Goal: Task Accomplishment & Management: Use online tool/utility

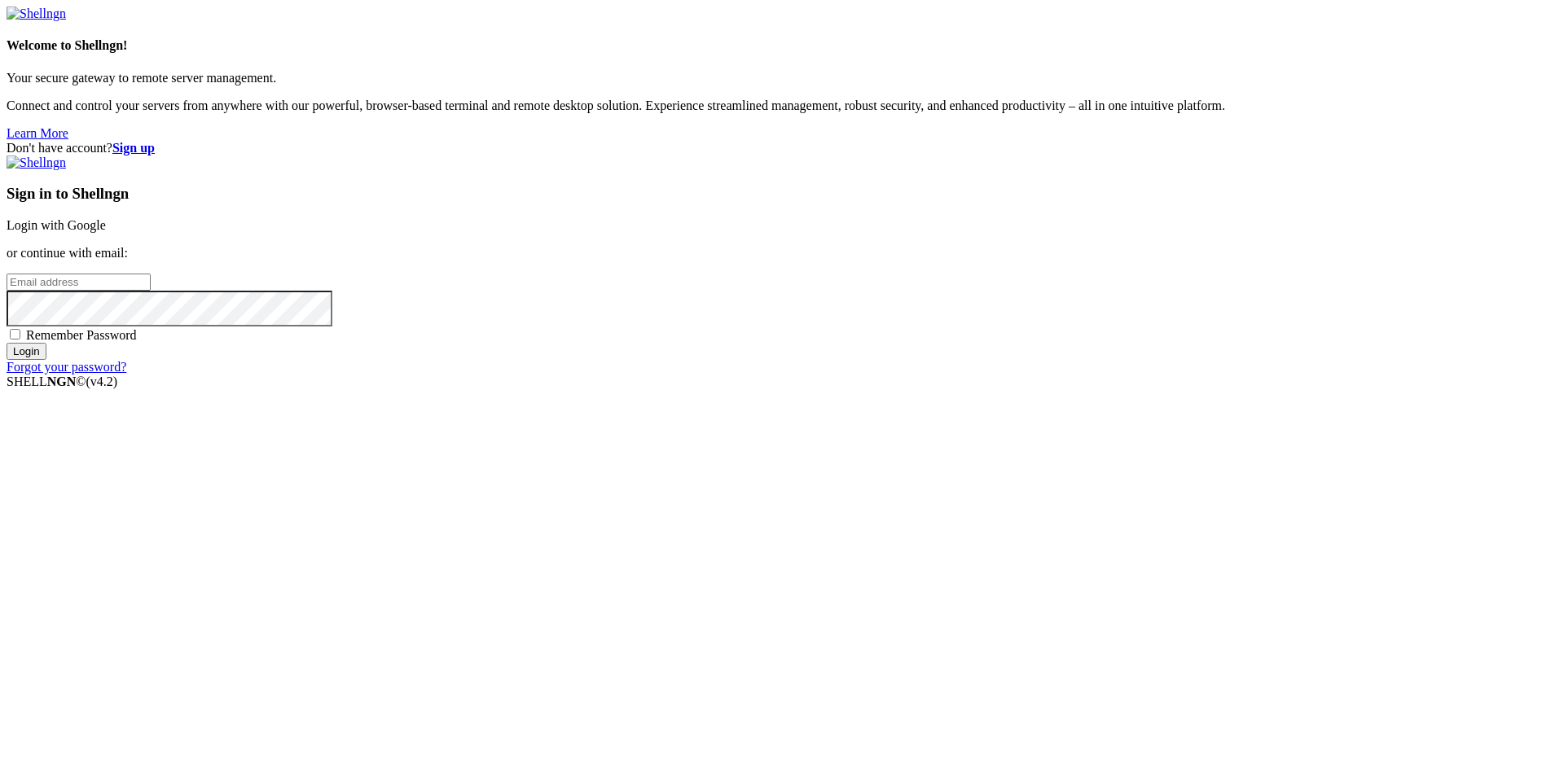
type input "[EMAIL_ADDRESS][DOMAIN_NAME]"
click at [46, 360] on input "Login" at bounding box center [26, 351] width 40 height 17
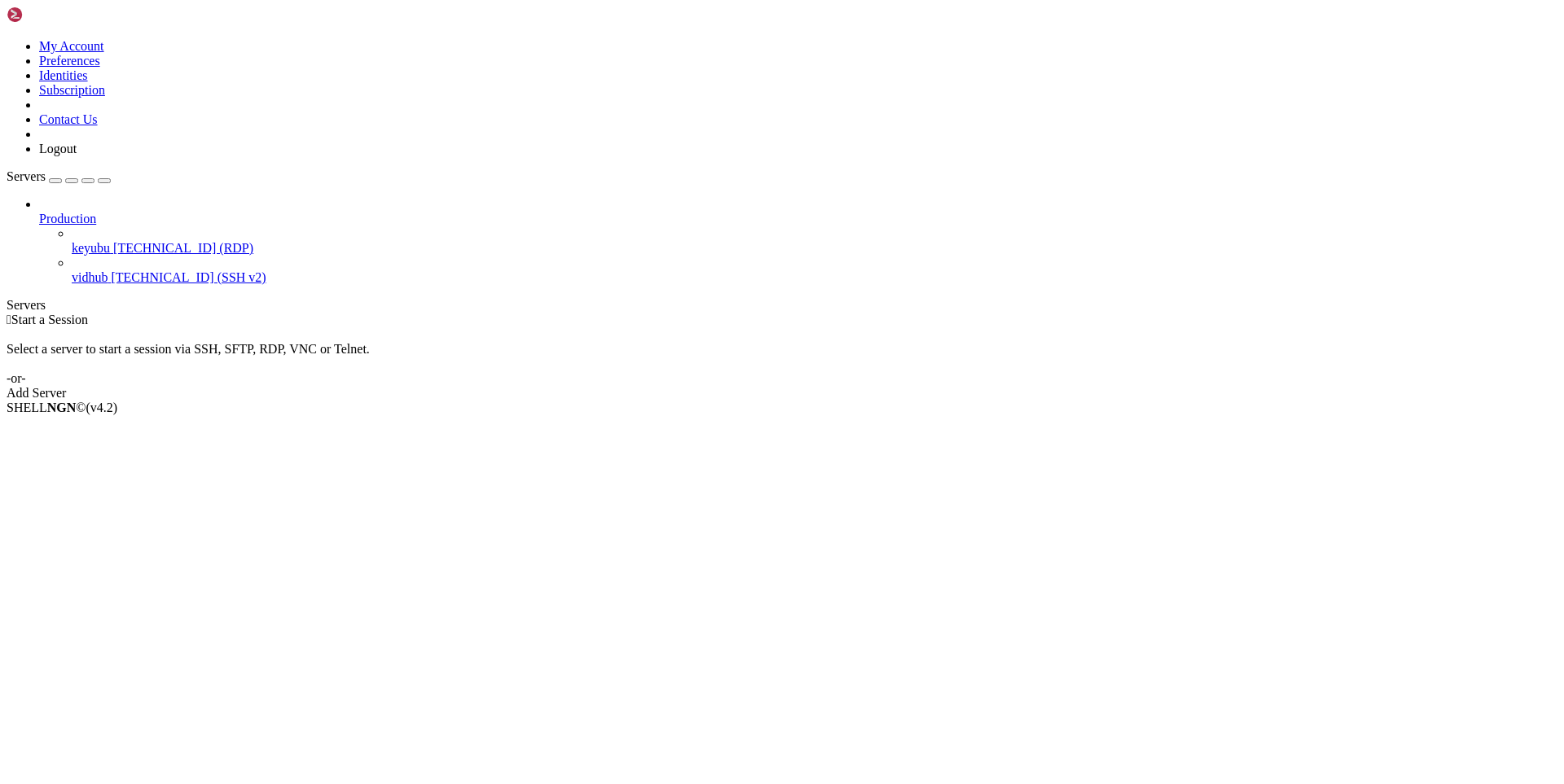
click at [137, 241] on span "[TECHNICAL_ID] (RDP)" at bounding box center [184, 248] width 140 height 14
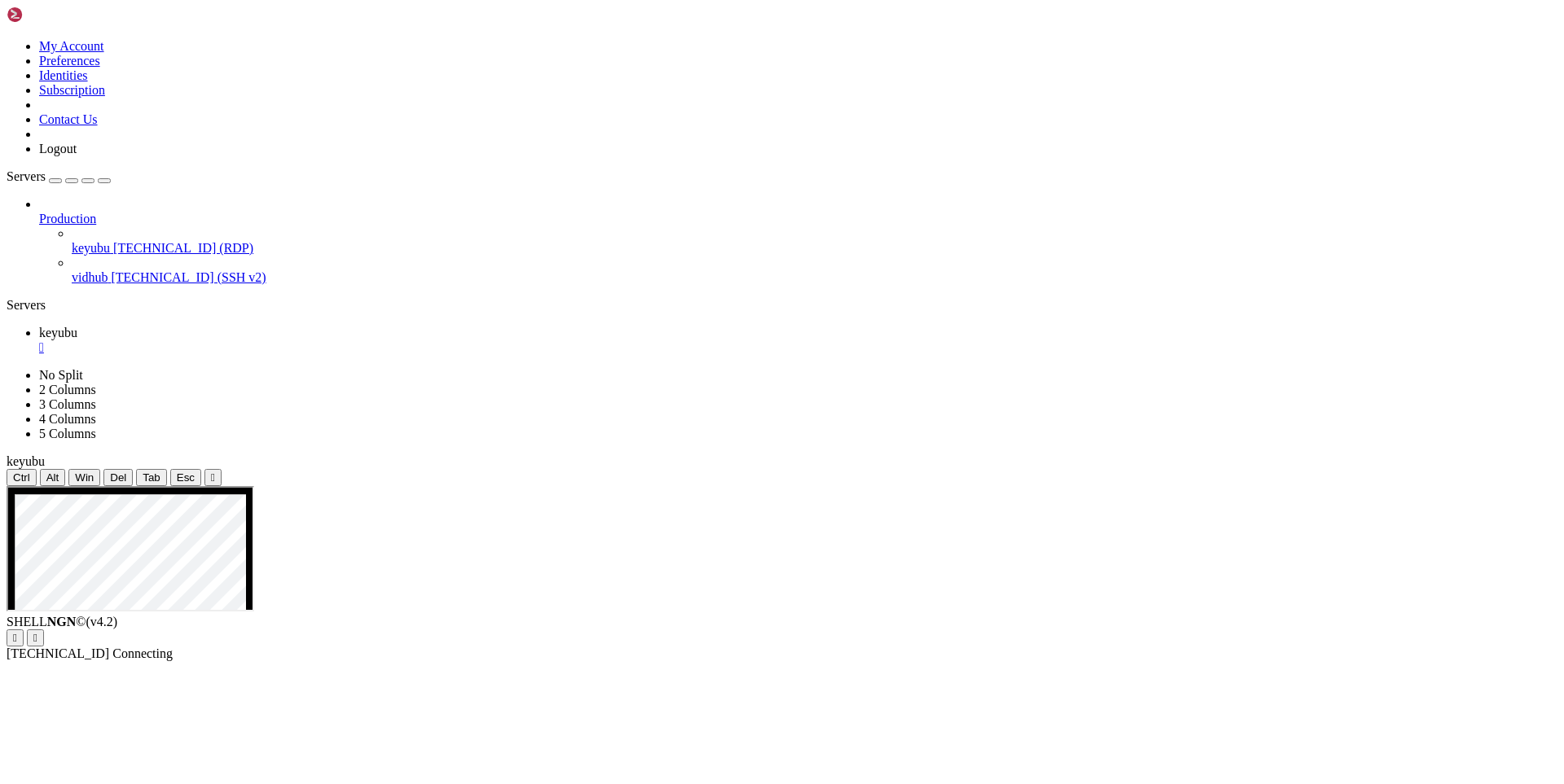
click at [111, 271] on span "[TECHNICAL_ID] (SSH v2)" at bounding box center [189, 277] width 155 height 14
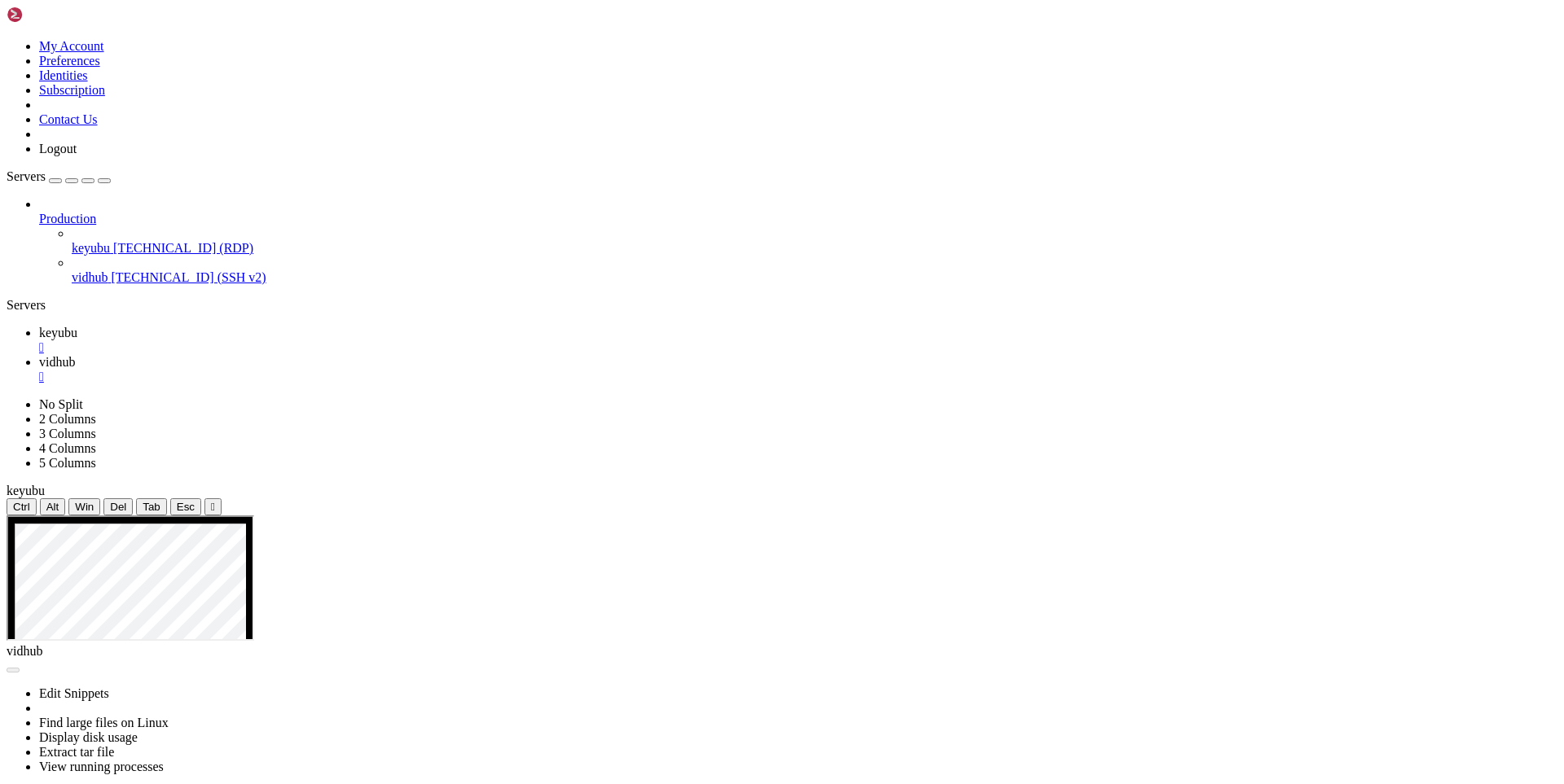
click at [77, 326] on span "keyubu" at bounding box center [58, 332] width 39 height 14
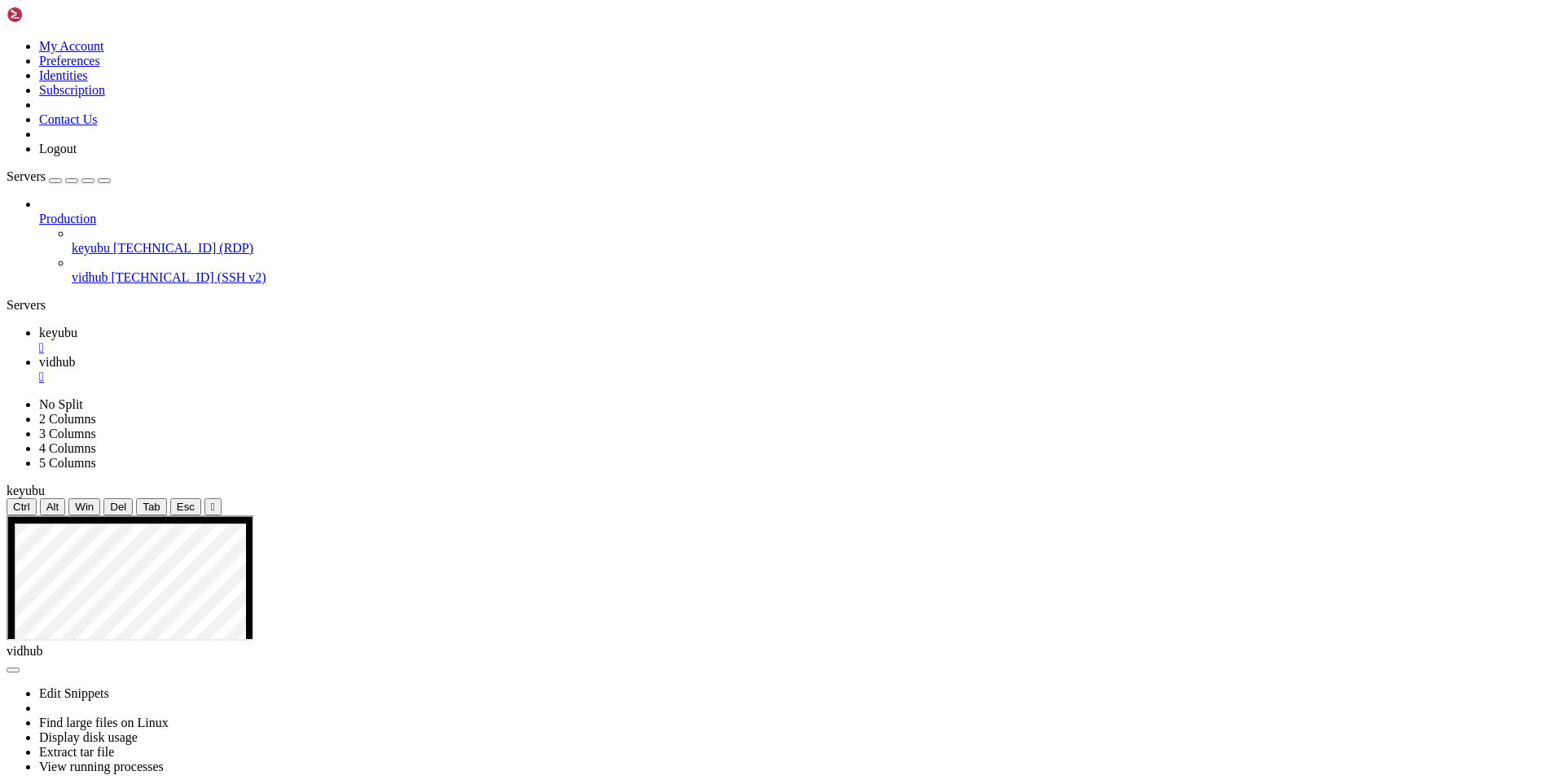
click at [75, 355] on span "vidhub" at bounding box center [57, 361] width 36 height 14
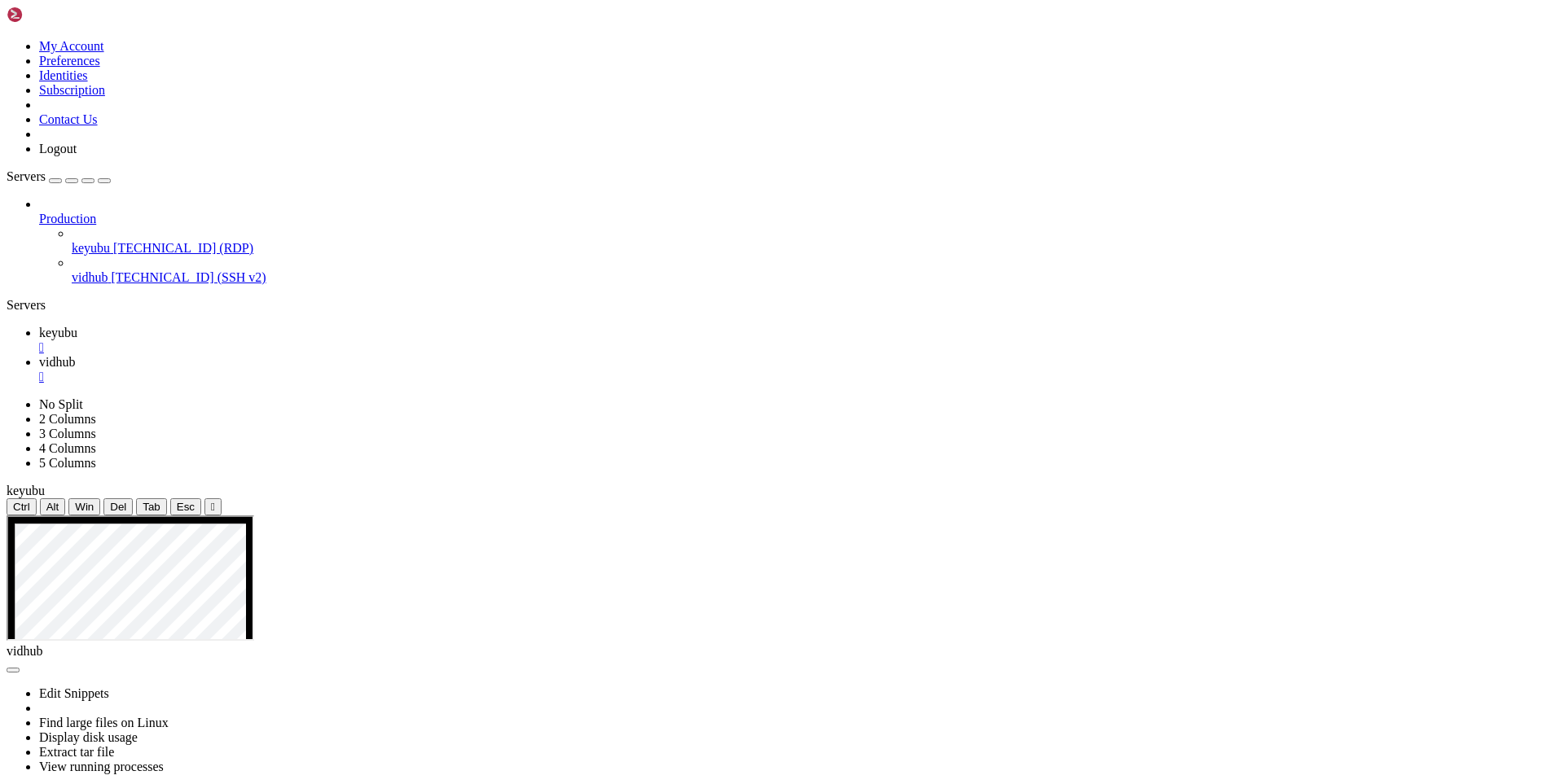
scroll to position [83, 0]
drag, startPoint x: 333, startPoint y: 897, endPoint x: 893, endPoint y: 1151, distance: 614.9
drag, startPoint x: 362, startPoint y: 1451, endPoint x: 14, endPoint y: 916, distance: 638.2
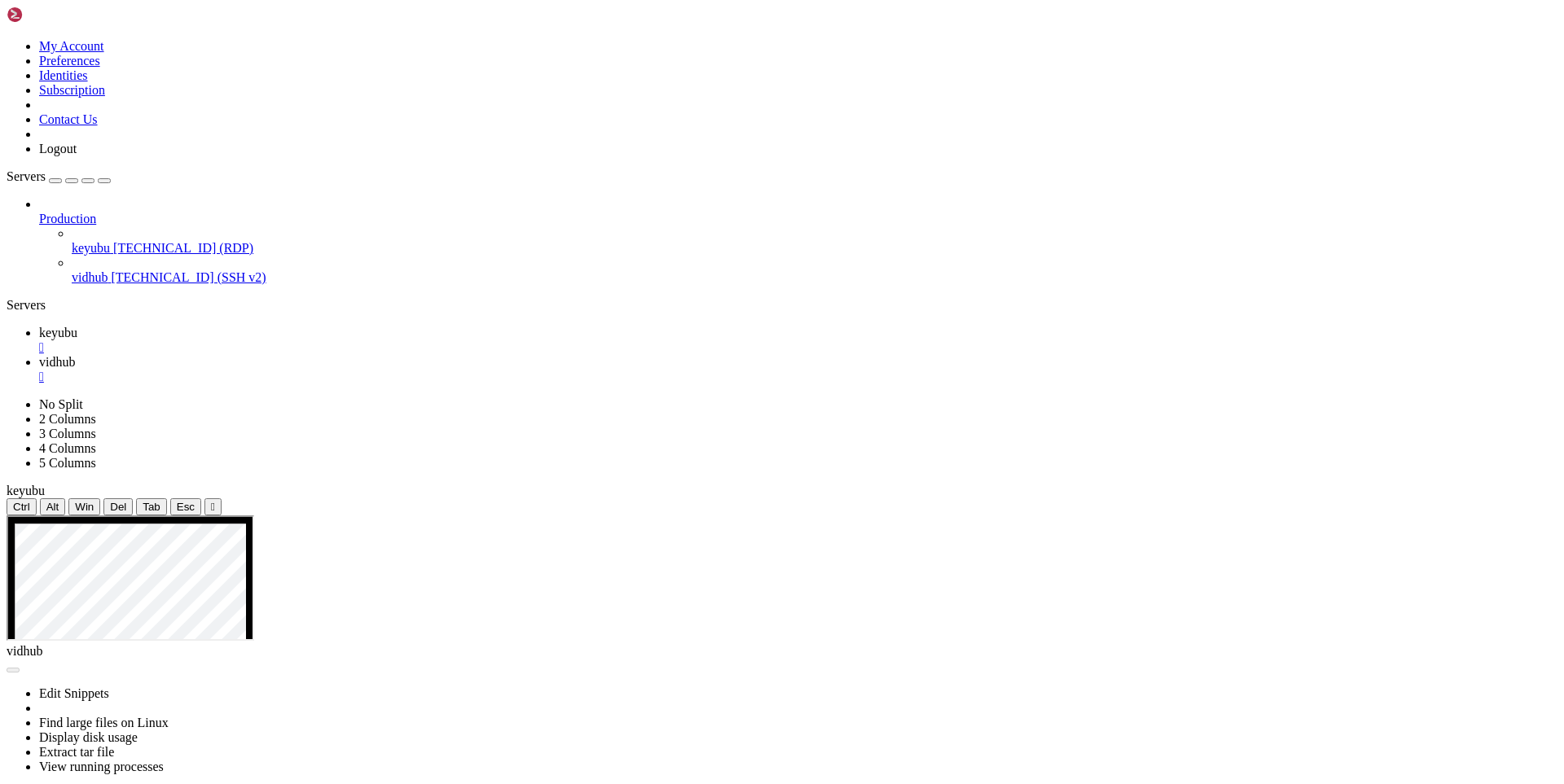
click at [77, 326] on span "keyubu" at bounding box center [58, 332] width 39 height 14
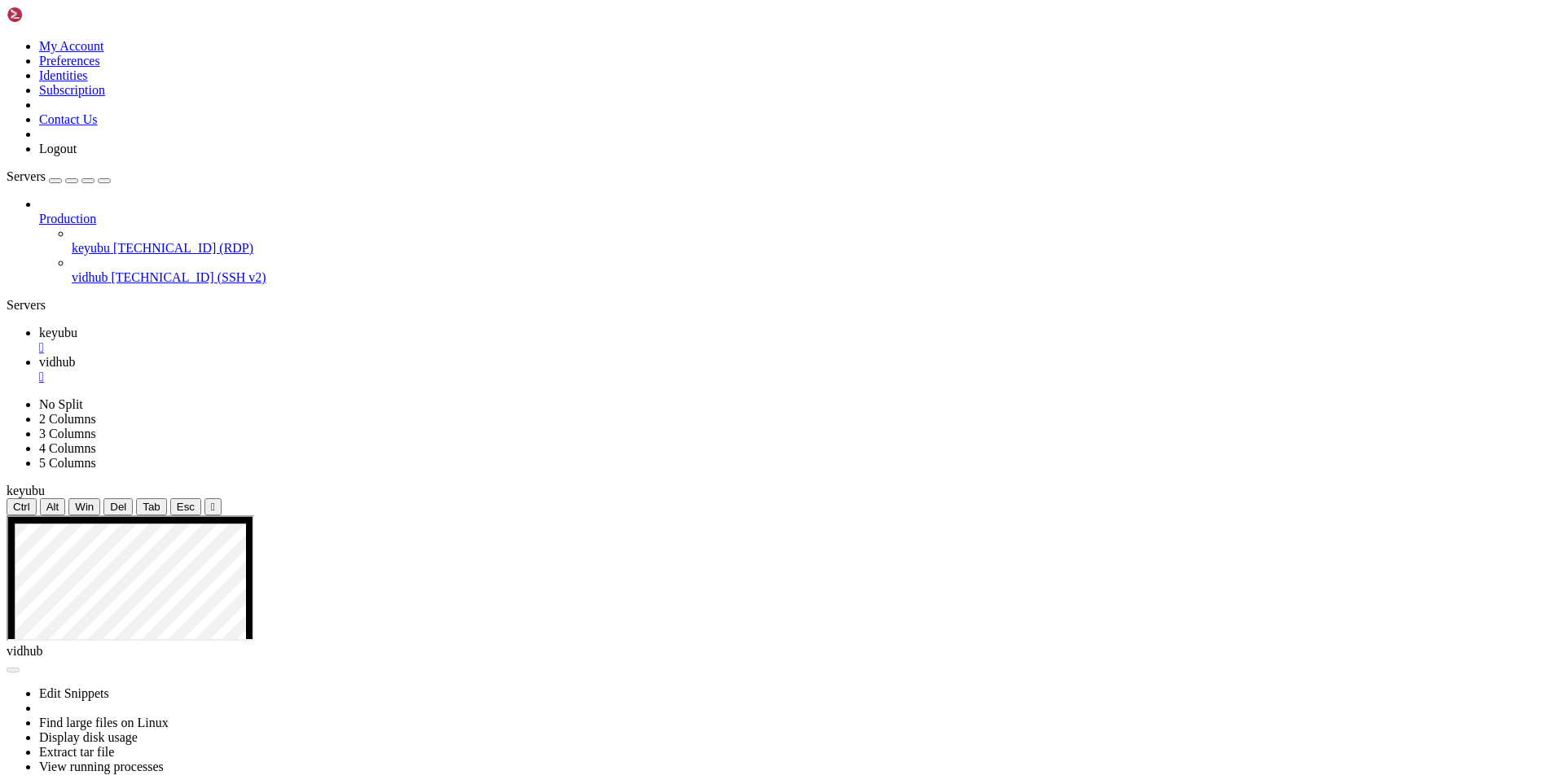
click at [75, 355] on span "vidhub" at bounding box center [57, 361] width 36 height 14
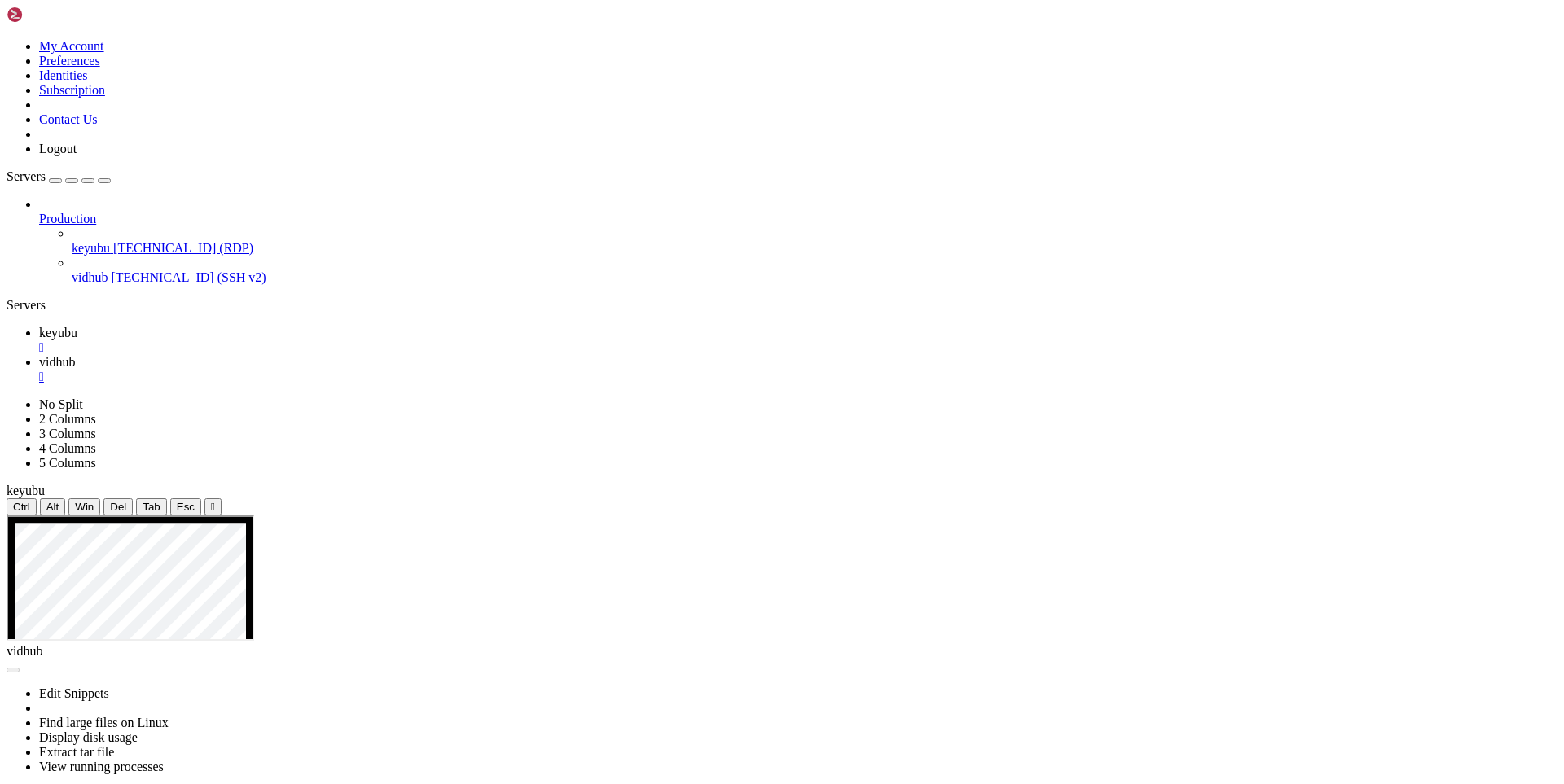
drag, startPoint x: 227, startPoint y: 964, endPoint x: 566, endPoint y: 947, distance: 339.4
drag, startPoint x: 226, startPoint y: 1060, endPoint x: 13, endPoint y: 893, distance: 270.7
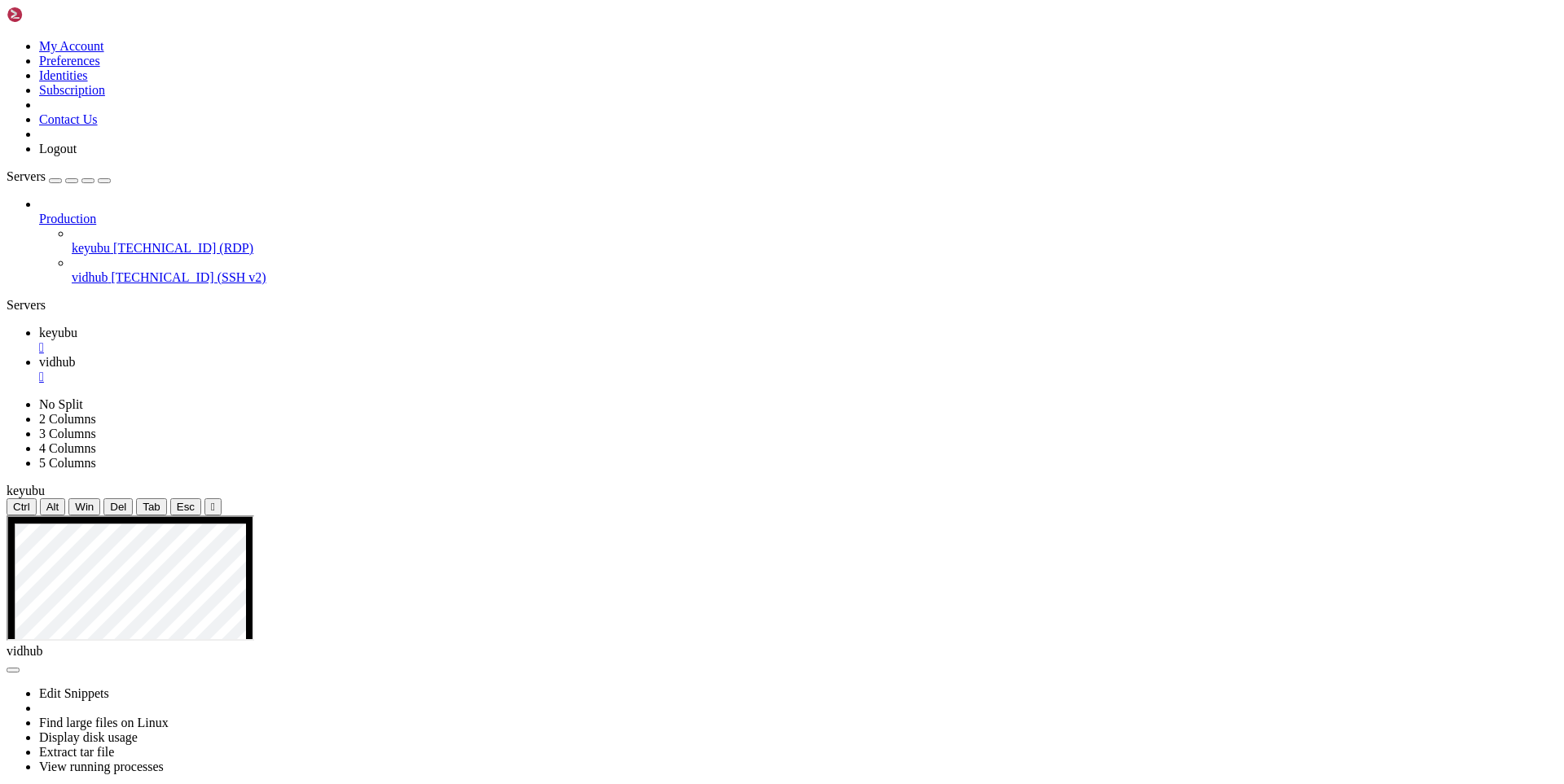
drag, startPoint x: 191, startPoint y: 1073, endPoint x: 162, endPoint y: 1138, distance: 71.2
drag, startPoint x: 172, startPoint y: 1298, endPoint x: 16, endPoint y: 1214, distance: 177.2
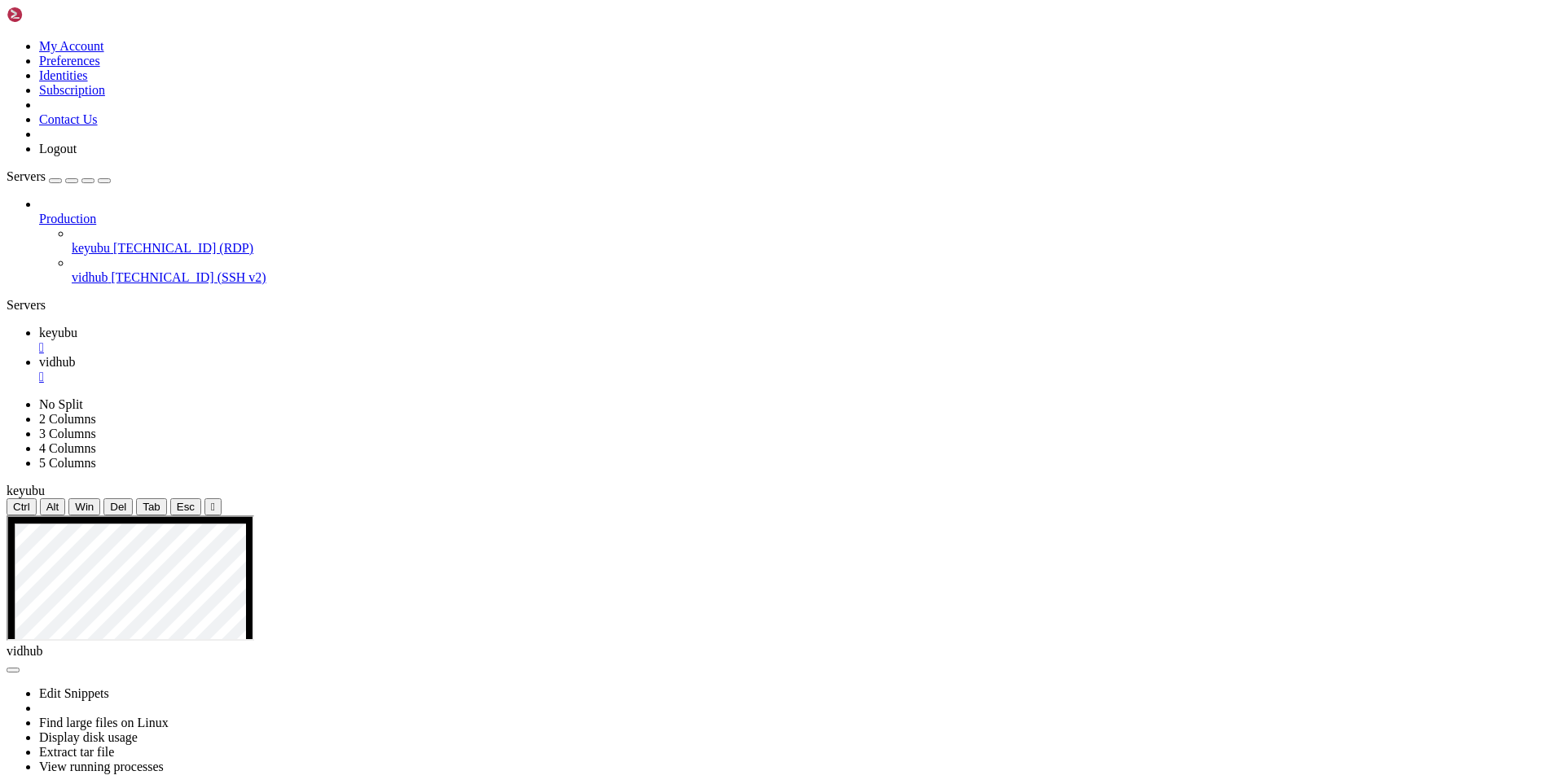
drag, startPoint x: 265, startPoint y: 1323, endPoint x: 708, endPoint y: 1332, distance: 443.1
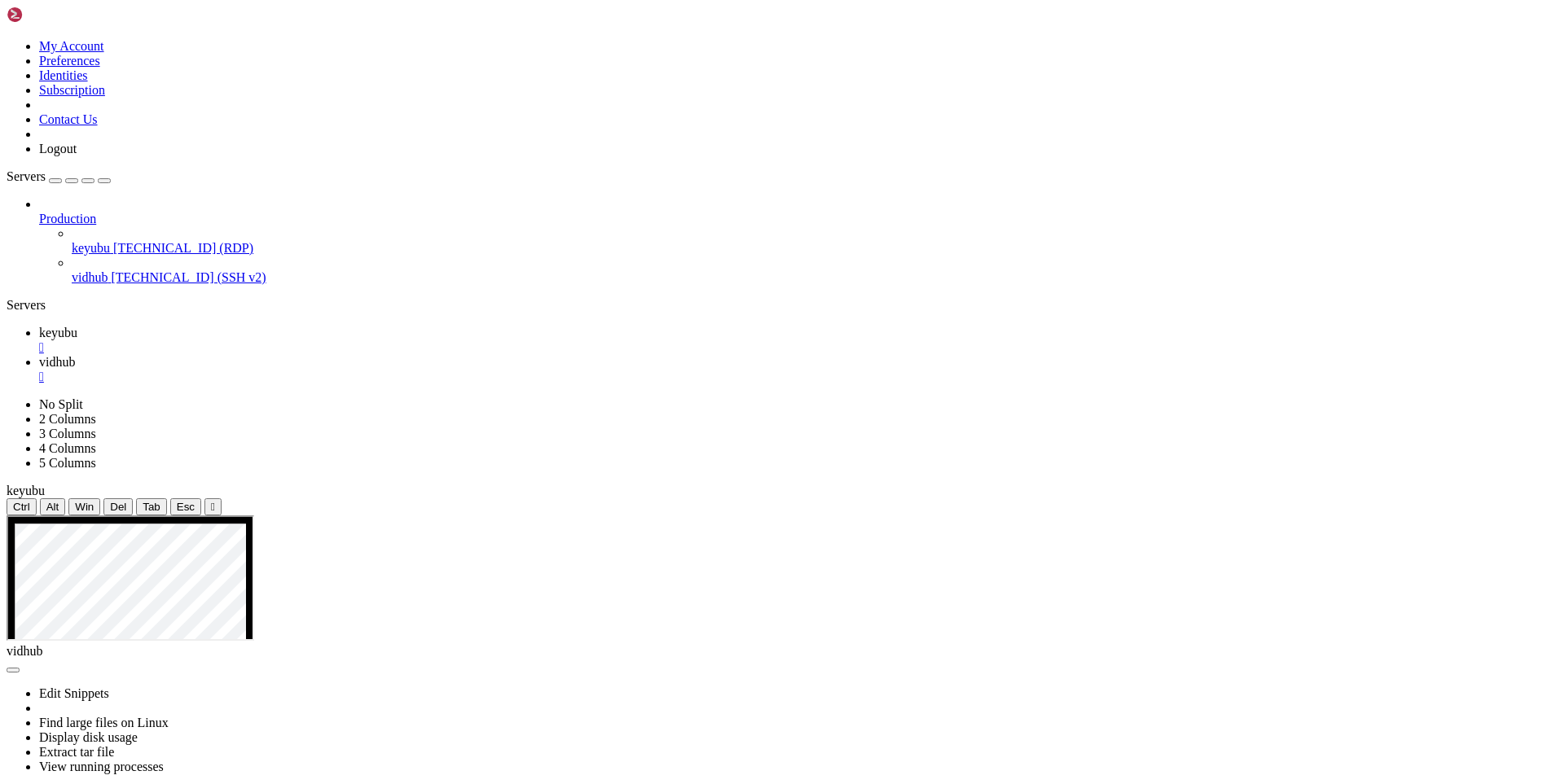
drag, startPoint x: 198, startPoint y: 1478, endPoint x: 551, endPoint y: 1407, distance: 360.1
drag, startPoint x: 631, startPoint y: 1463, endPoint x: 13, endPoint y: 928, distance: 817.4
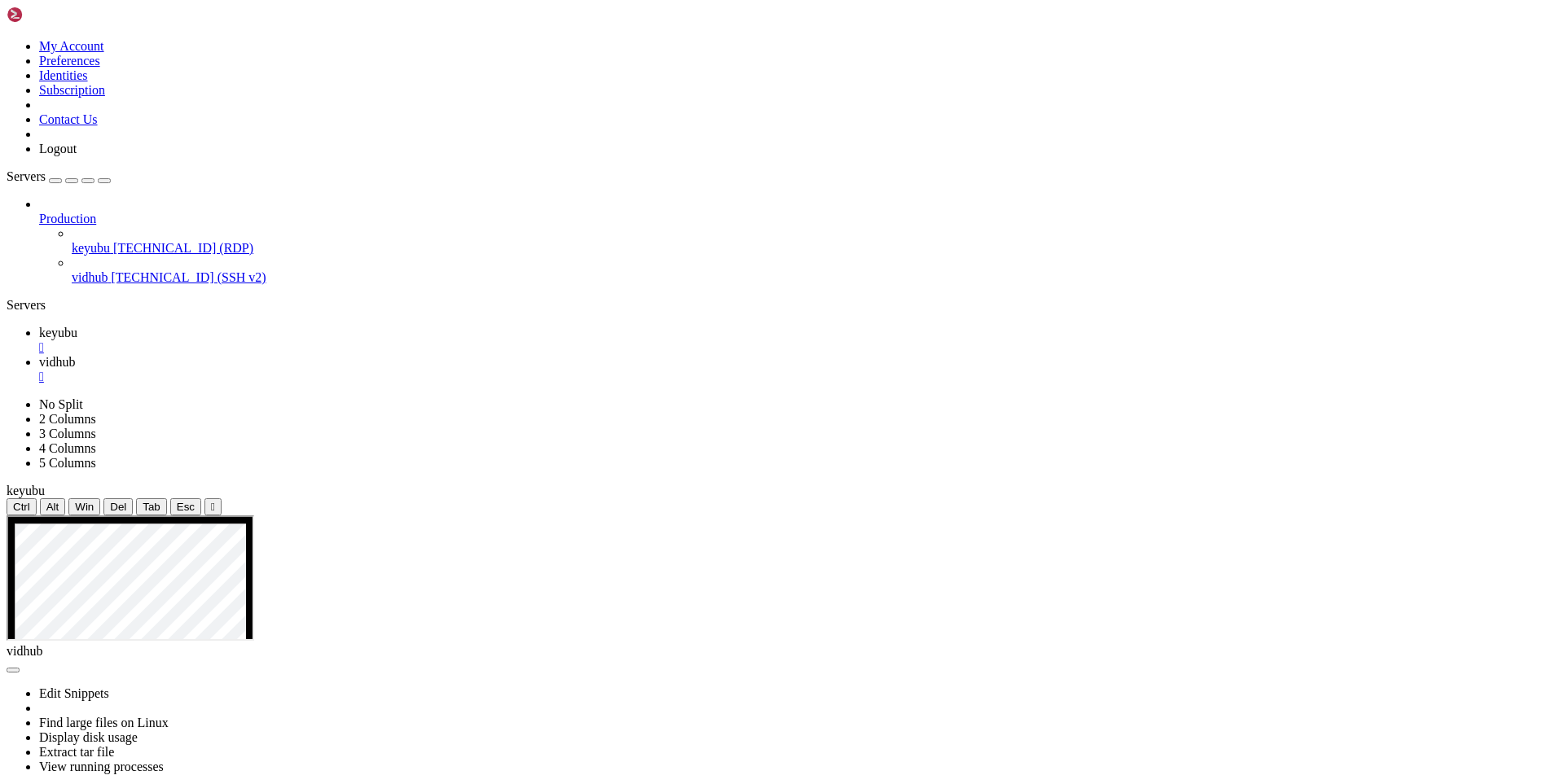
scroll to position [1647, 0]
drag, startPoint x: 164, startPoint y: 1469, endPoint x: 485, endPoint y: 1468, distance: 321.0
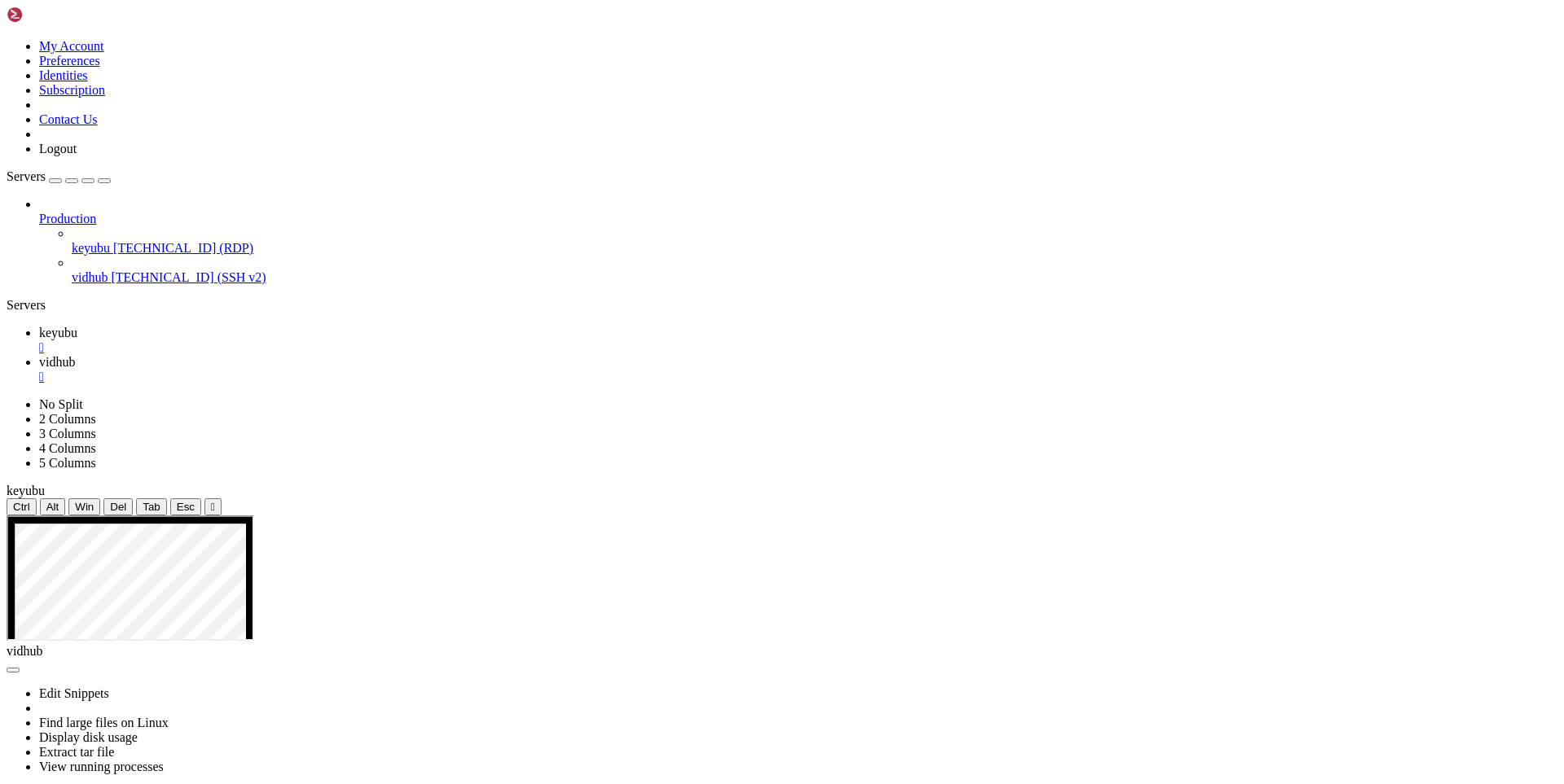
drag, startPoint x: 179, startPoint y: 1479, endPoint x: 163, endPoint y: 1464, distance: 21.9
drag, startPoint x: 163, startPoint y: 1466, endPoint x: 576, endPoint y: 1400, distance: 418.2
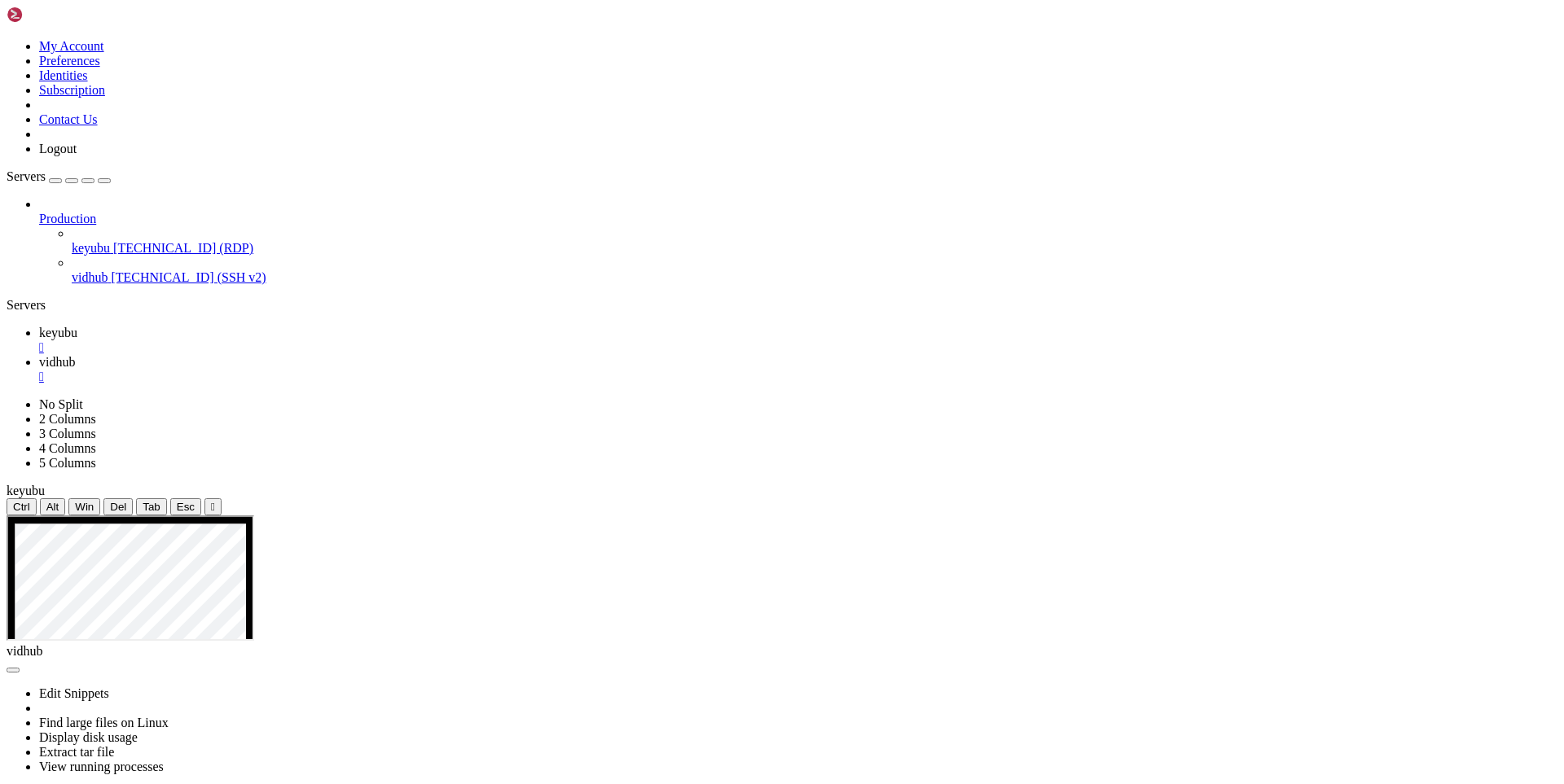
drag, startPoint x: 190, startPoint y: 1477, endPoint x: 472, endPoint y: 1440, distance: 284.4
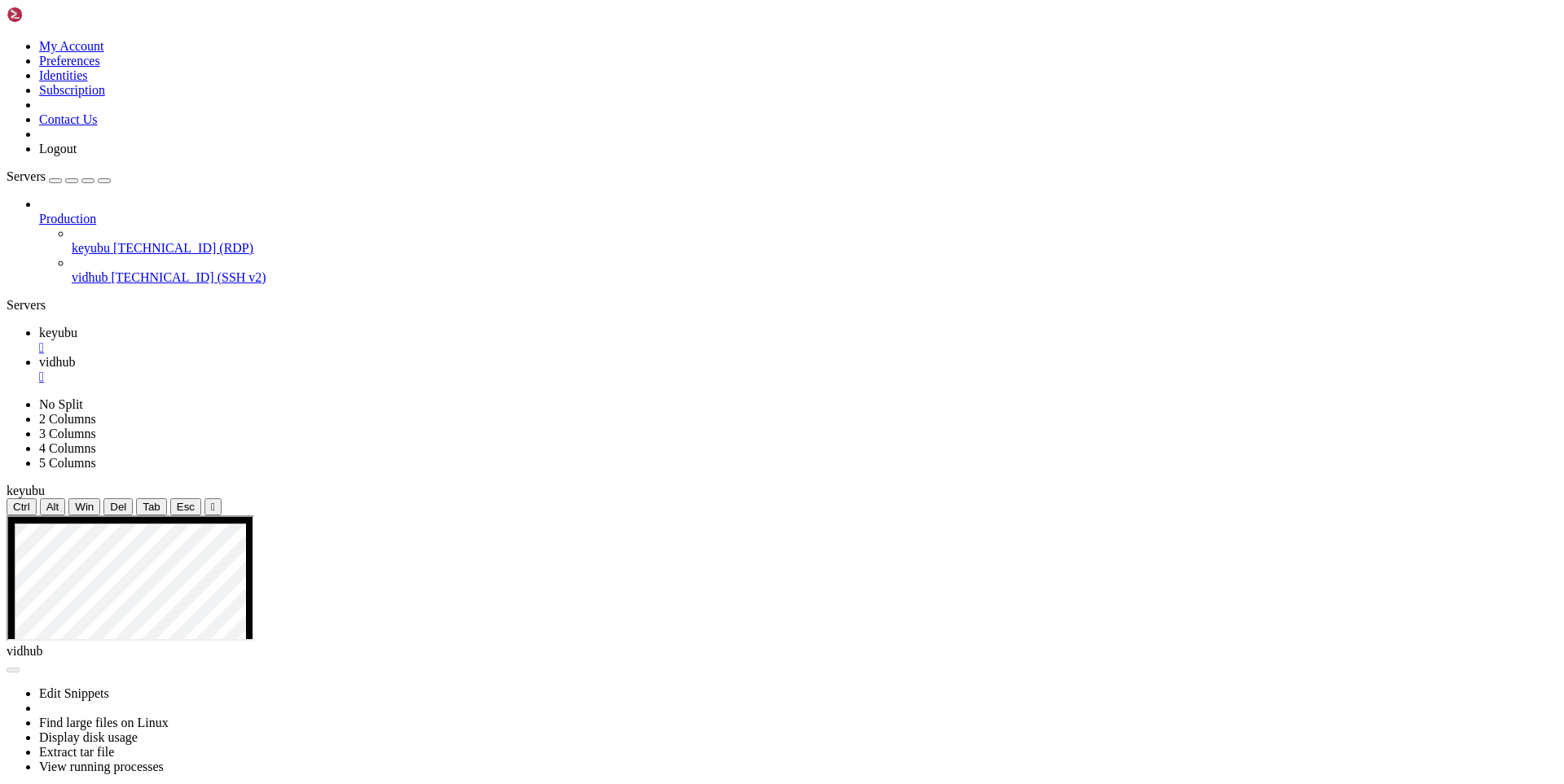
drag, startPoint x: 334, startPoint y: 944, endPoint x: 276, endPoint y: 972, distance: 64.4
drag, startPoint x: 327, startPoint y: 1066, endPoint x: 241, endPoint y: 1101, distance: 92.8
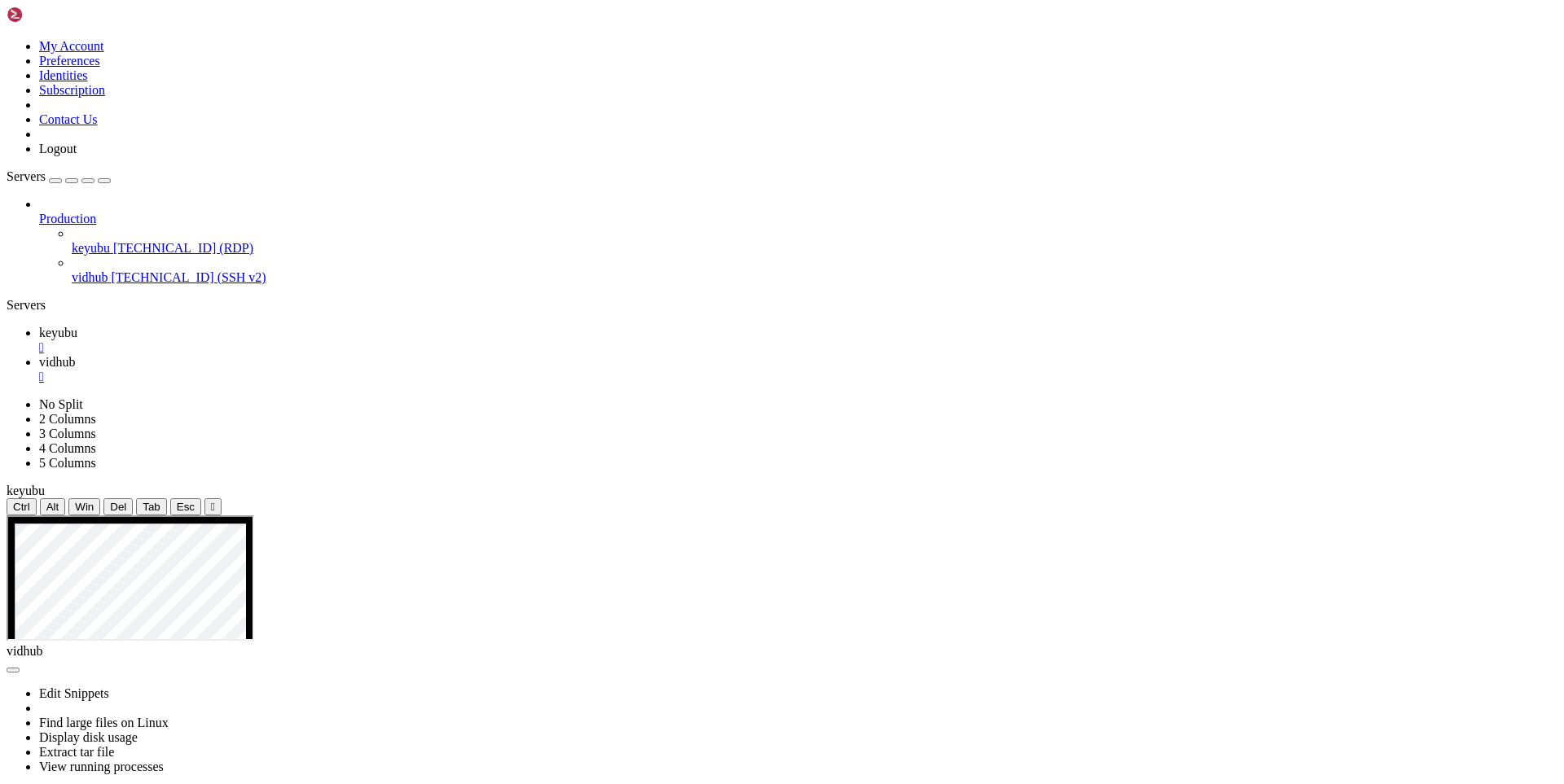
scroll to position [12621, 0]
drag, startPoint x: 217, startPoint y: 1106, endPoint x: 147, endPoint y: 1190, distance: 109.3
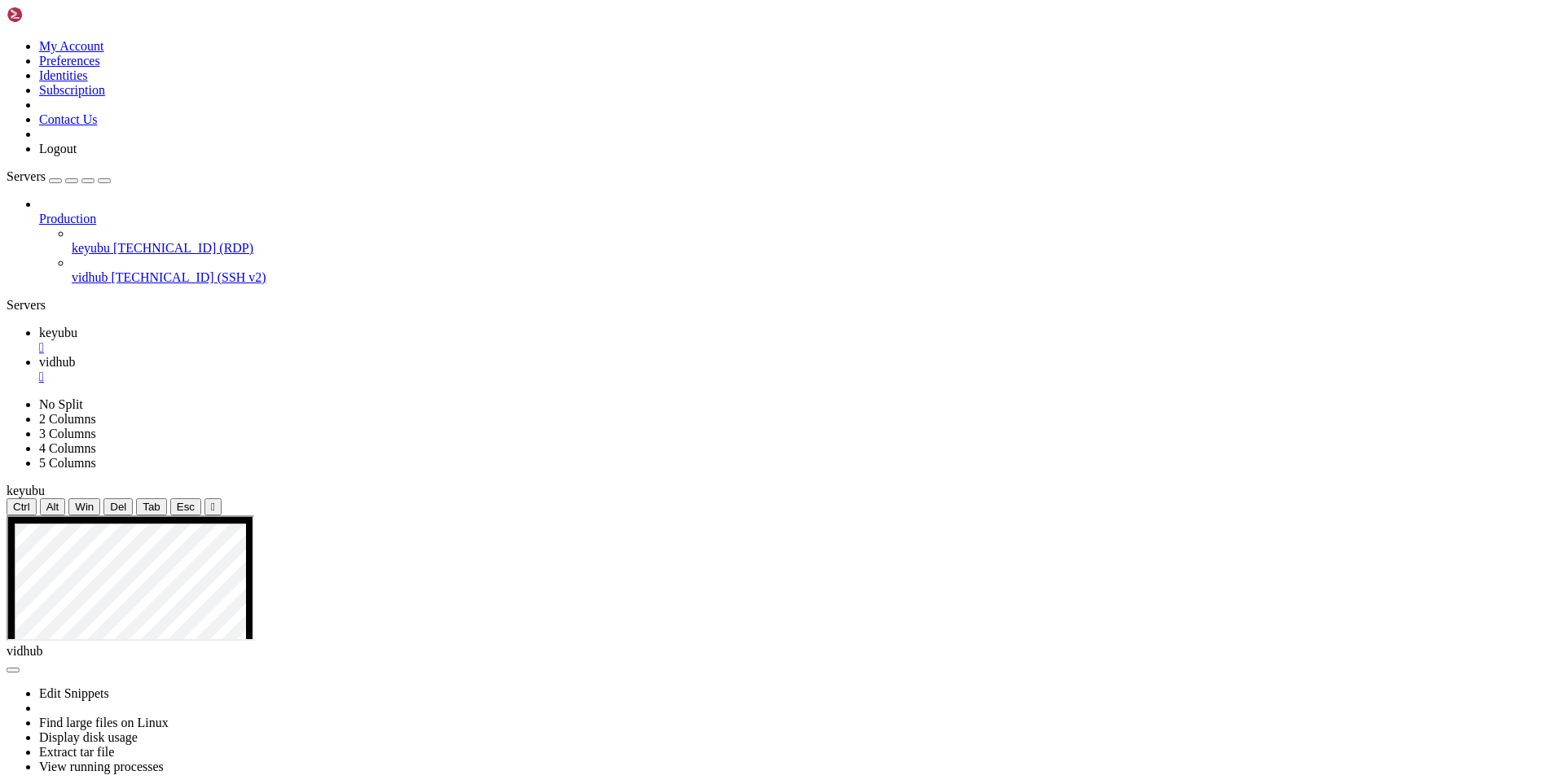
drag, startPoint x: 276, startPoint y: 1461, endPoint x: 616, endPoint y: 1433, distance: 341.2
drag, startPoint x: 322, startPoint y: 1468, endPoint x: 656, endPoint y: 1427, distance: 336.5
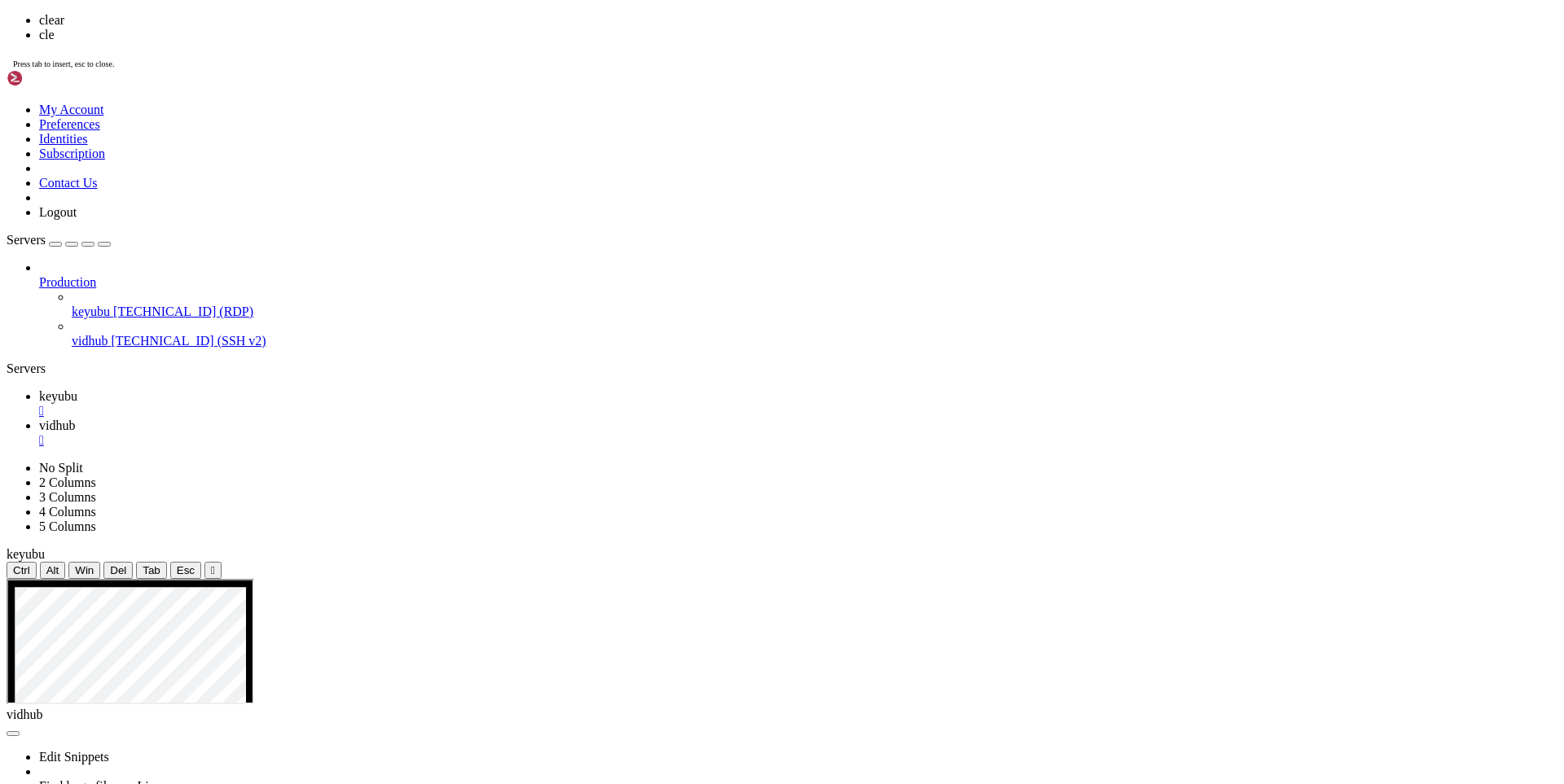
scroll to position [0, 0]
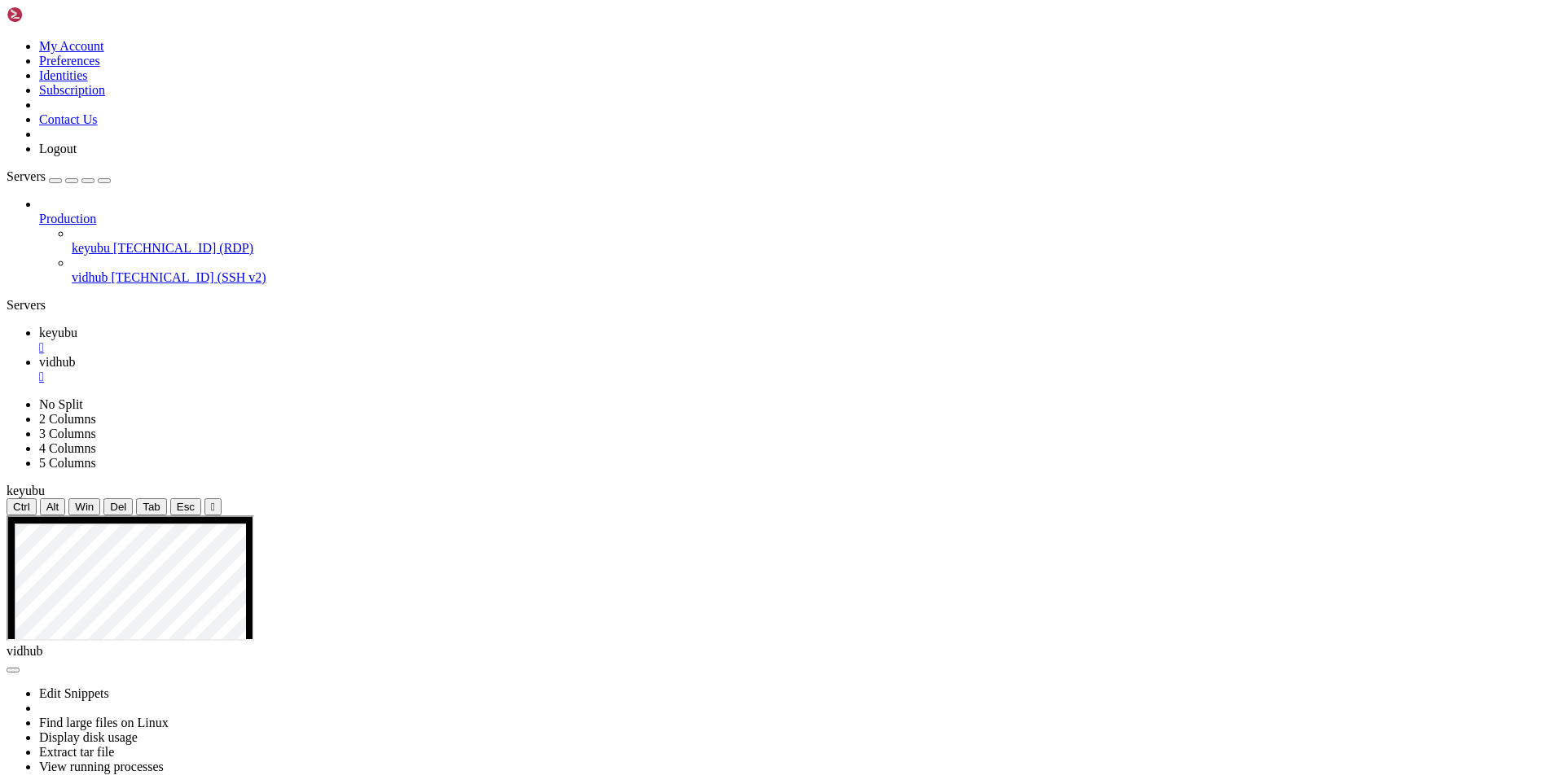
drag, startPoint x: 149, startPoint y: 1014, endPoint x: 322, endPoint y: 964, distance: 180.1
drag, startPoint x: 519, startPoint y: 1329, endPoint x: 351, endPoint y: 1331, distance: 168.0
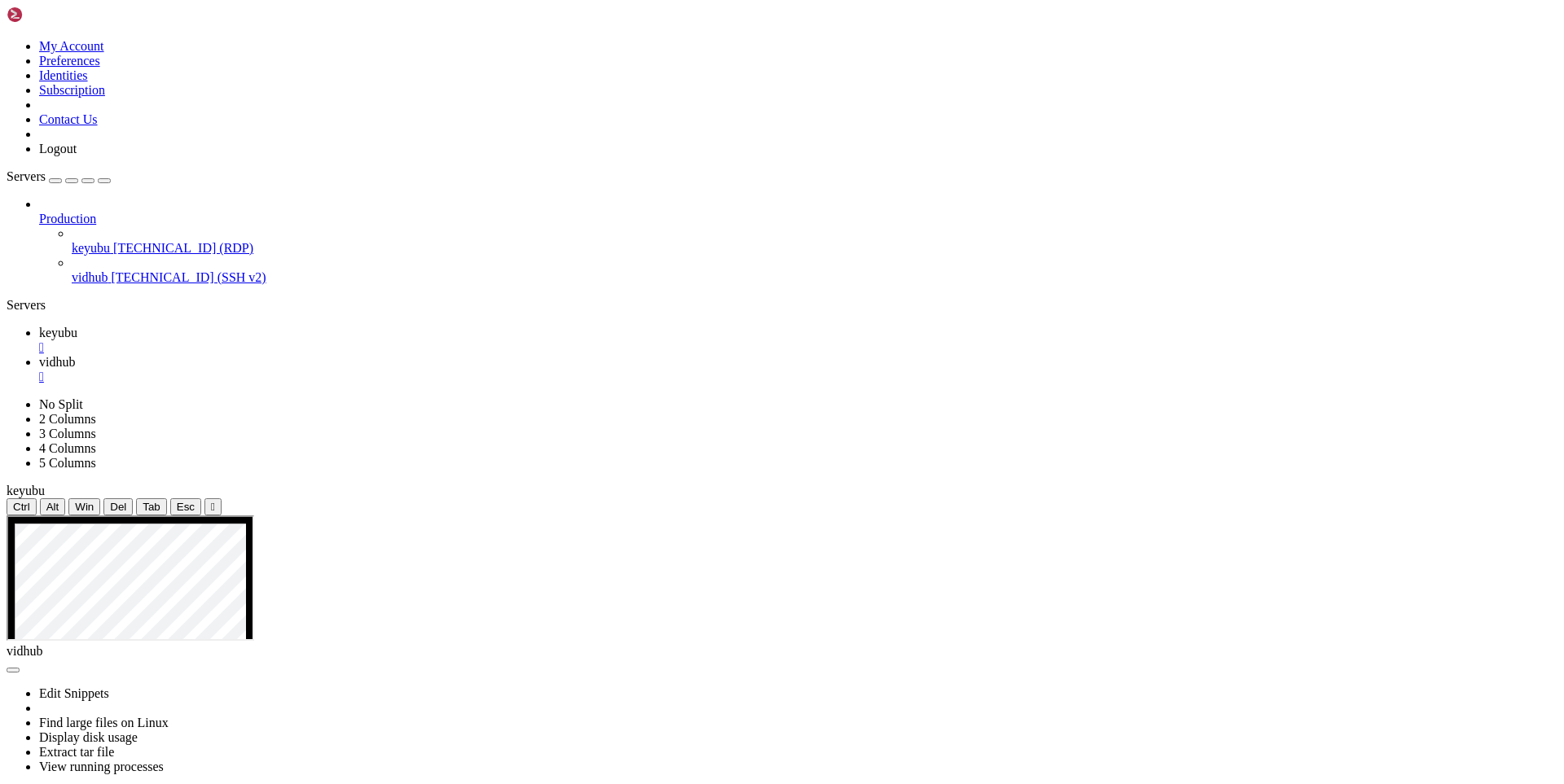
scroll to position [499, 0]
click at [224, 326] on link "keyubu " at bounding box center [798, 341] width 1518 height 30
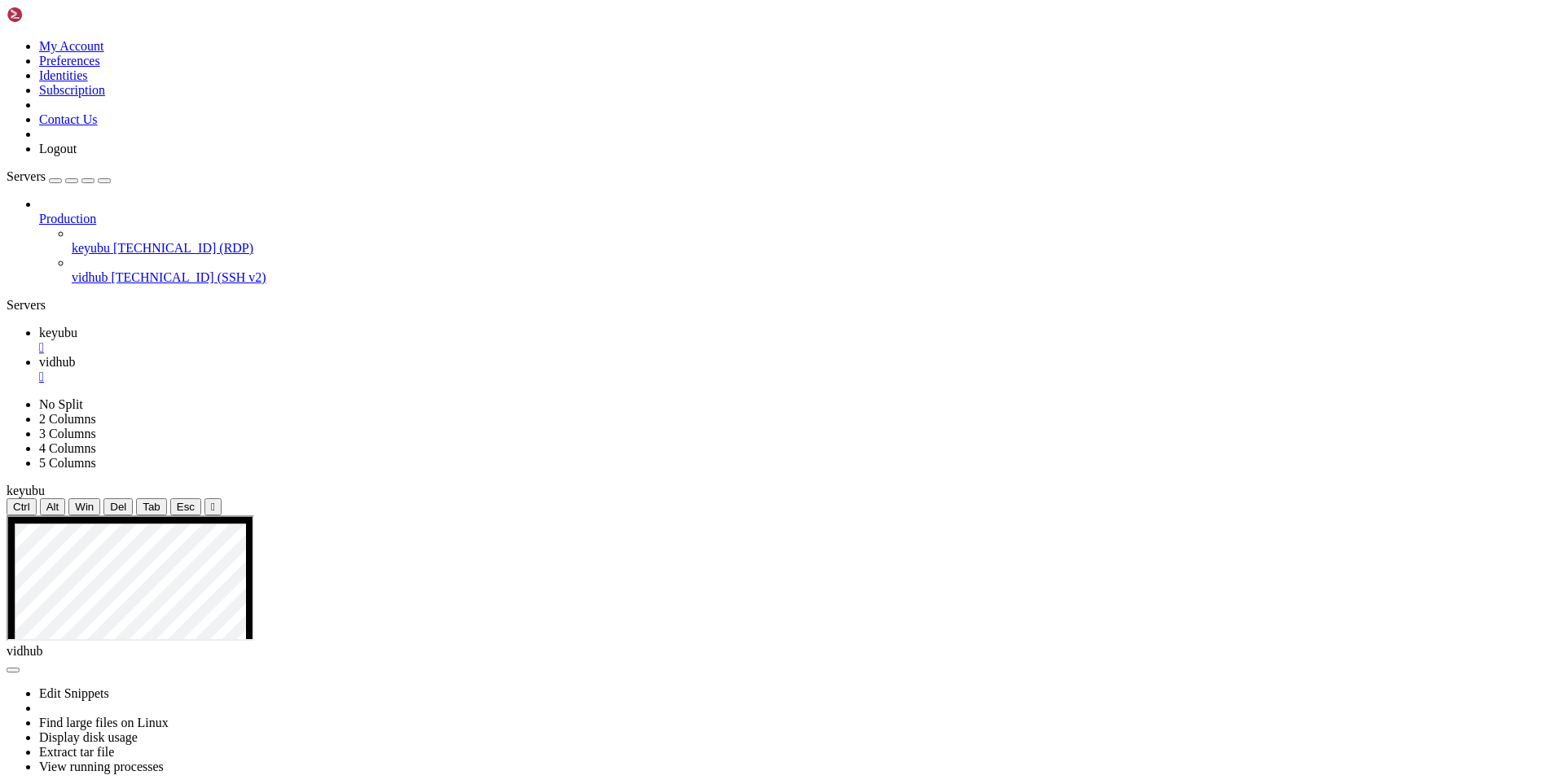
drag, startPoint x: 1132, startPoint y: 883, endPoint x: 849, endPoint y: 740, distance: 317.1
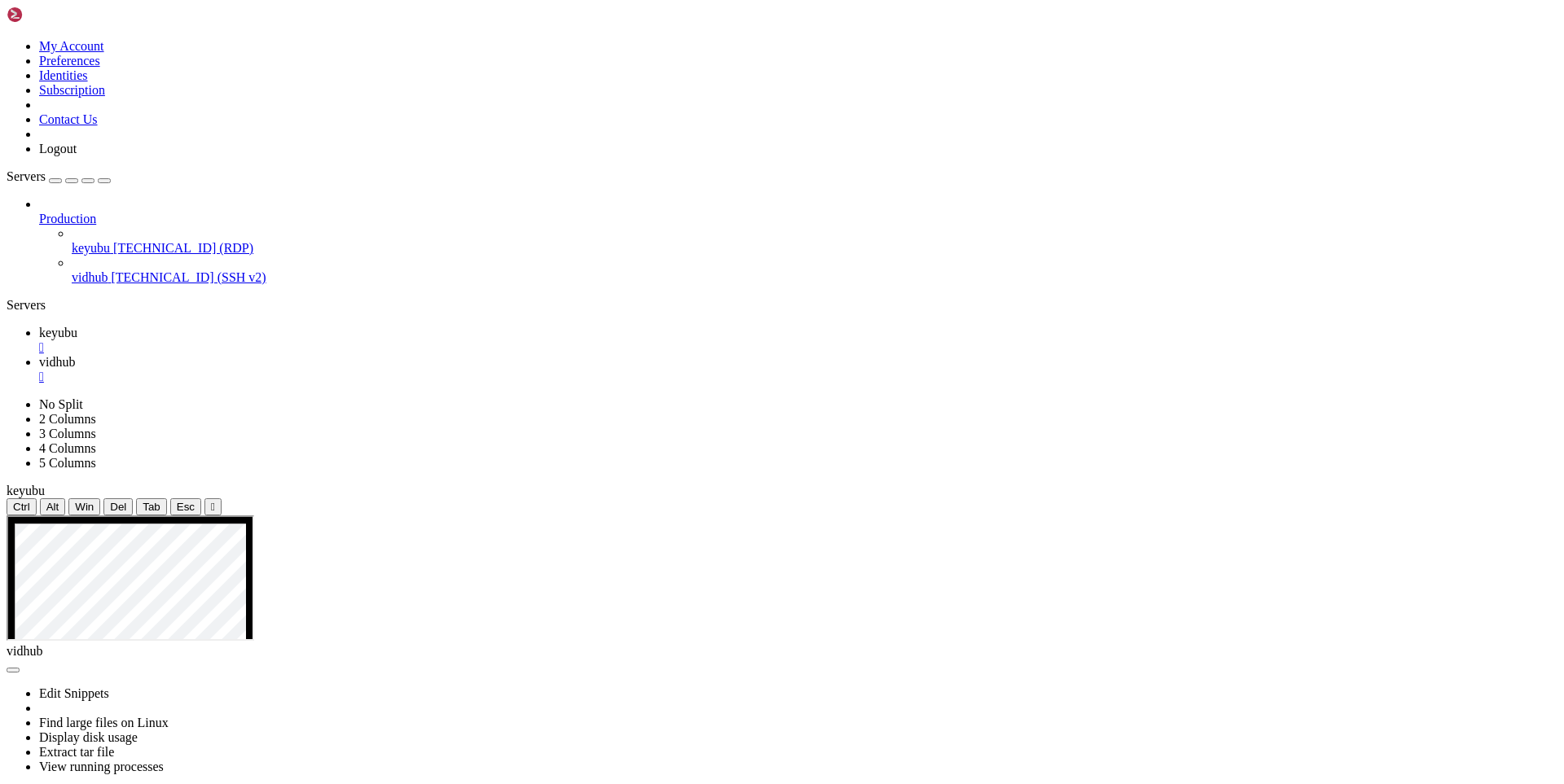
click at [39, 355] on icon at bounding box center [39, 361] width 0 height 14
click at [232, 326] on link "keyubu " at bounding box center [798, 341] width 1518 height 30
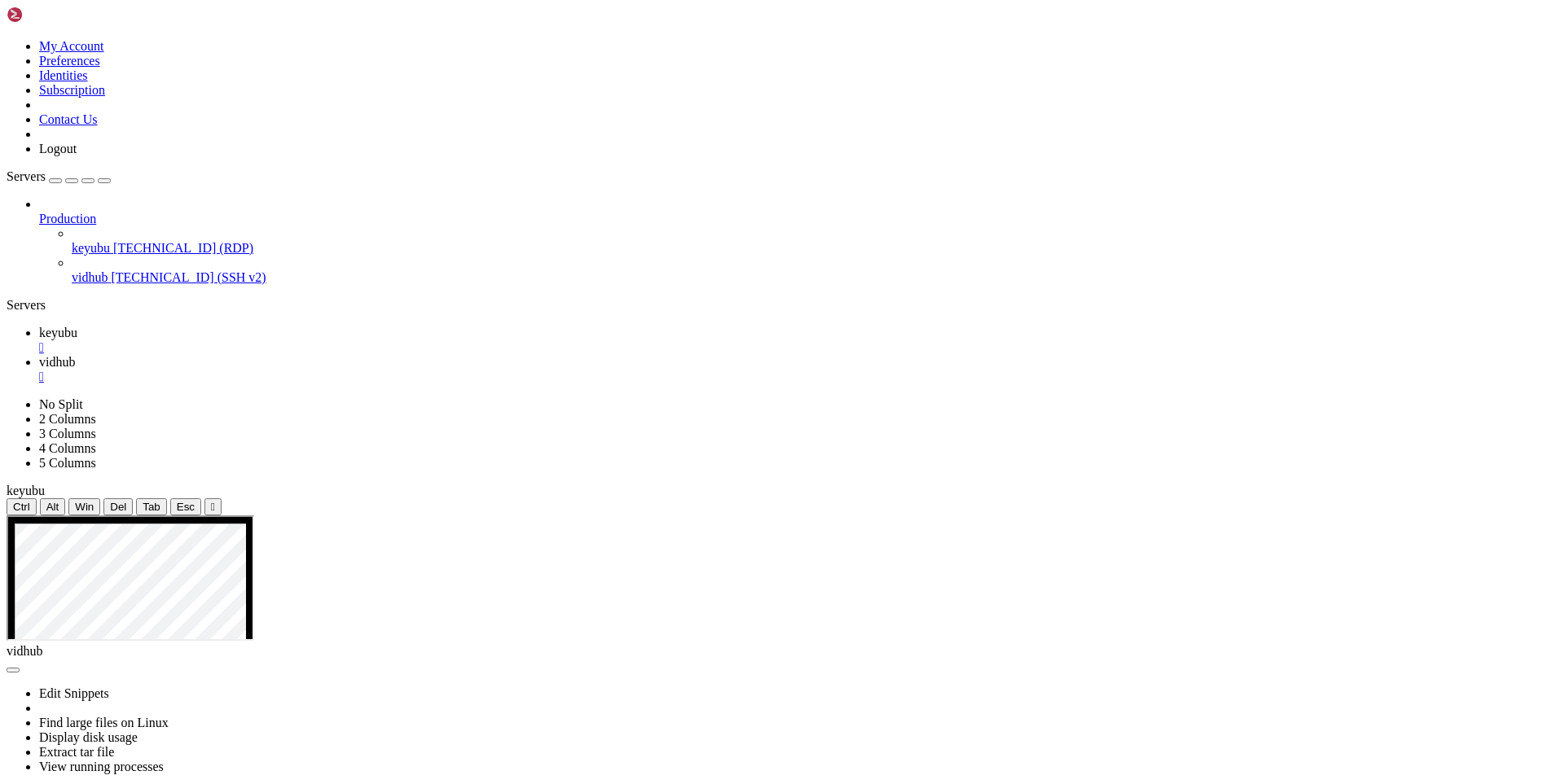
drag, startPoint x: 1133, startPoint y: 1109, endPoint x: 1187, endPoint y: 953, distance: 165.1
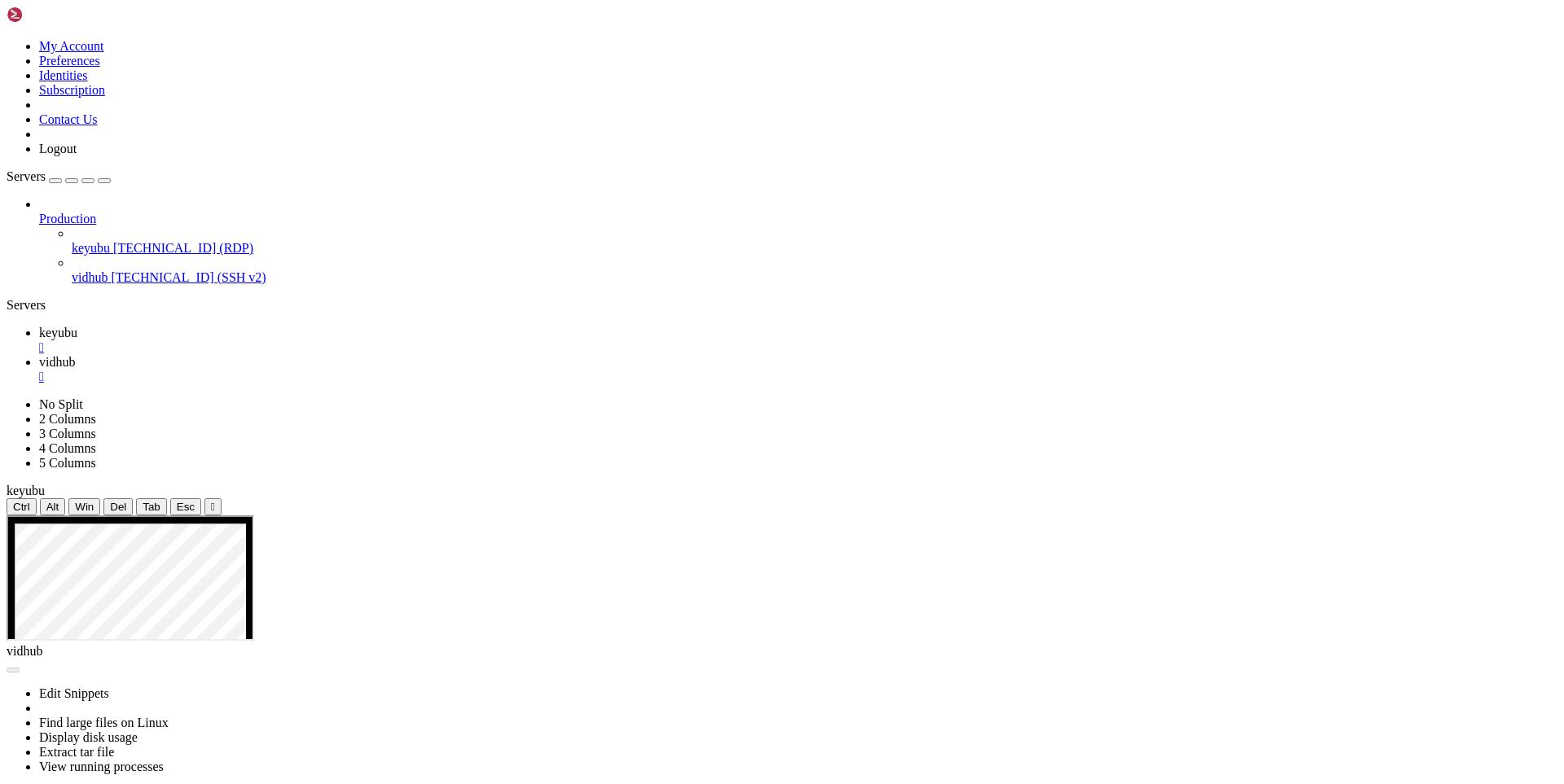
click at [75, 355] on span "vidhub" at bounding box center [57, 361] width 36 height 14
click at [77, 326] on span "keyubu" at bounding box center [58, 332] width 39 height 14
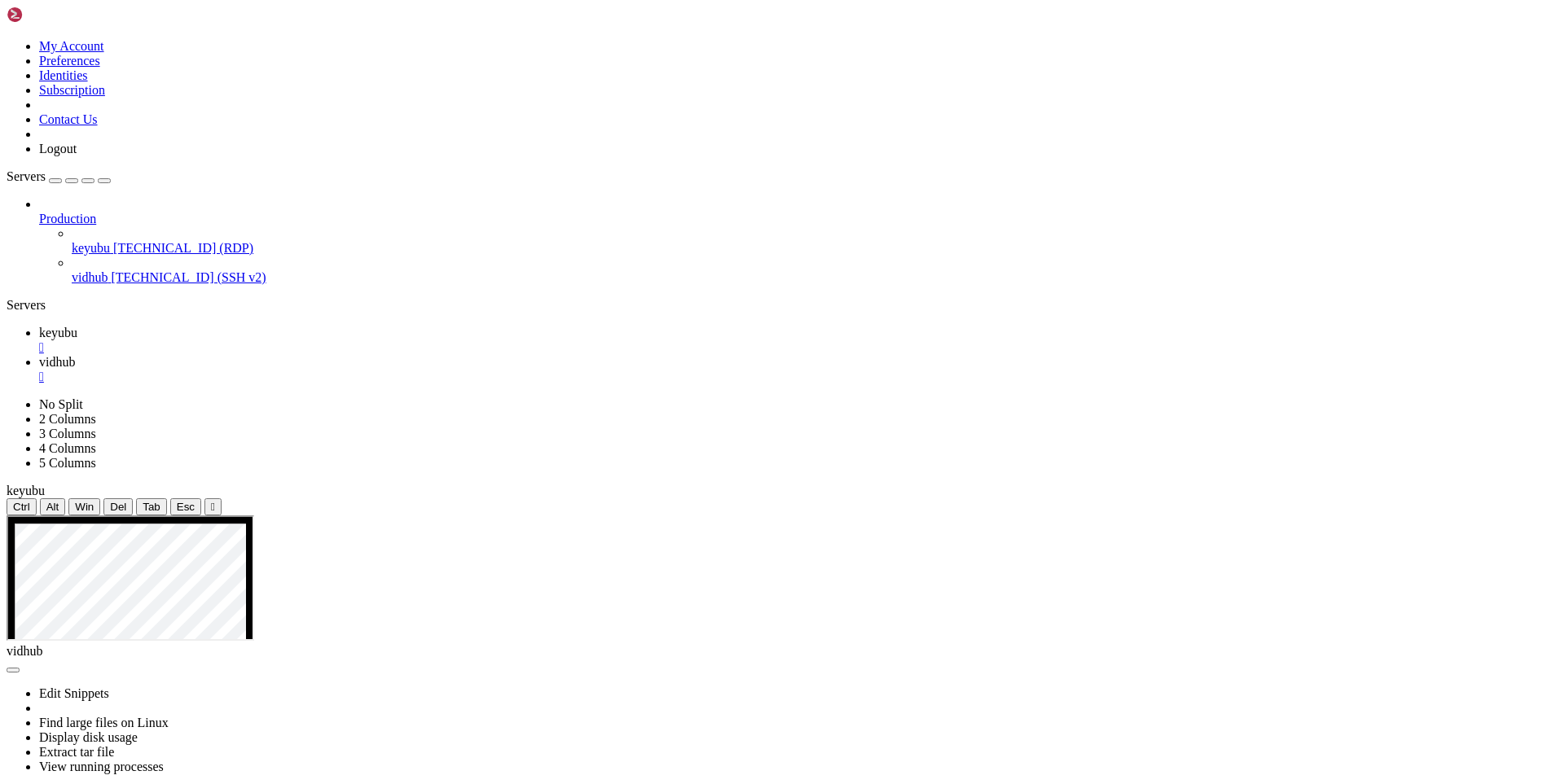
click at [75, 355] on span "vidhub" at bounding box center [57, 361] width 36 height 14
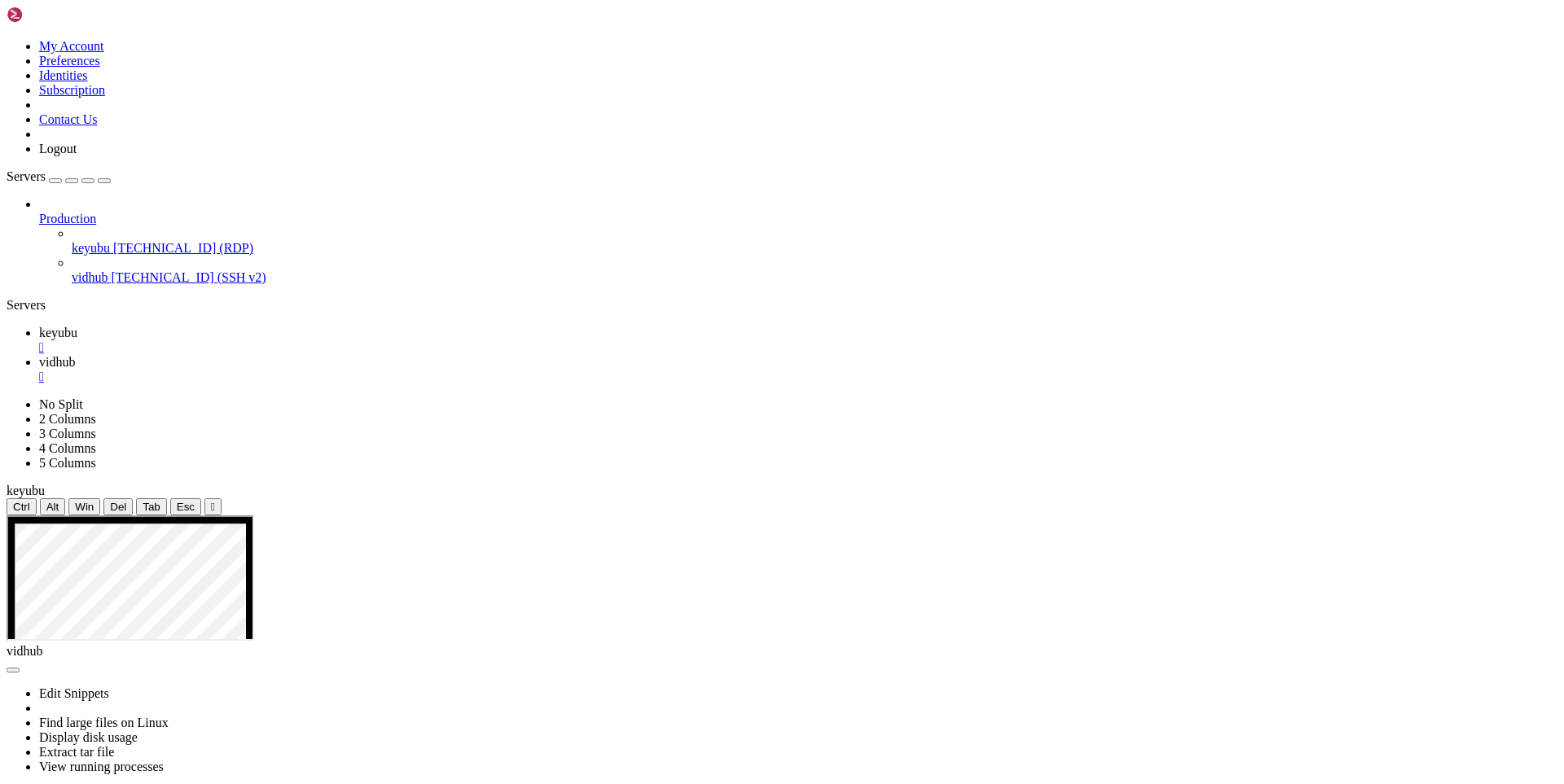
click at [77, 326] on span "keyubu" at bounding box center [58, 332] width 39 height 14
drag, startPoint x: 662, startPoint y: 664, endPoint x: 824, endPoint y: 791, distance: 205.8
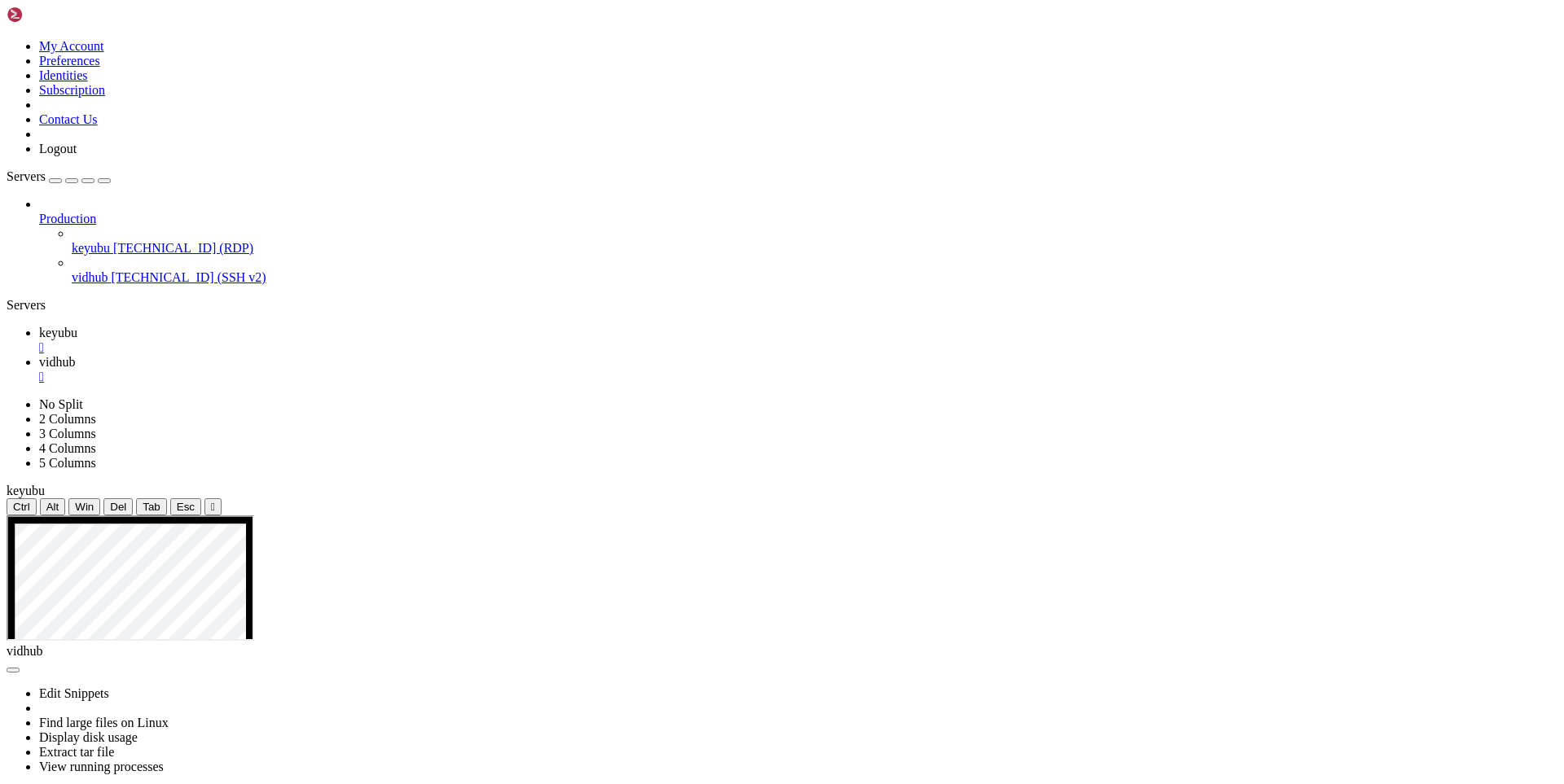
click at [75, 355] on span "vidhub" at bounding box center [57, 361] width 36 height 14
click at [77, 326] on span "keyubu" at bounding box center [58, 332] width 39 height 14
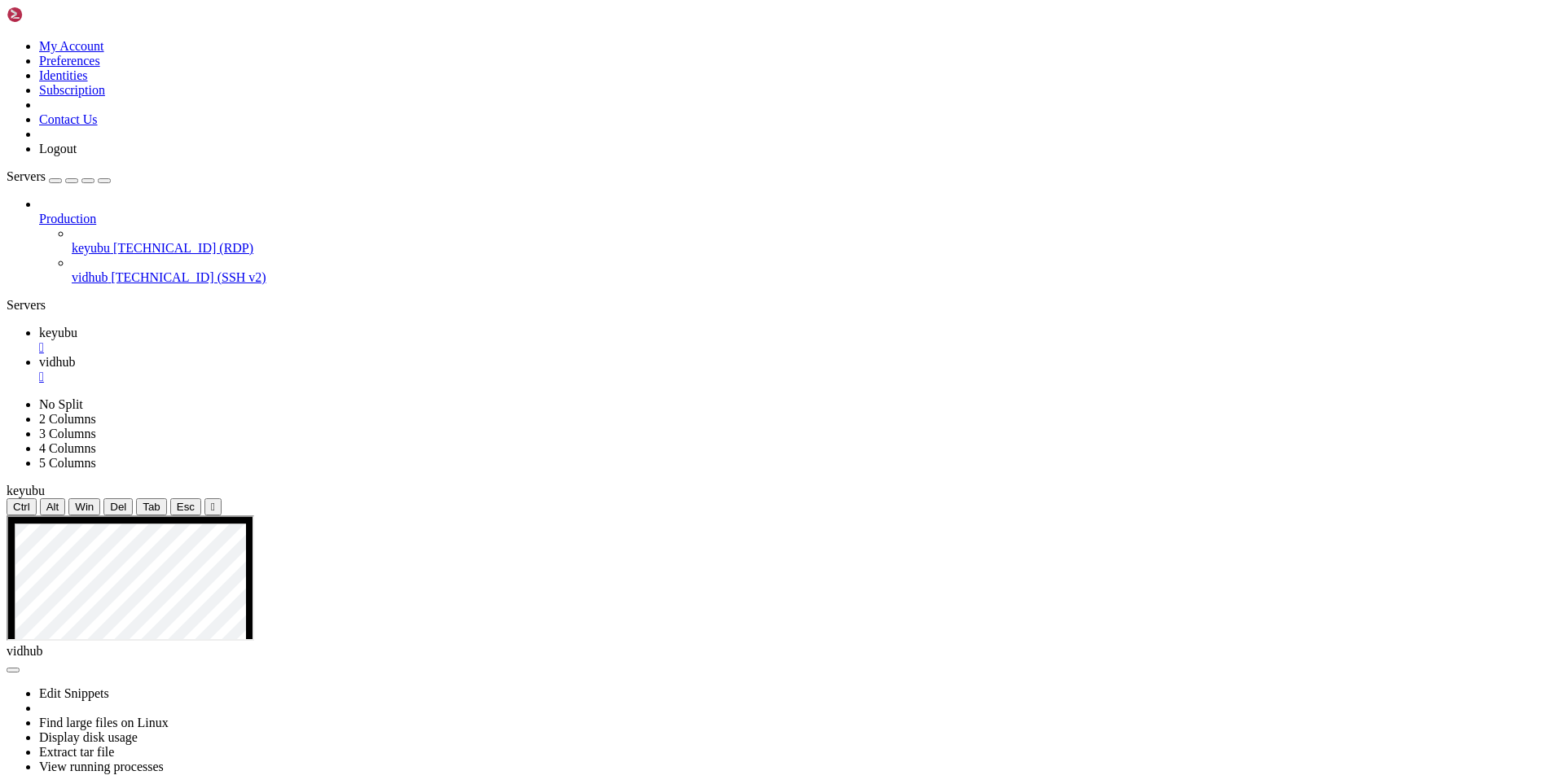
click at [324, 355] on link "vidhub " at bounding box center [798, 369] width 1518 height 30
drag, startPoint x: 271, startPoint y: 1081, endPoint x: 768, endPoint y: 1347, distance: 563.7
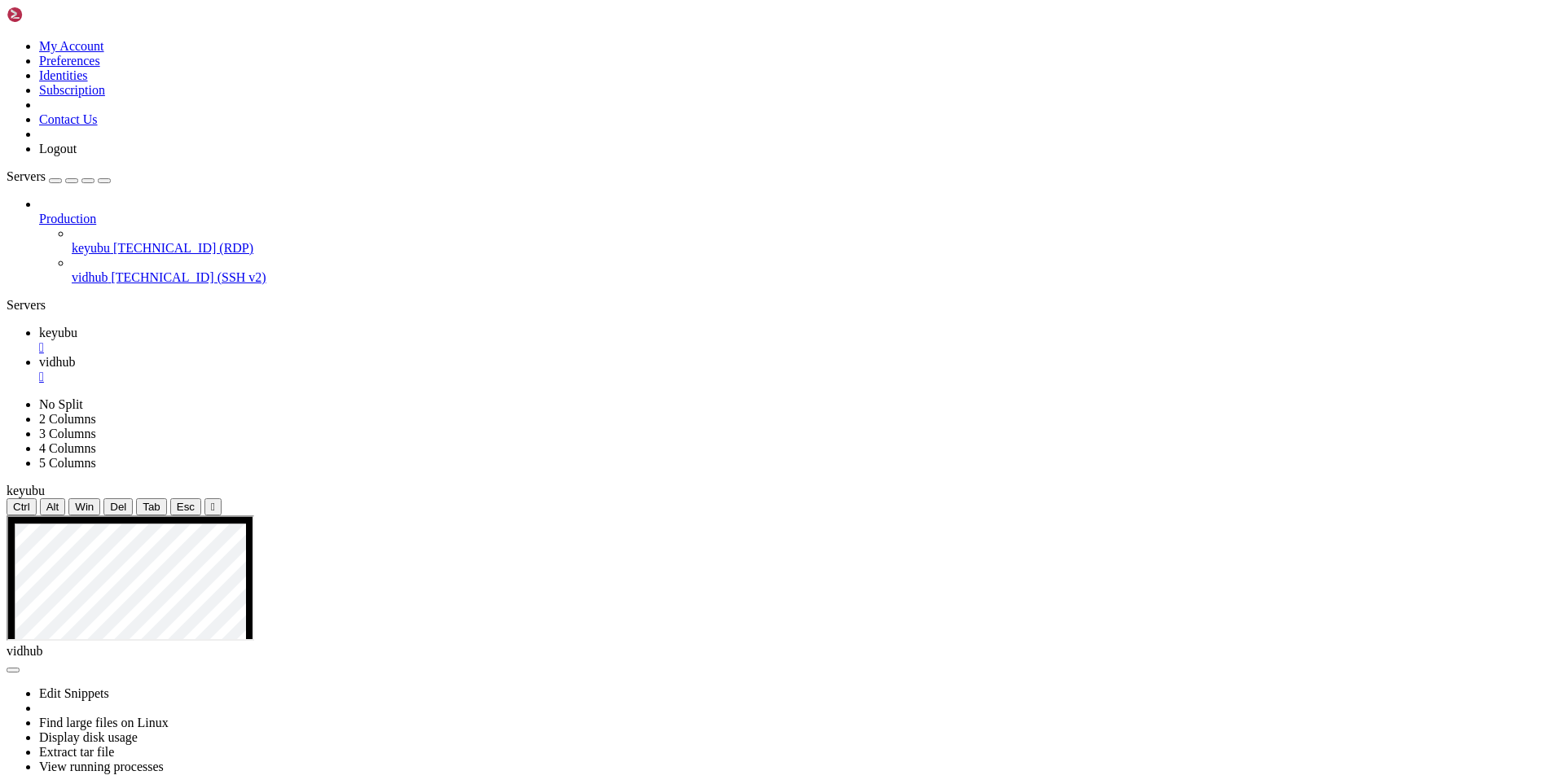
scroll to position [0, 0]
drag, startPoint x: 456, startPoint y: 1013, endPoint x: 226, endPoint y: 1004, distance: 230.2
drag, startPoint x: 203, startPoint y: 1116, endPoint x: 209, endPoint y: 901, distance: 215.1
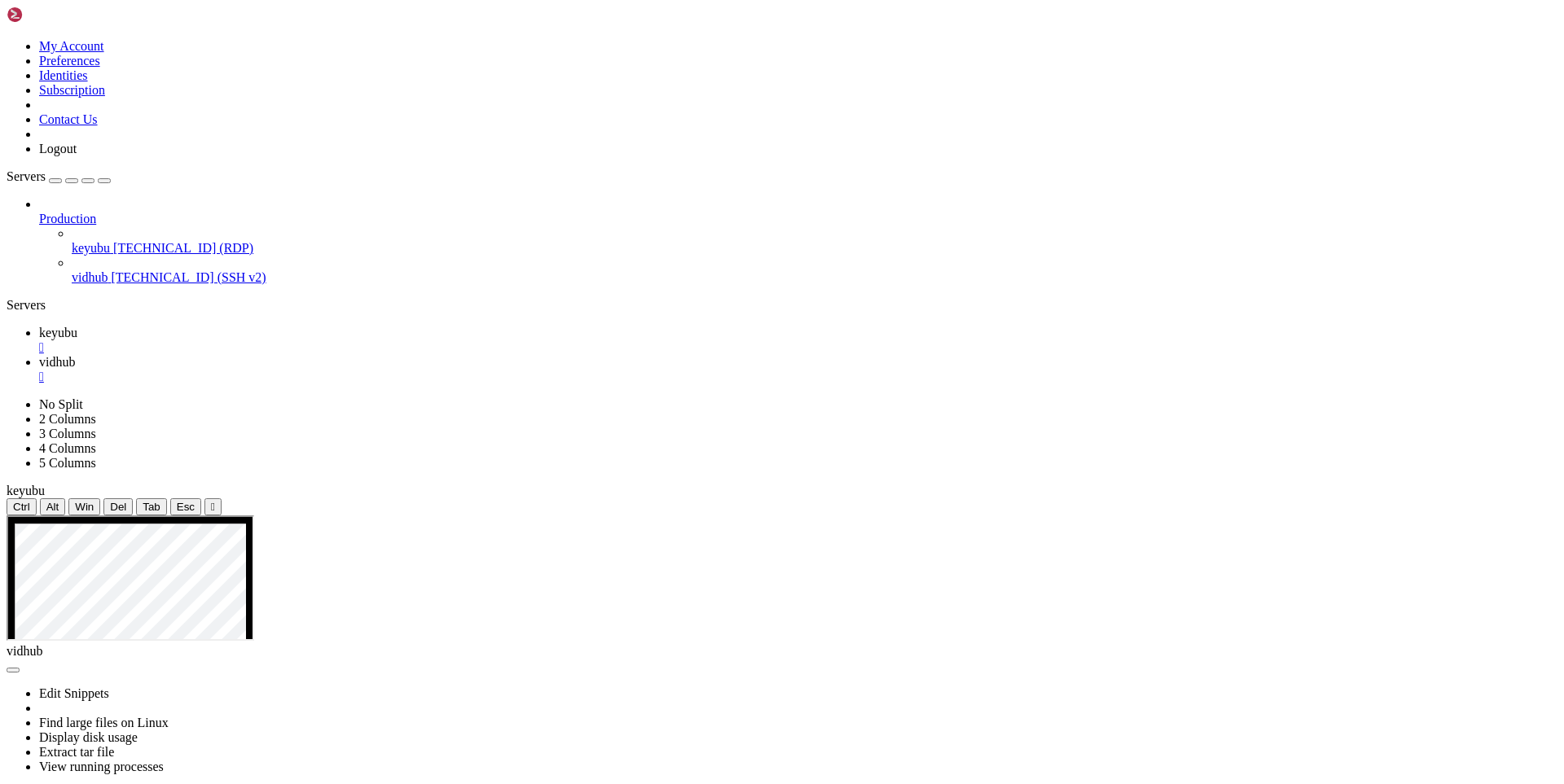
drag, startPoint x: 370, startPoint y: 1116, endPoint x: 237, endPoint y: 1213, distance: 164.6
drag, startPoint x: 671, startPoint y: 1447, endPoint x: 12, endPoint y: 1141, distance: 726.6
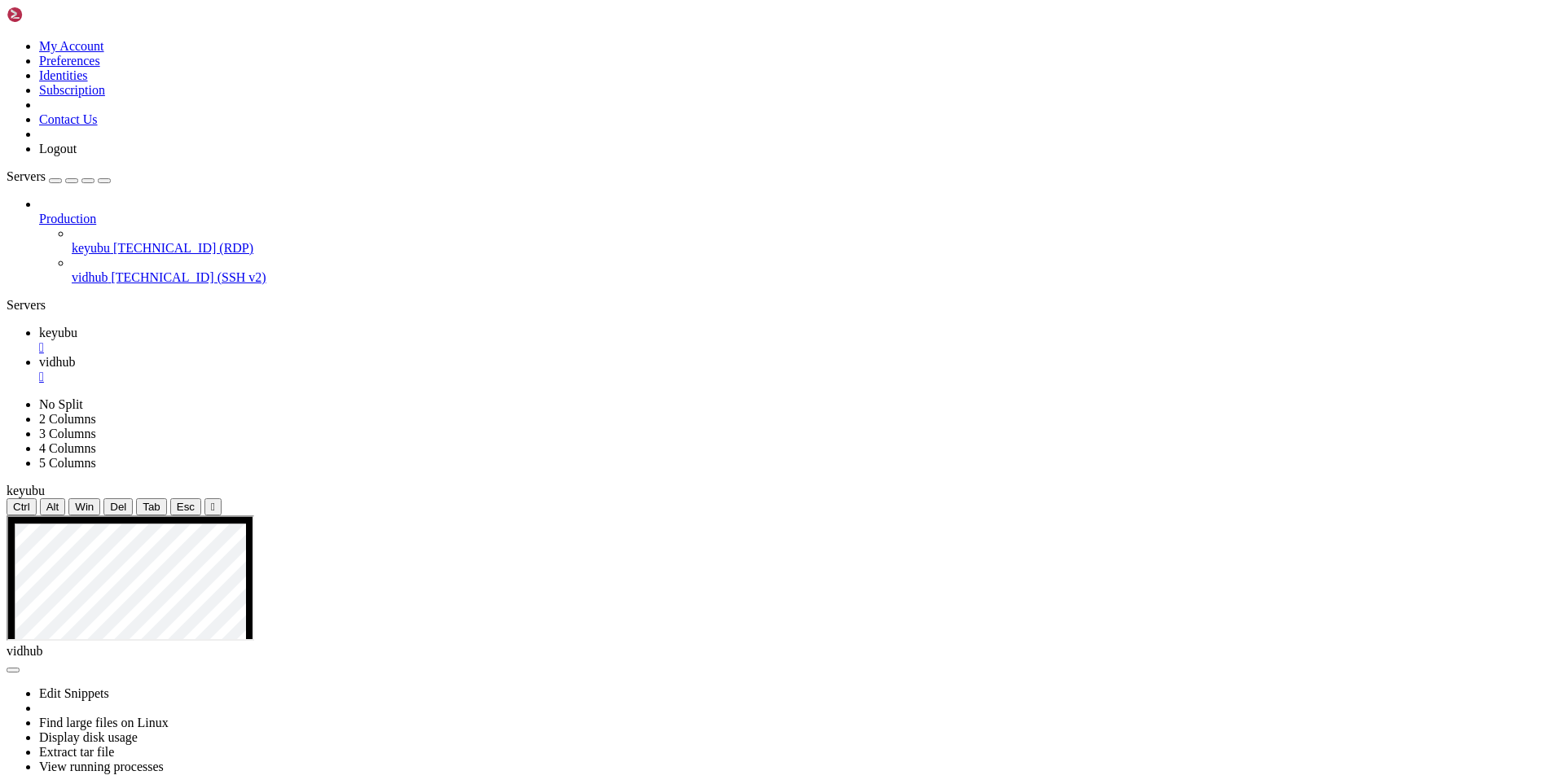
scroll to position [2449, 0]
drag, startPoint x: 329, startPoint y: 1476, endPoint x: 692, endPoint y: 1451, distance: 363.9
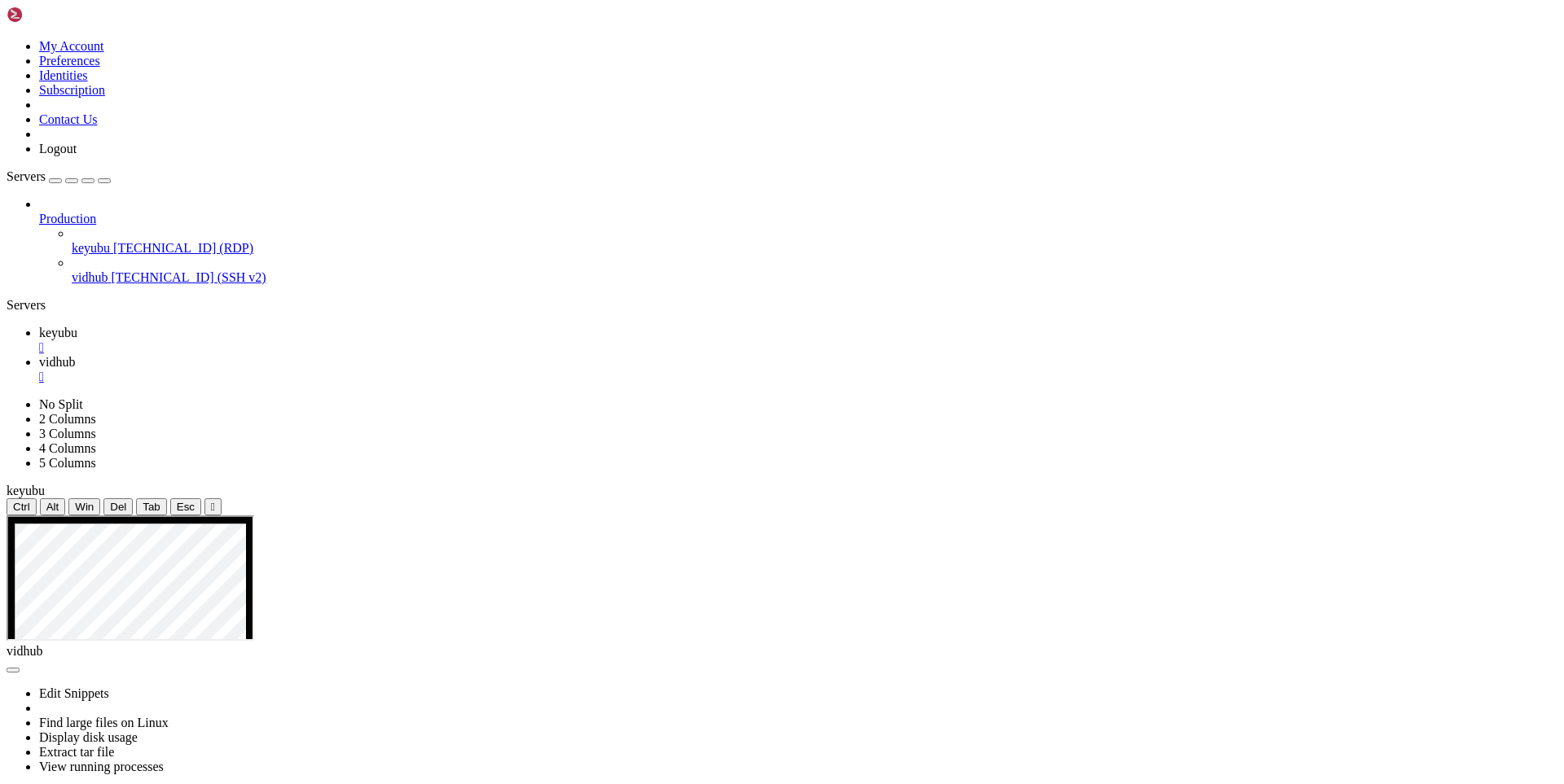
scroll to position [2560, 0]
click at [77, 326] on span "keyubu" at bounding box center [58, 332] width 39 height 14
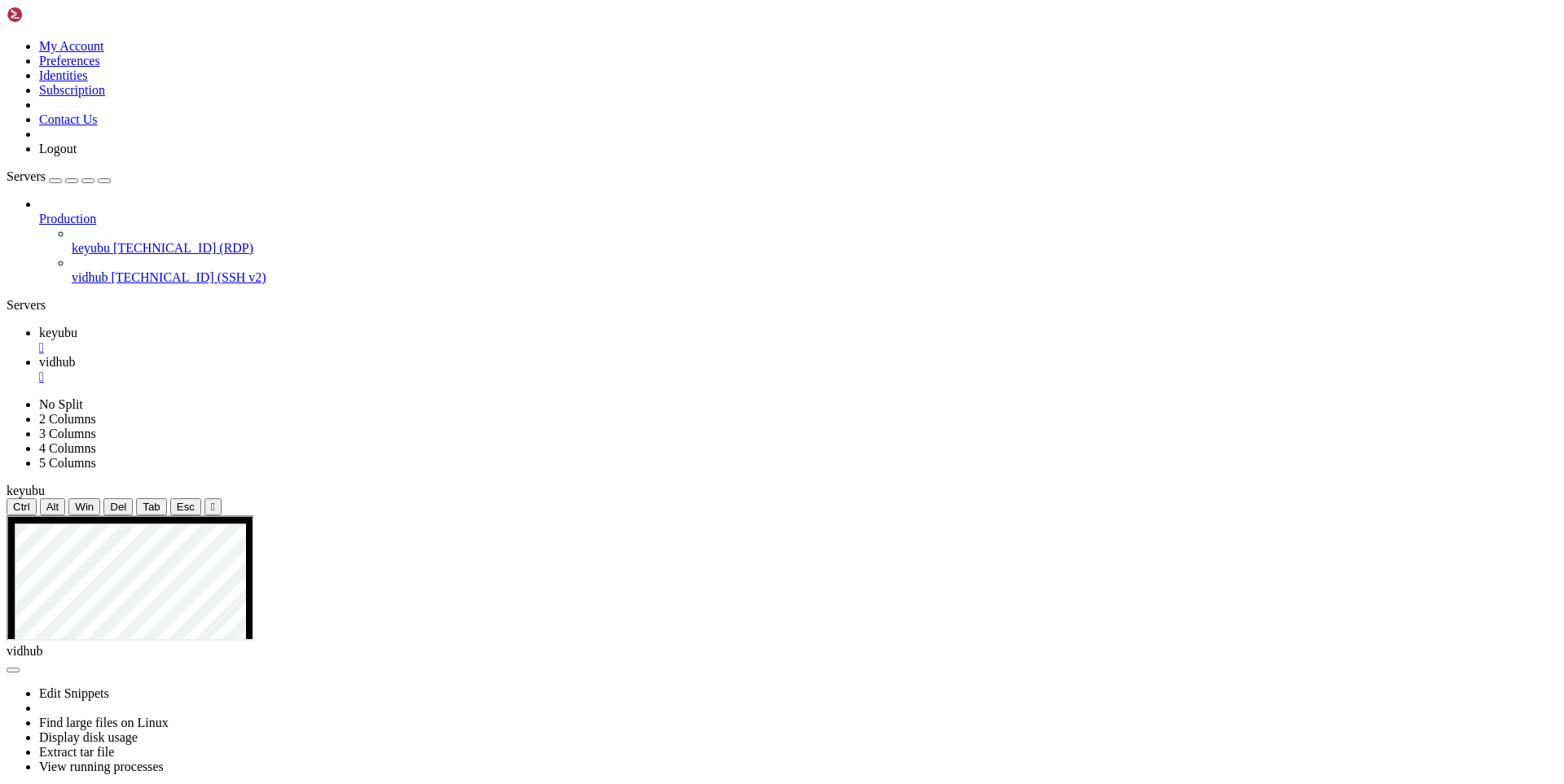
drag, startPoint x: 742, startPoint y: 654, endPoint x: 585, endPoint y: 629, distance: 159.0
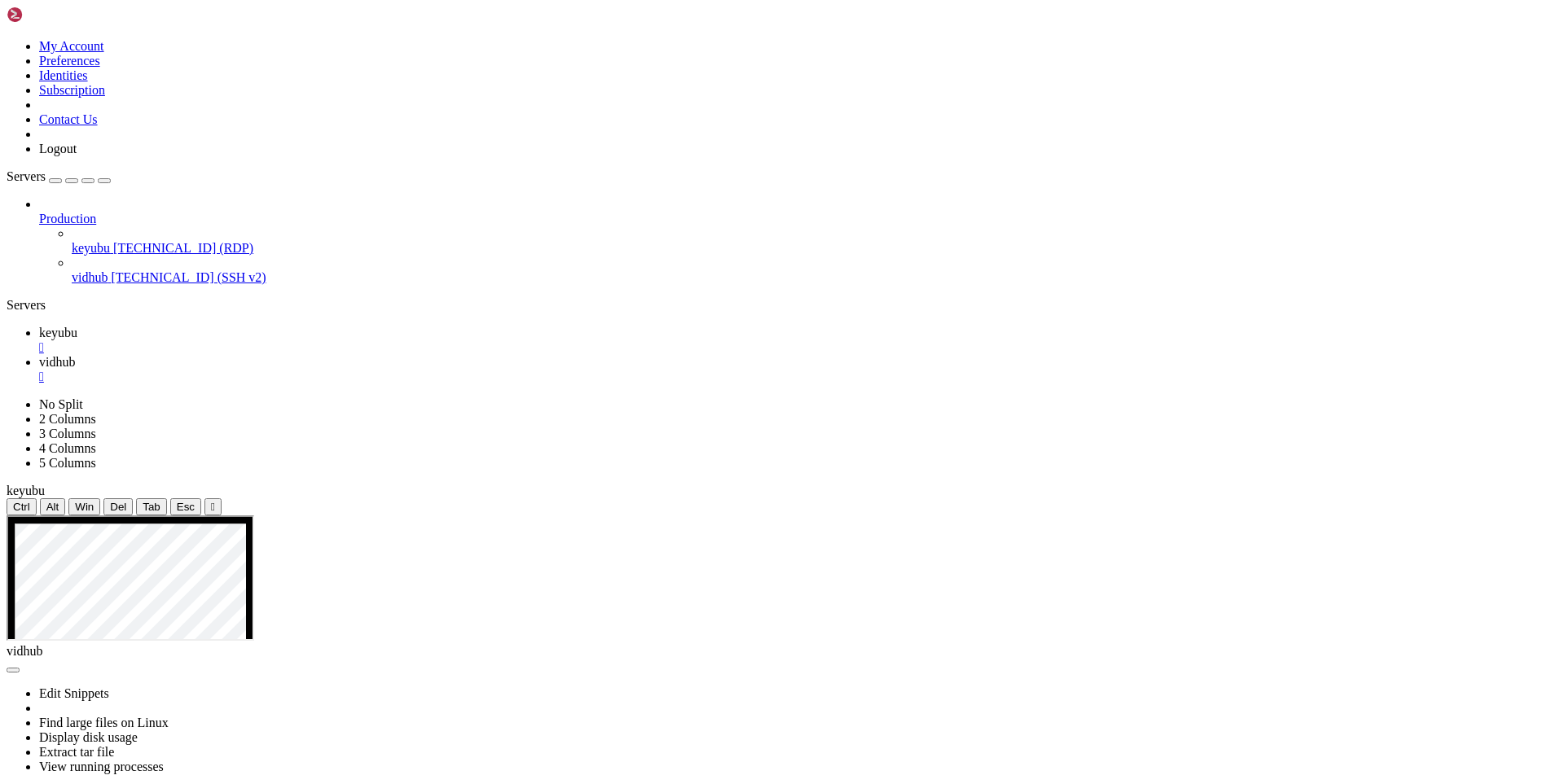
drag, startPoint x: 621, startPoint y: 967, endPoint x: 399, endPoint y: 972, distance: 222.1
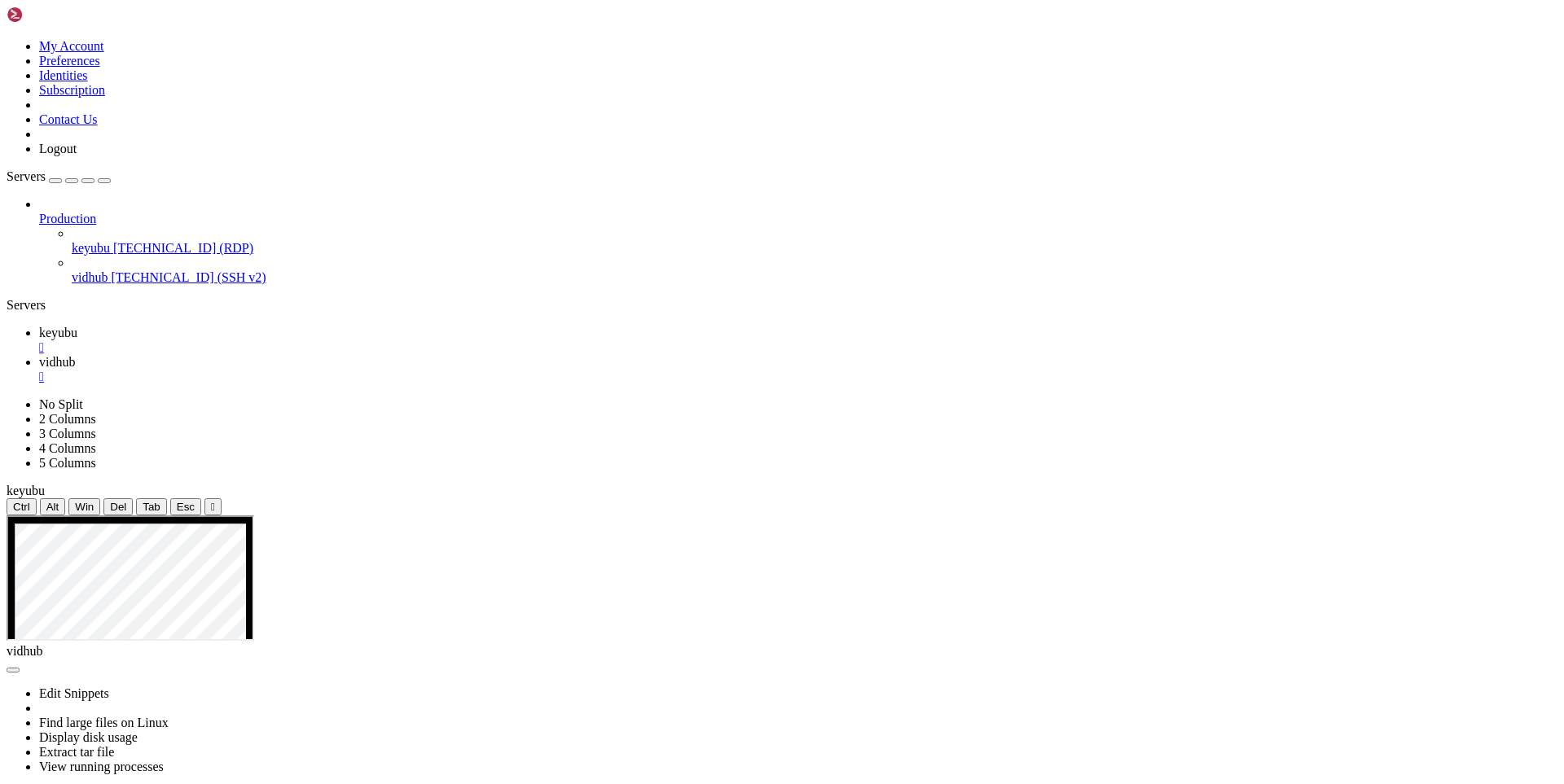
drag, startPoint x: 842, startPoint y: 795, endPoint x: 677, endPoint y: 670, distance: 207.0
click at [75, 355] on span "vidhub" at bounding box center [57, 361] width 36 height 14
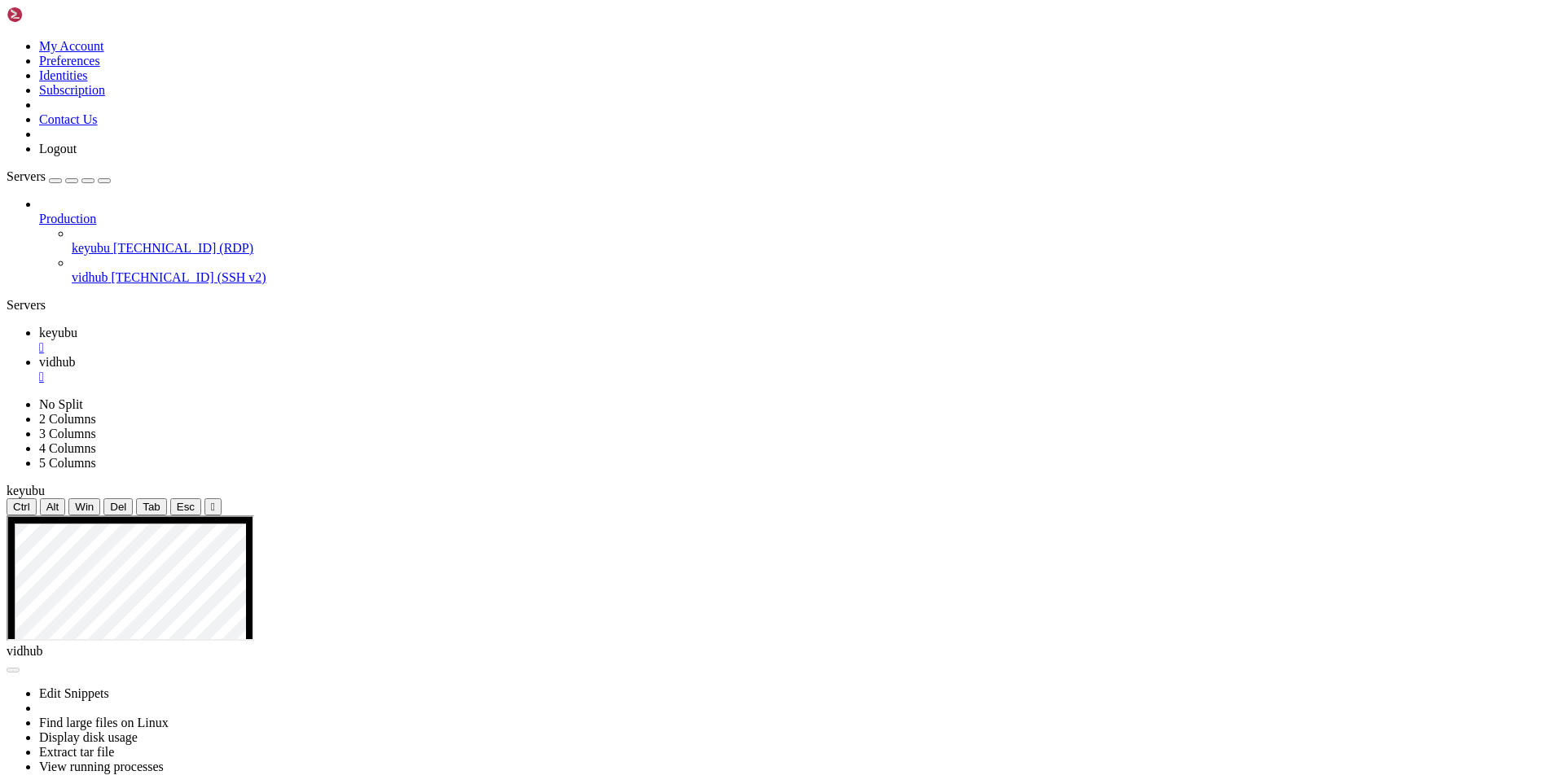
click at [39, 326] on icon at bounding box center [39, 332] width 0 height 14
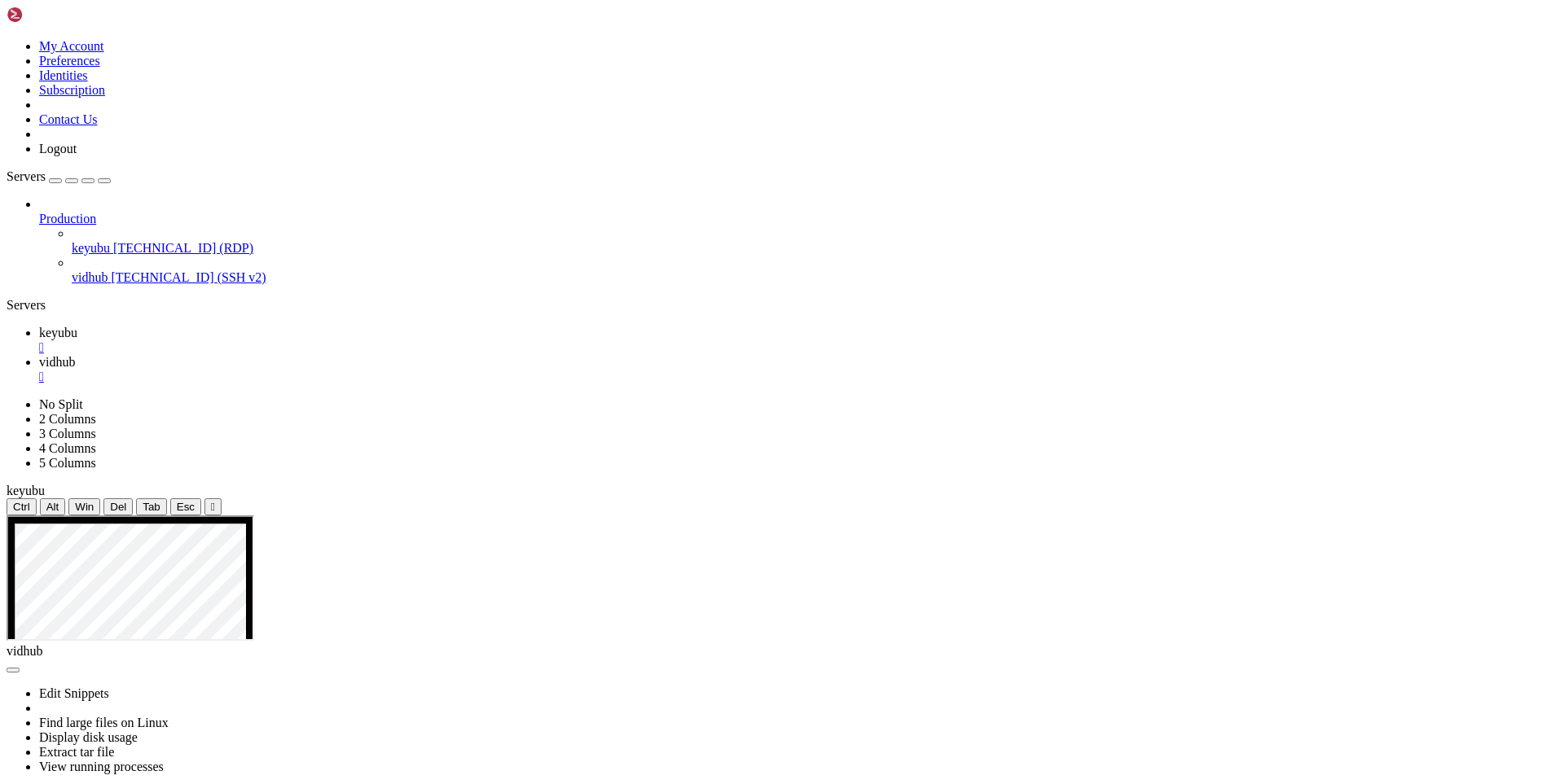
click at [75, 355] on span "vidhub" at bounding box center [57, 361] width 36 height 14
drag, startPoint x: 209, startPoint y: 990, endPoint x: 161, endPoint y: 1019, distance: 56.1
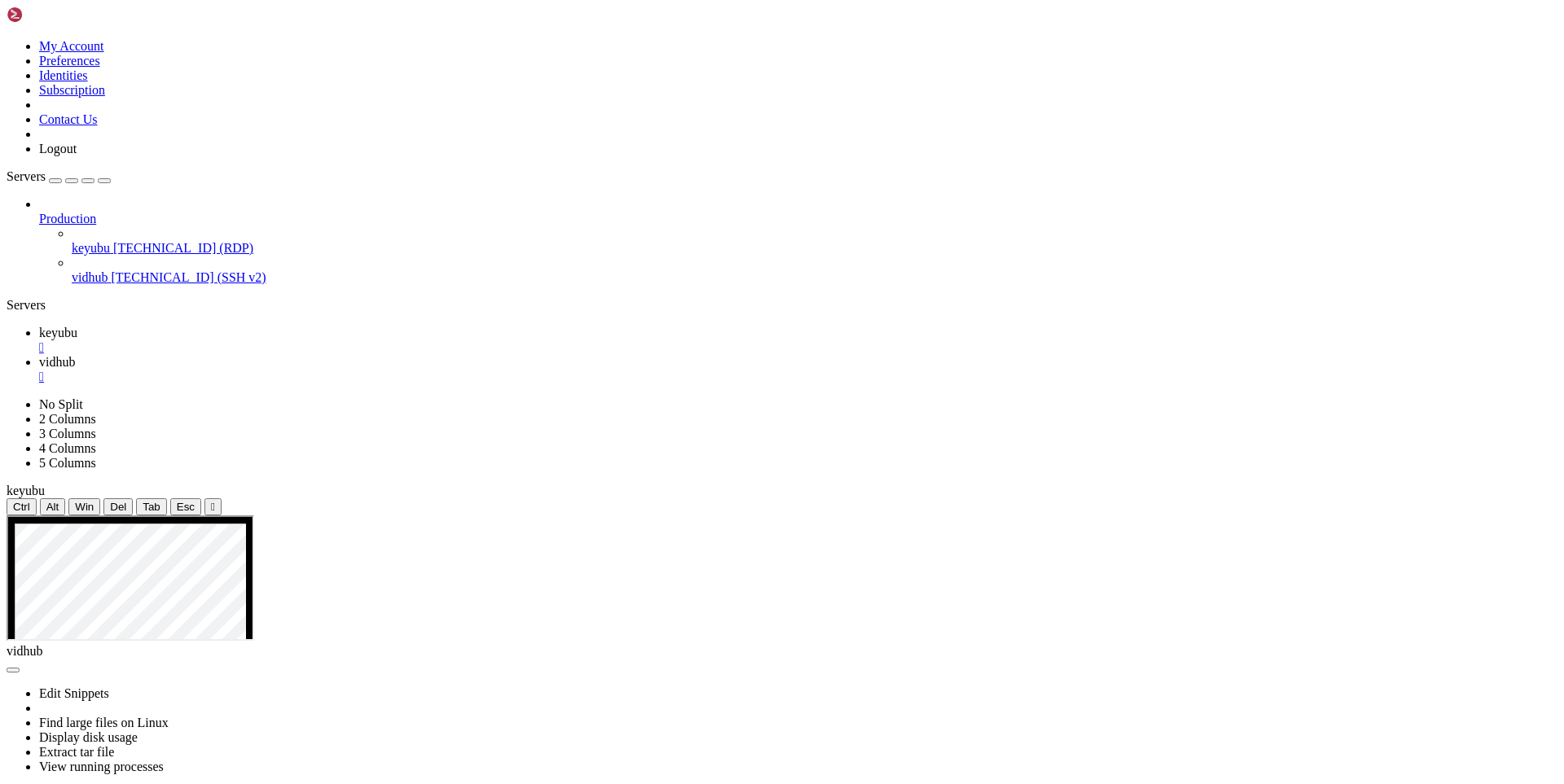
drag, startPoint x: 191, startPoint y: 1221, endPoint x: 14, endPoint y: 902, distance: 364.8
drag, startPoint x: 195, startPoint y: 1222, endPoint x: 151, endPoint y: 1265, distance: 61.5
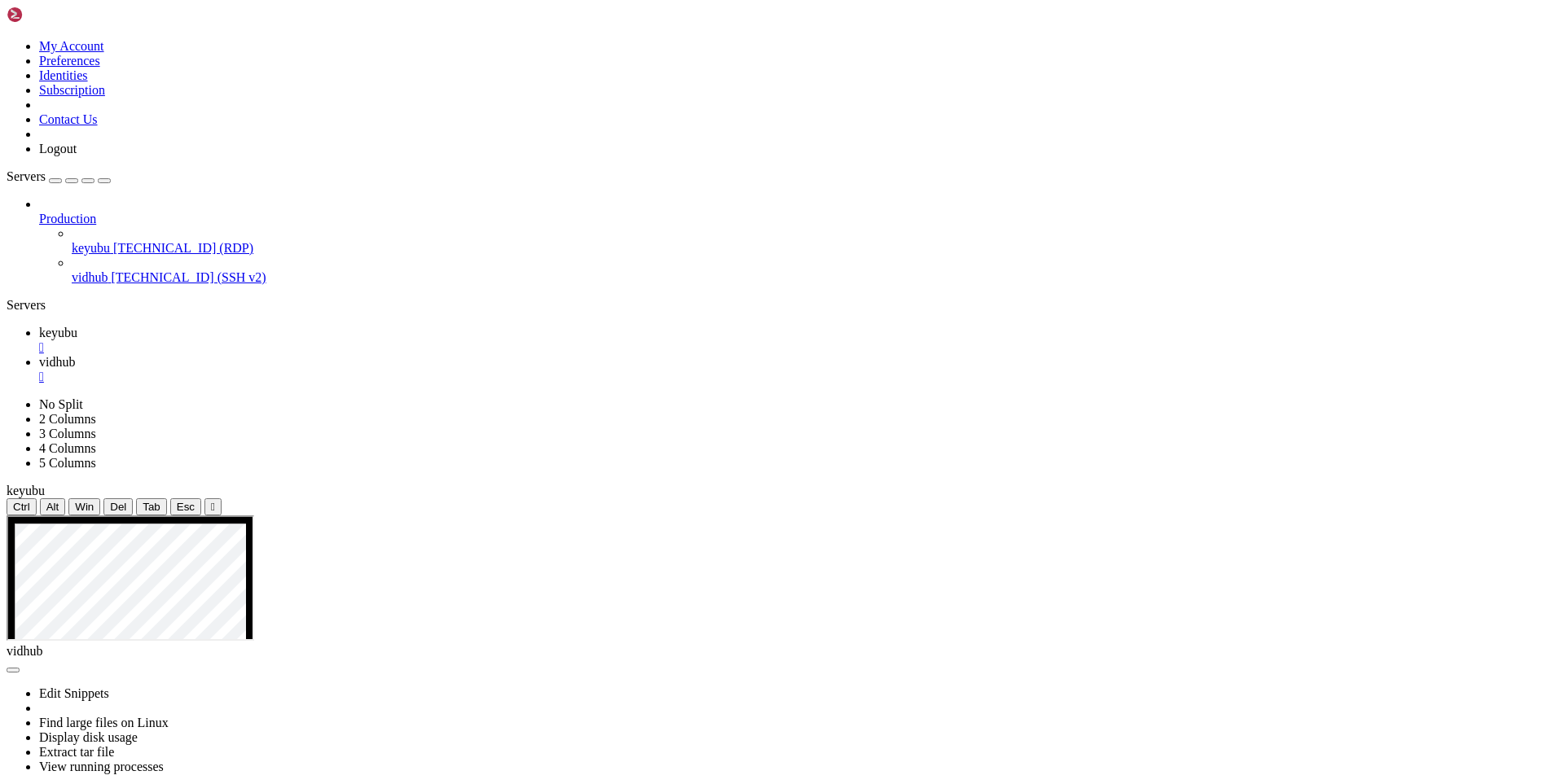
drag, startPoint x: 310, startPoint y: 1450, endPoint x: 226, endPoint y: 1453, distance: 84.1
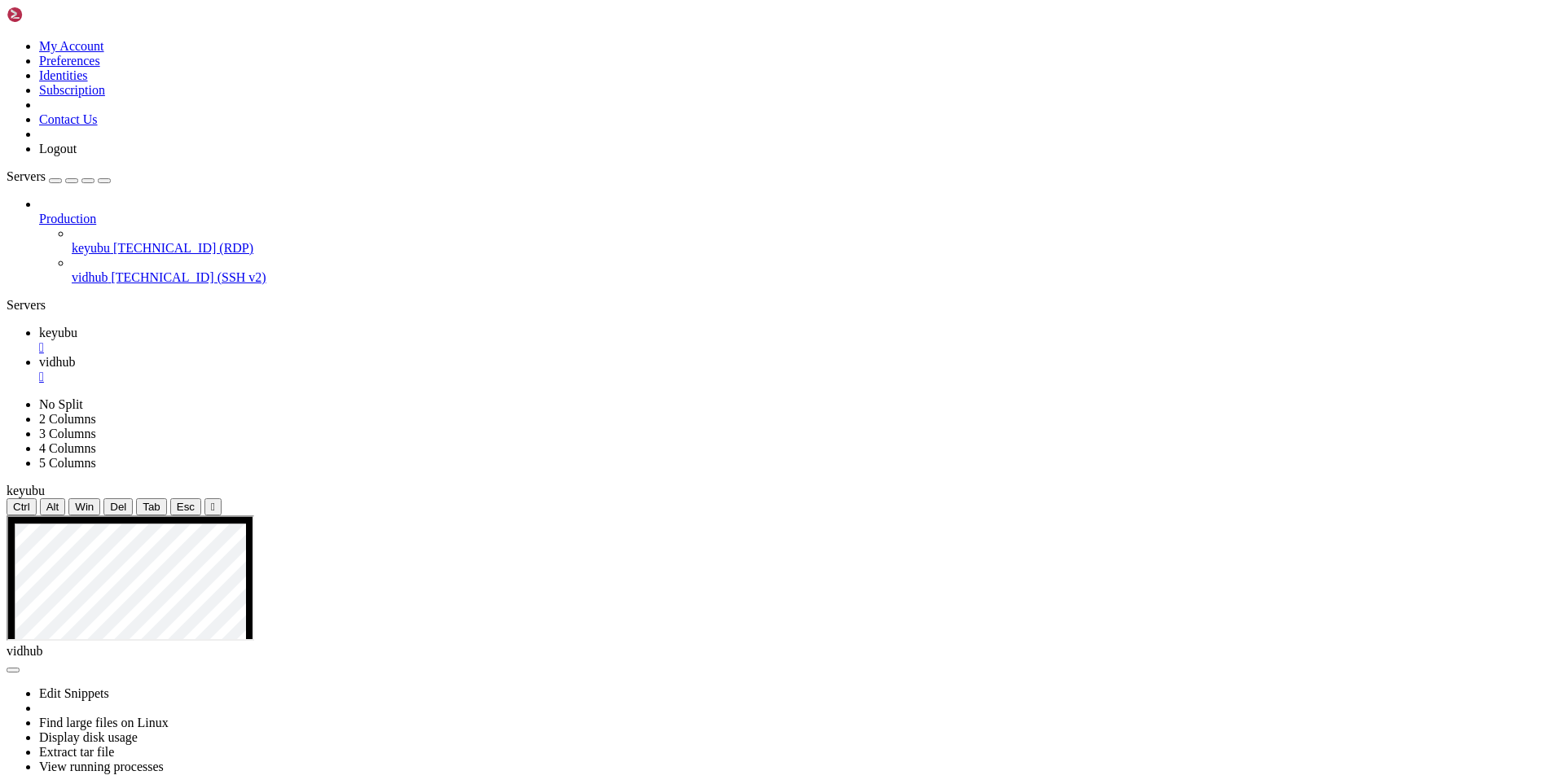
scroll to position [3256, 0]
drag, startPoint x: 187, startPoint y: 1468, endPoint x: 16, endPoint y: 969, distance: 527.5
click at [77, 326] on span "keyubu" at bounding box center [58, 332] width 39 height 14
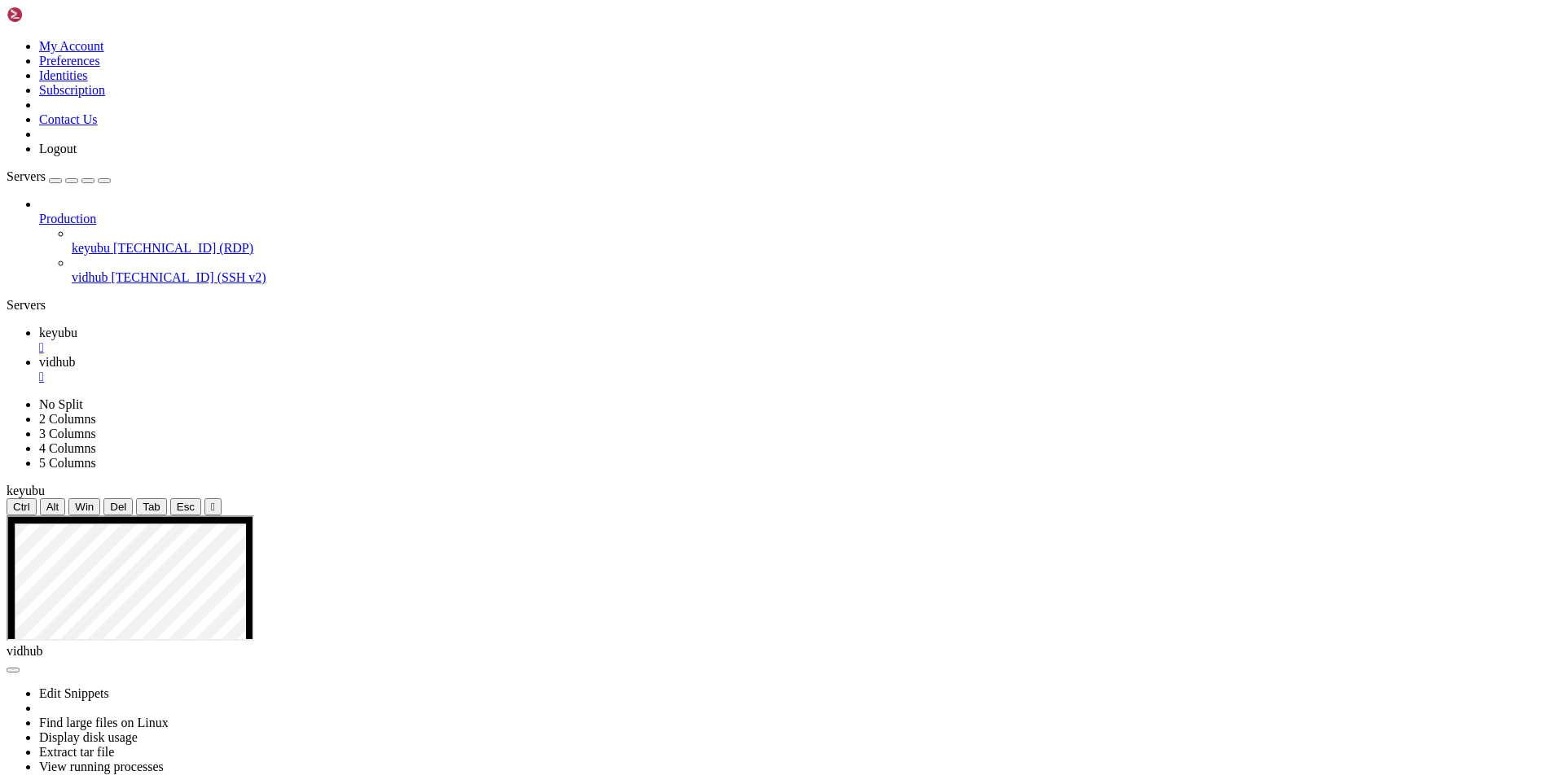
click at [75, 355] on span "vidhub" at bounding box center [57, 361] width 36 height 14
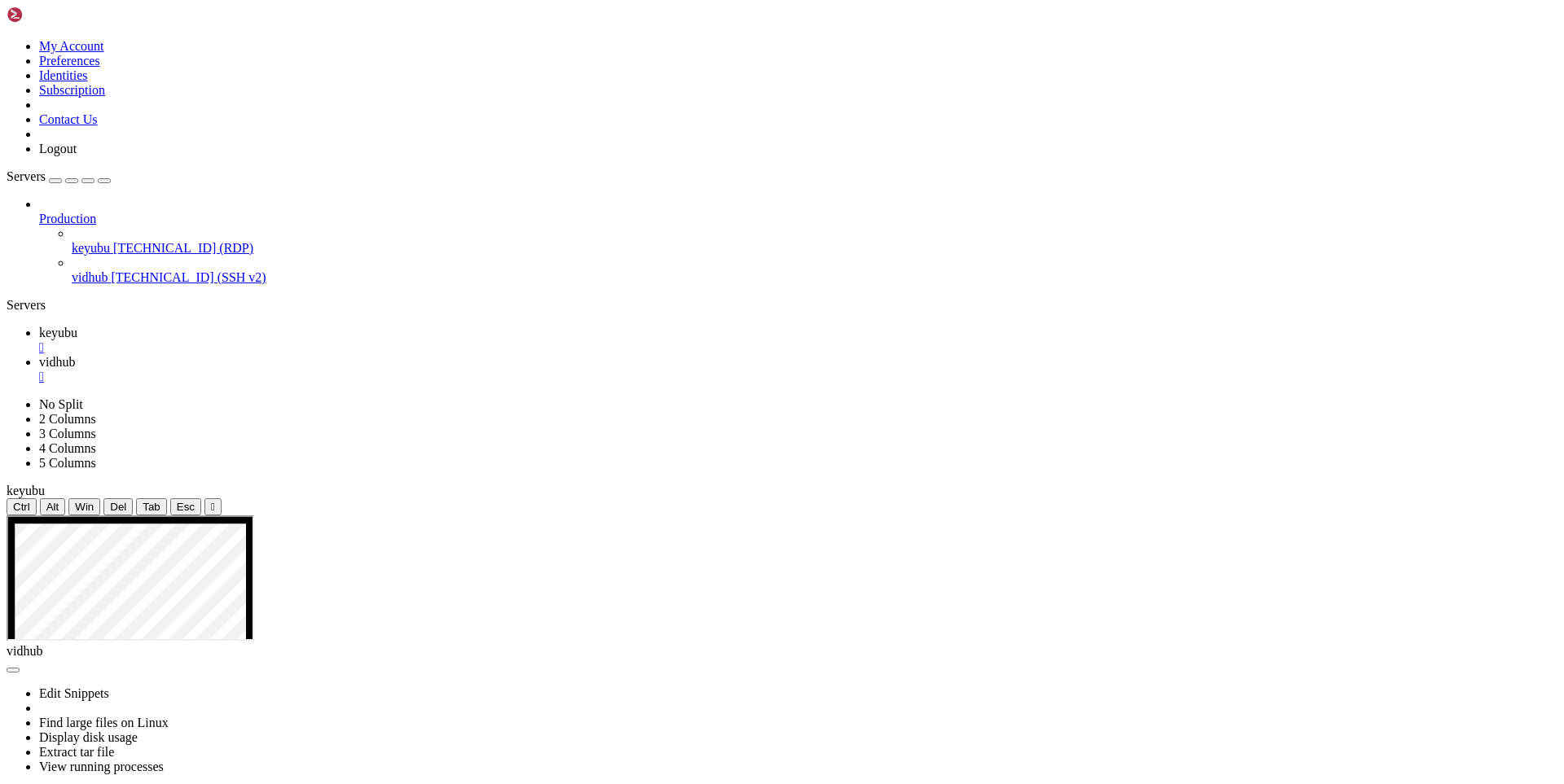
scroll to position [0, 0]
drag, startPoint x: 377, startPoint y: 1250, endPoint x: 272, endPoint y: 1106, distance: 178.2
drag, startPoint x: 300, startPoint y: 920, endPoint x: 165, endPoint y: 949, distance: 138.1
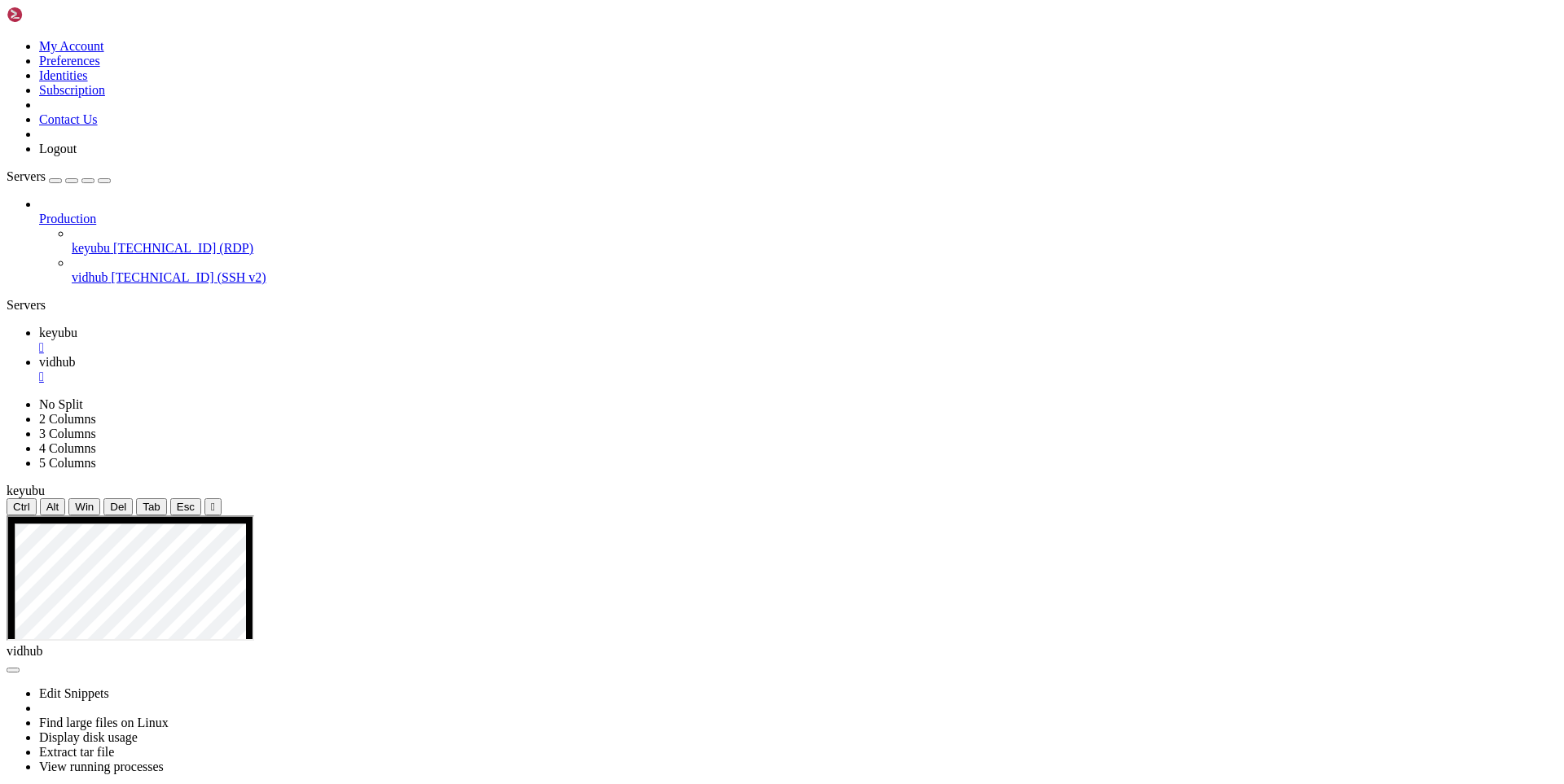
drag, startPoint x: 197, startPoint y: 910, endPoint x: 12, endPoint y: 841, distance: 197.4
drag, startPoint x: 463, startPoint y: 979, endPoint x: 440, endPoint y: 977, distance: 23.1
drag, startPoint x: 361, startPoint y: 958, endPoint x: 206, endPoint y: 1014, distance: 164.8
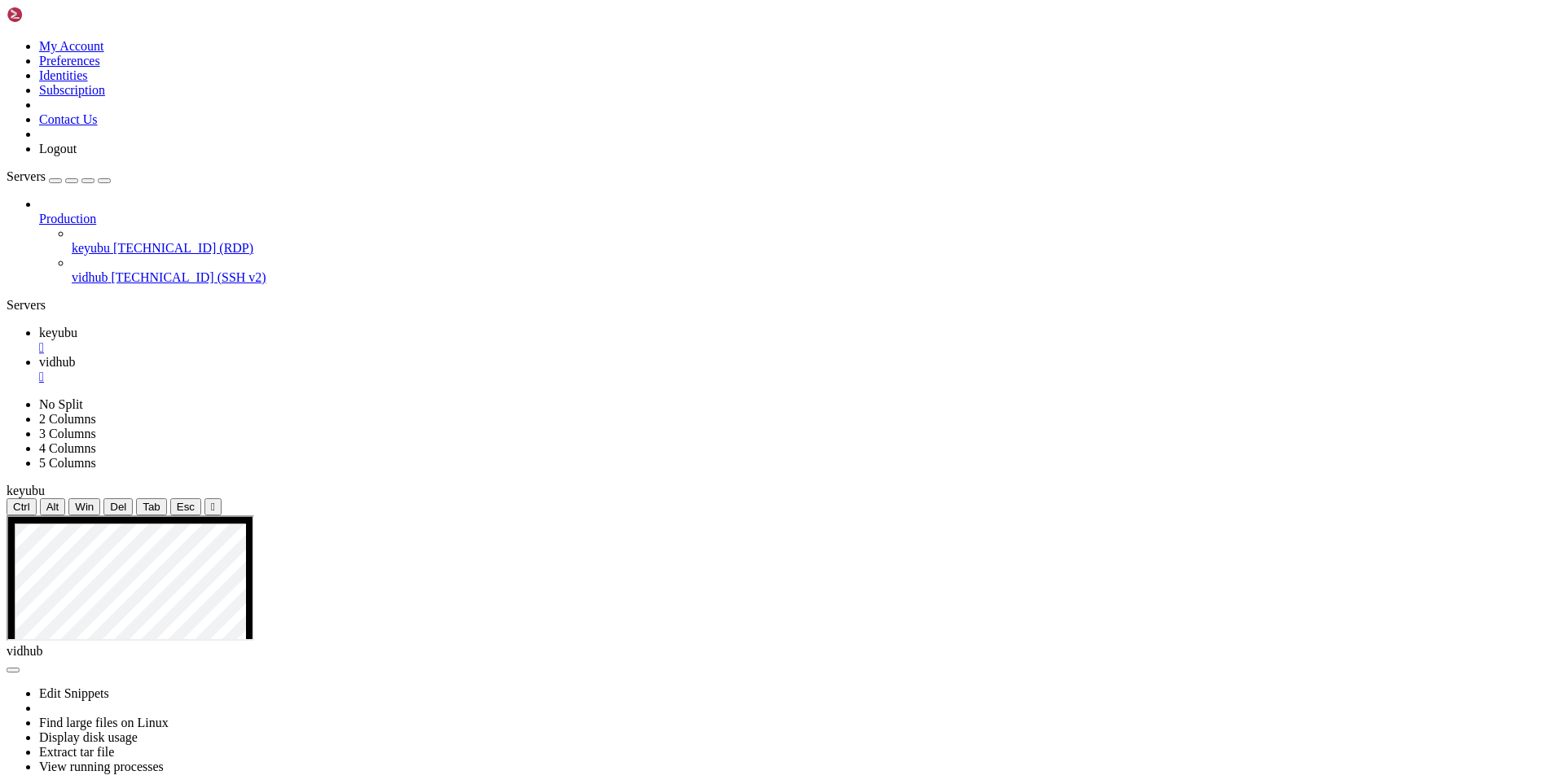
drag, startPoint x: 226, startPoint y: 1478, endPoint x: 261, endPoint y: 1373, distance: 110.7
drag, startPoint x: 251, startPoint y: 1395, endPoint x: 216, endPoint y: 1408, distance: 37.3
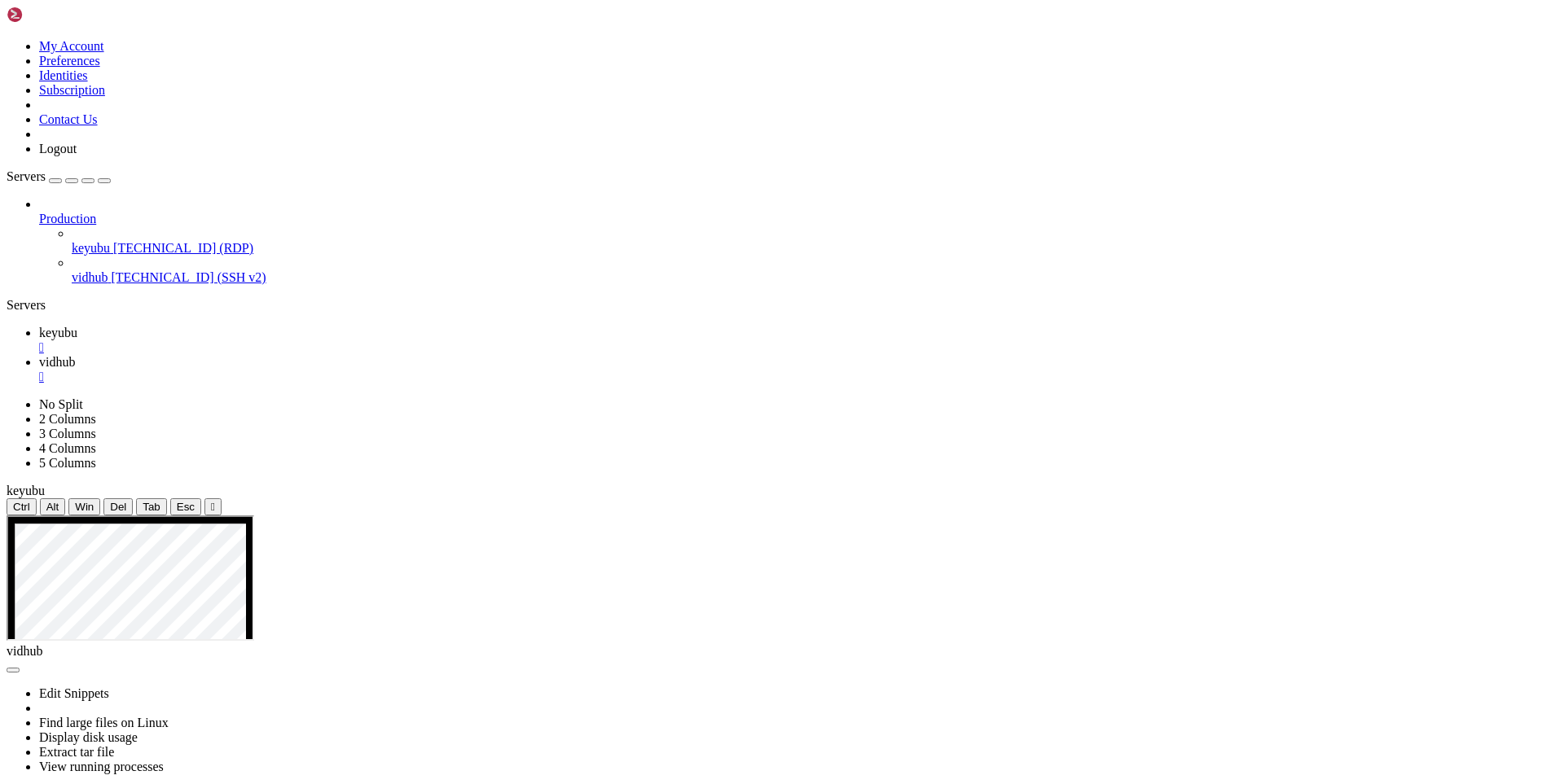
drag, startPoint x: 165, startPoint y: 1477, endPoint x: 513, endPoint y: 1464, distance: 348.2
click at [77, 326] on span "keyubu" at bounding box center [58, 332] width 39 height 14
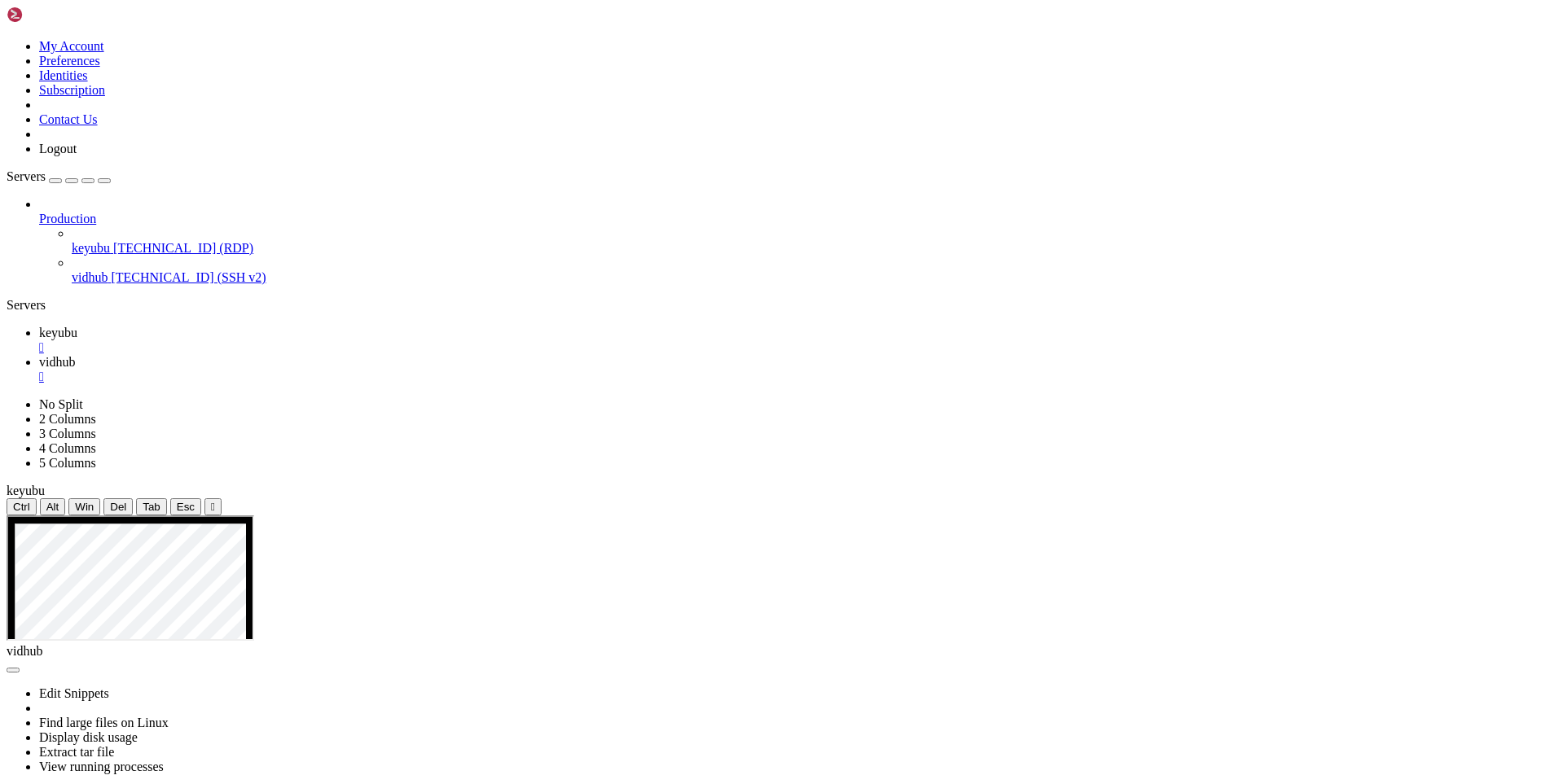
click at [75, 355] on span "vidhub" at bounding box center [57, 361] width 36 height 14
drag, startPoint x: 212, startPoint y: 1461, endPoint x: -25, endPoint y: 787, distance: 714.5
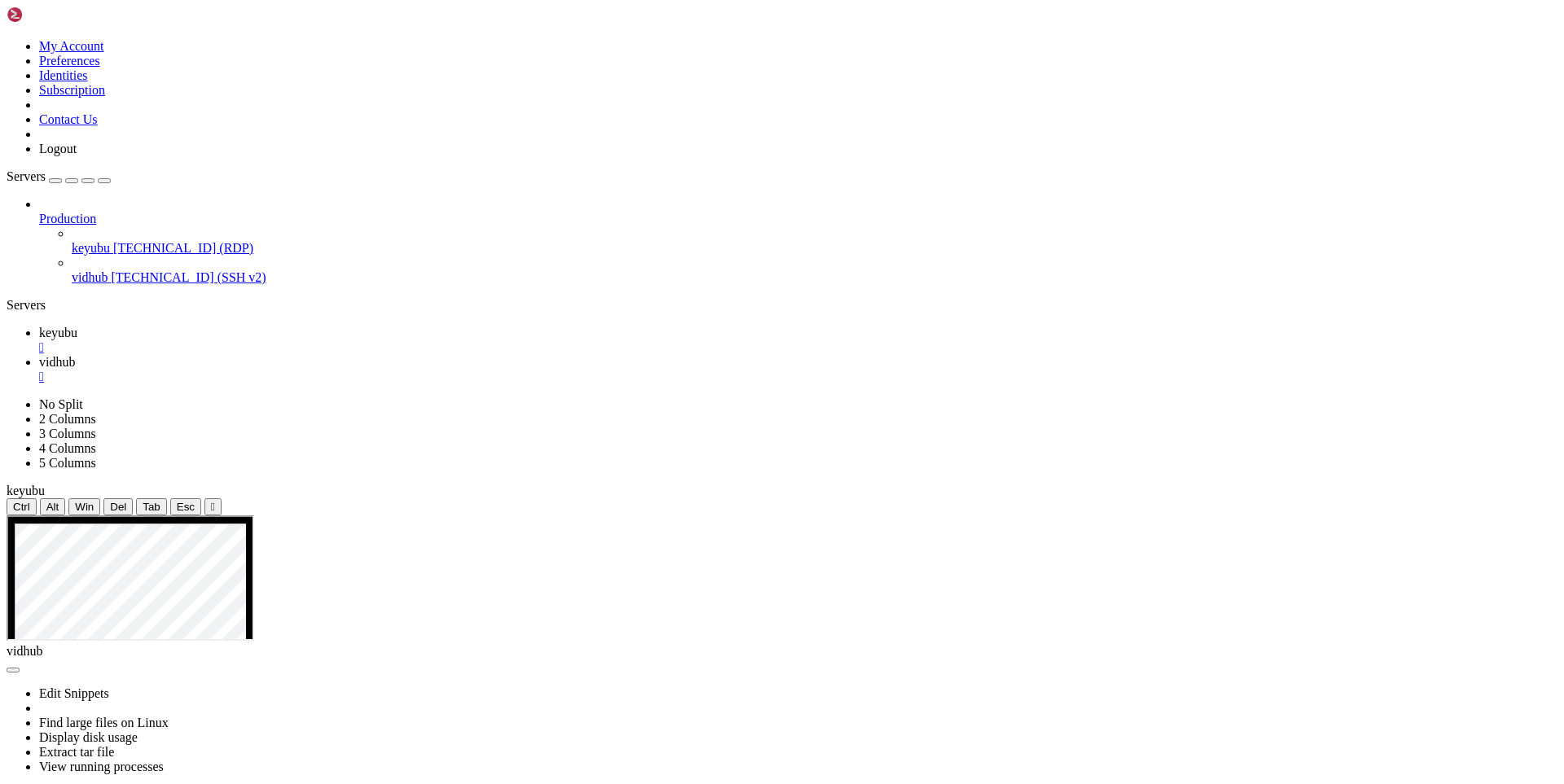
drag, startPoint x: 167, startPoint y: 1475, endPoint x: 105, endPoint y: 1330, distance: 157.7
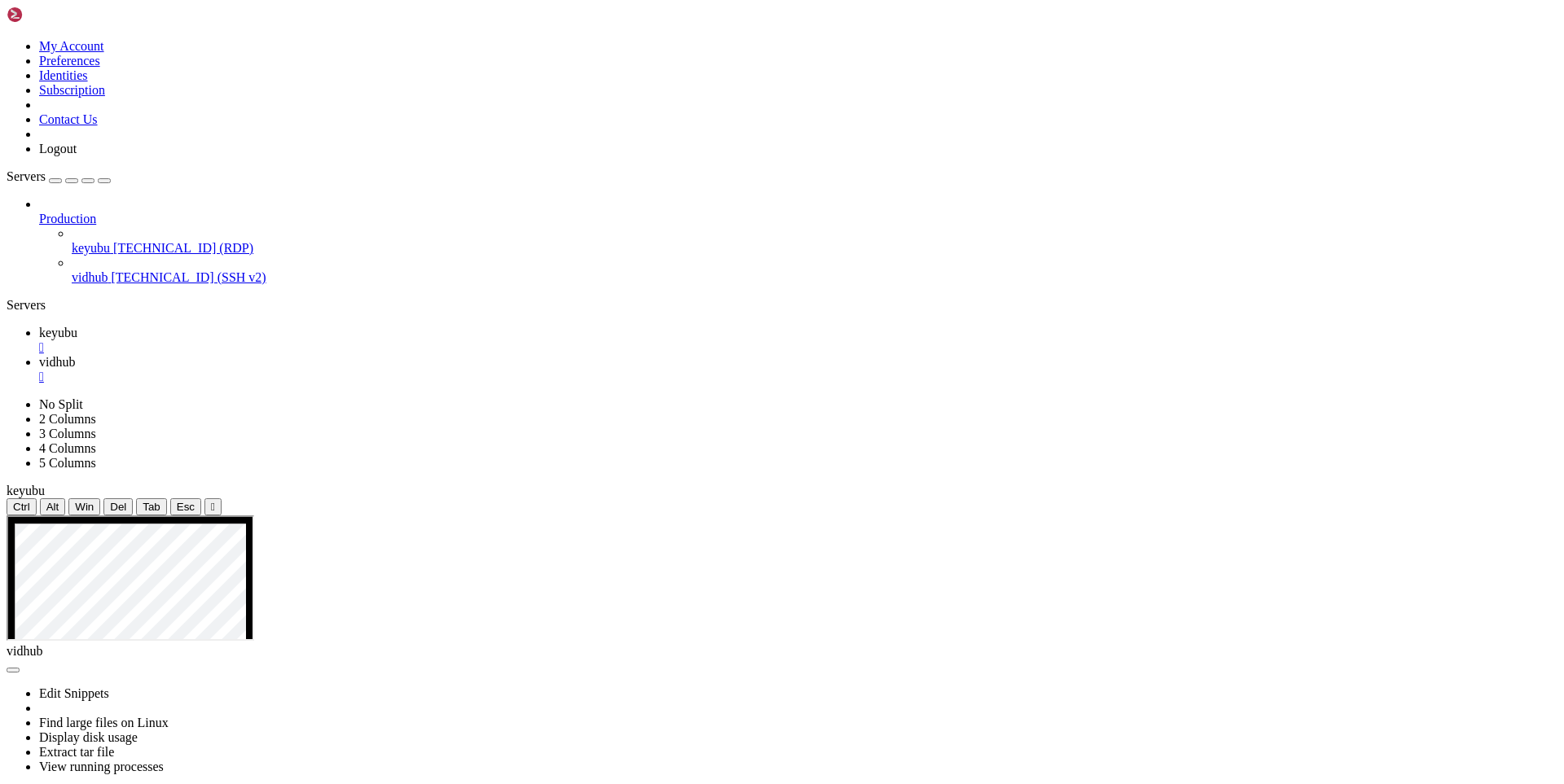
drag, startPoint x: 171, startPoint y: 1488, endPoint x: 196, endPoint y: 1469, distance: 31.4
click at [77, 326] on span "keyubu" at bounding box center [58, 332] width 39 height 14
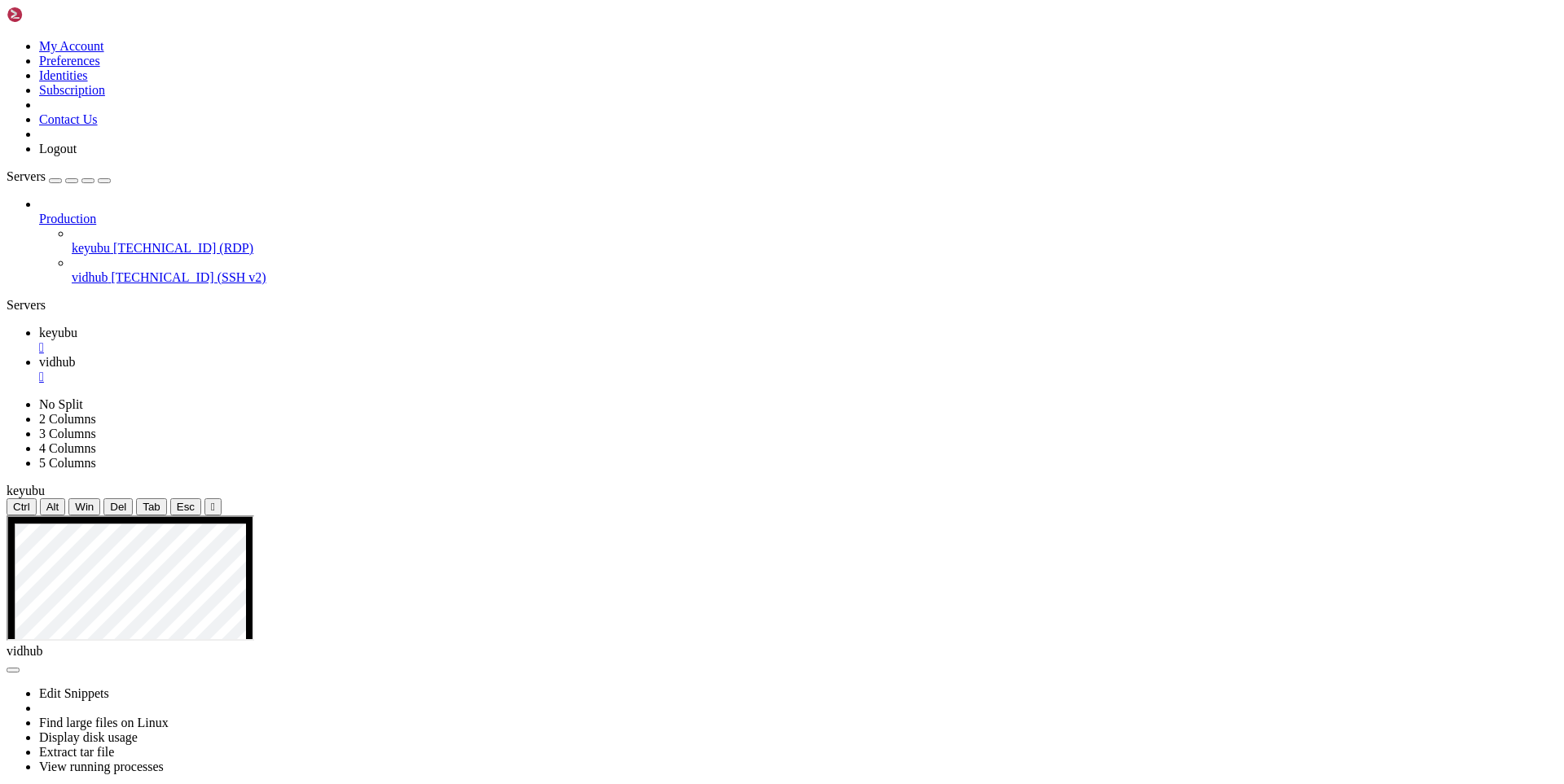
click at [75, 355] on span "vidhub" at bounding box center [57, 361] width 36 height 14
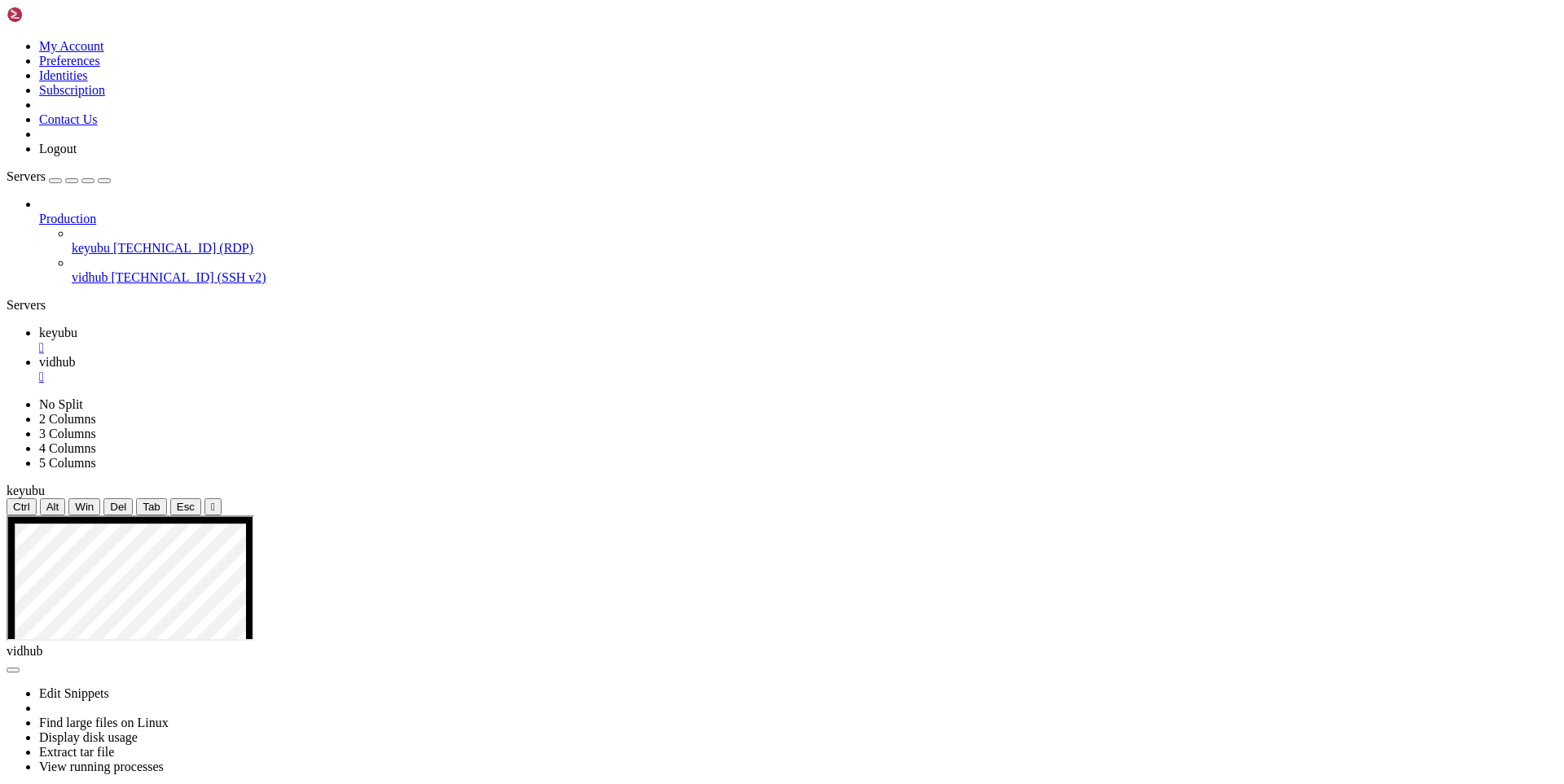
click at [77, 326] on span "keyubu" at bounding box center [58, 332] width 39 height 14
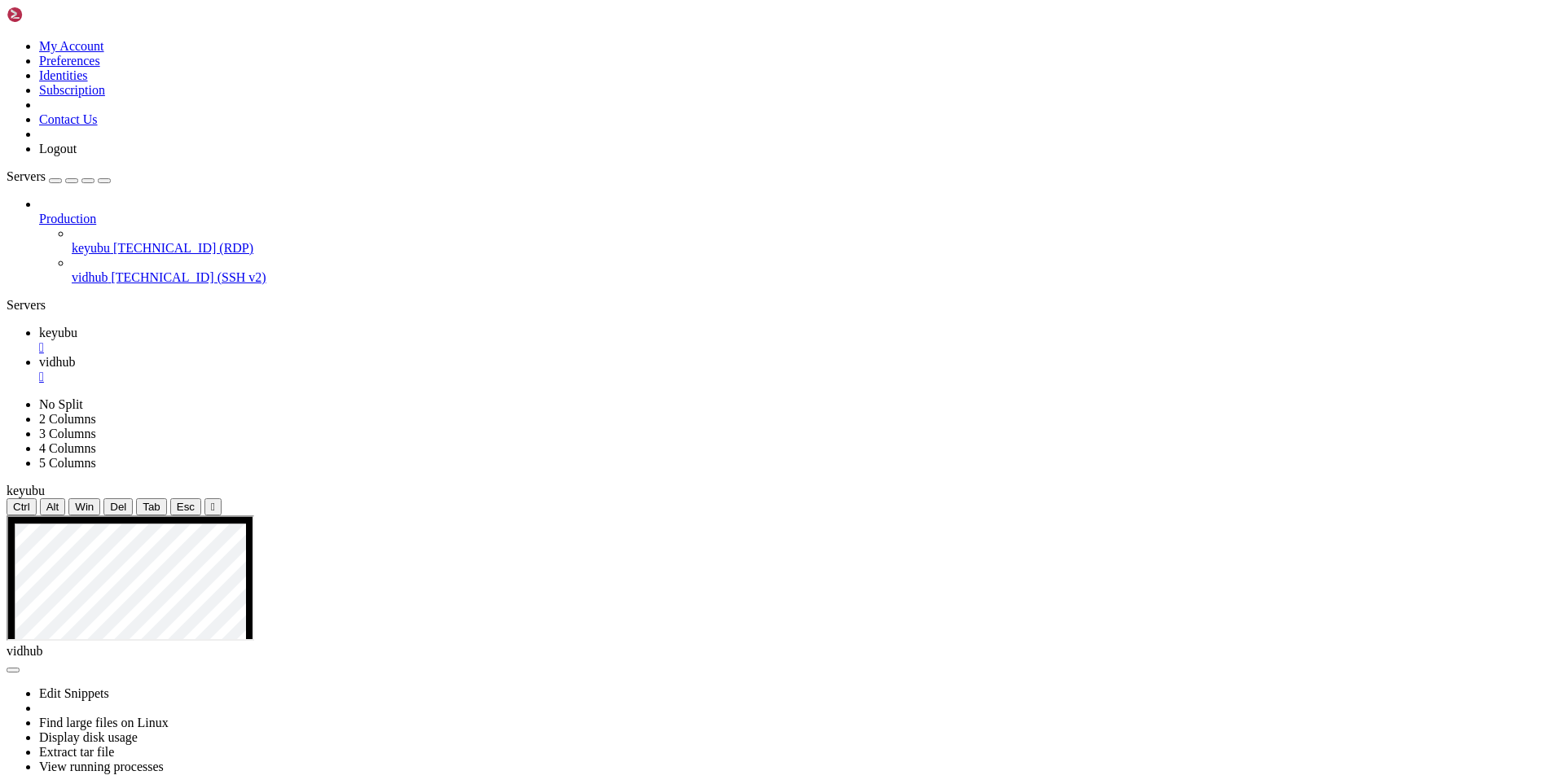
click at [75, 355] on span "vidhub" at bounding box center [57, 361] width 36 height 14
click at [77, 326] on span "keyubu" at bounding box center [58, 332] width 39 height 14
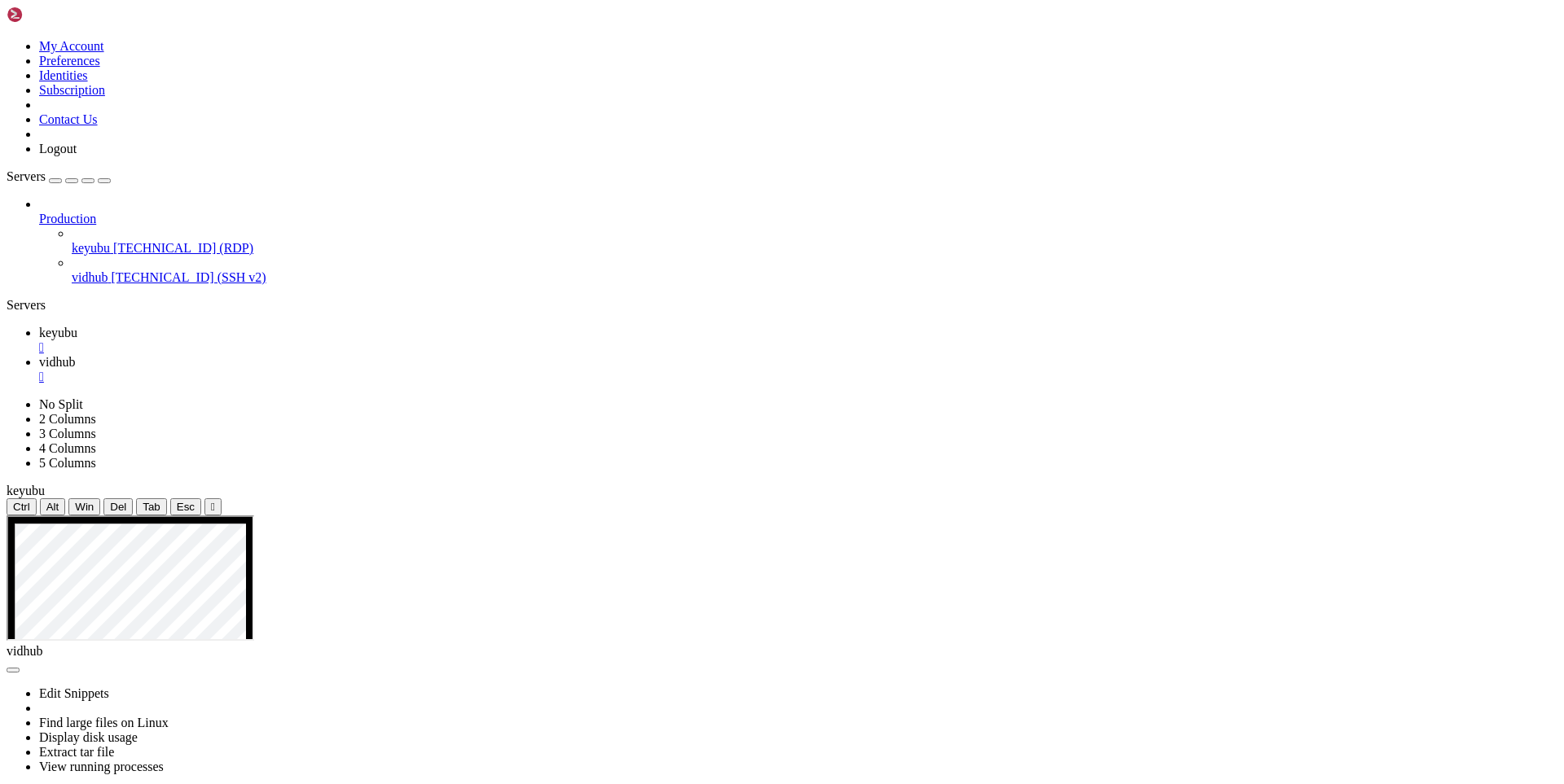
click at [331, 355] on link "vidhub " at bounding box center [798, 369] width 1518 height 30
drag, startPoint x: 582, startPoint y: 1442, endPoint x: -8, endPoint y: 838, distance: 844.3
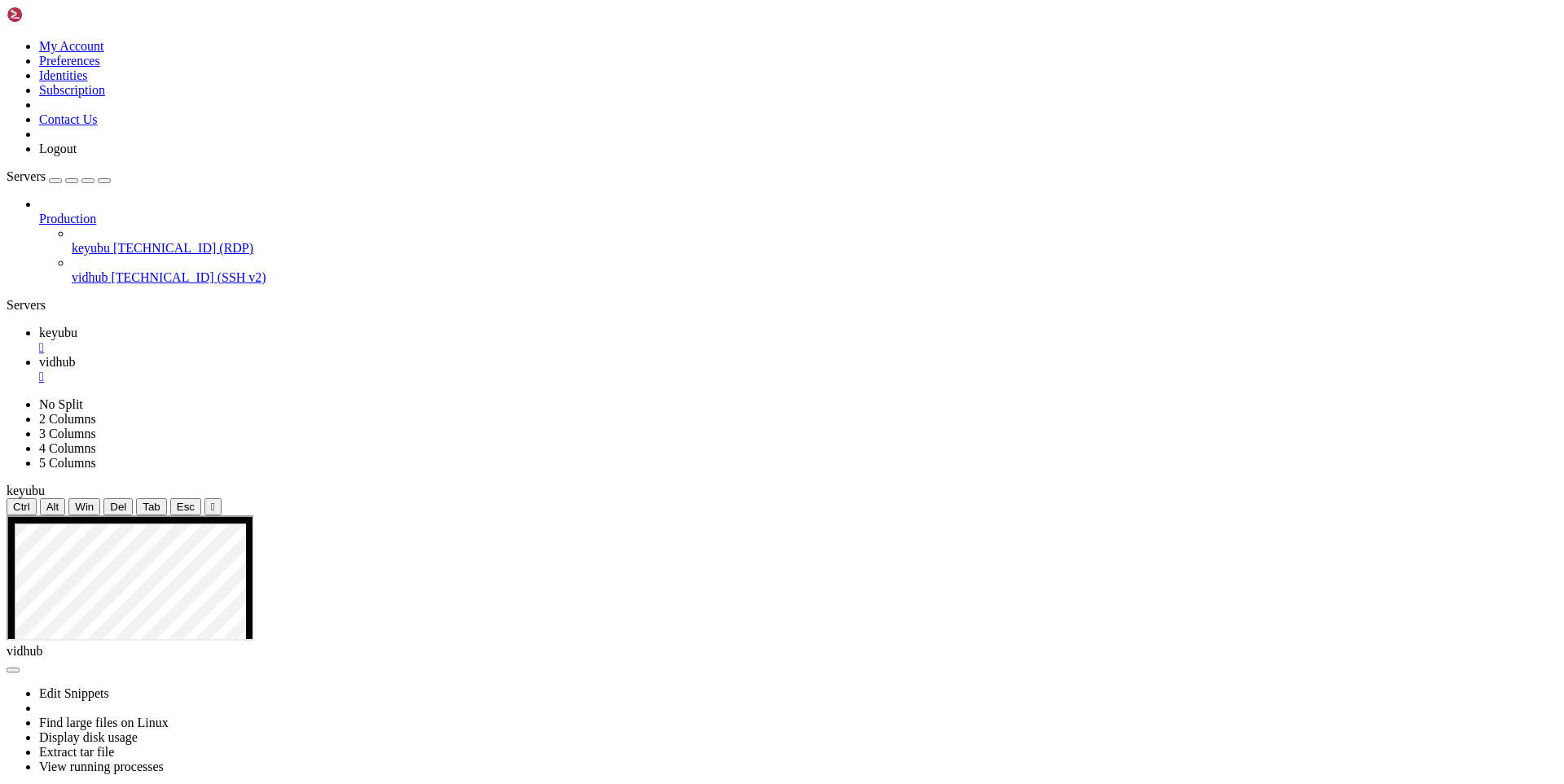
click at [77, 326] on span "keyubu" at bounding box center [58, 332] width 39 height 14
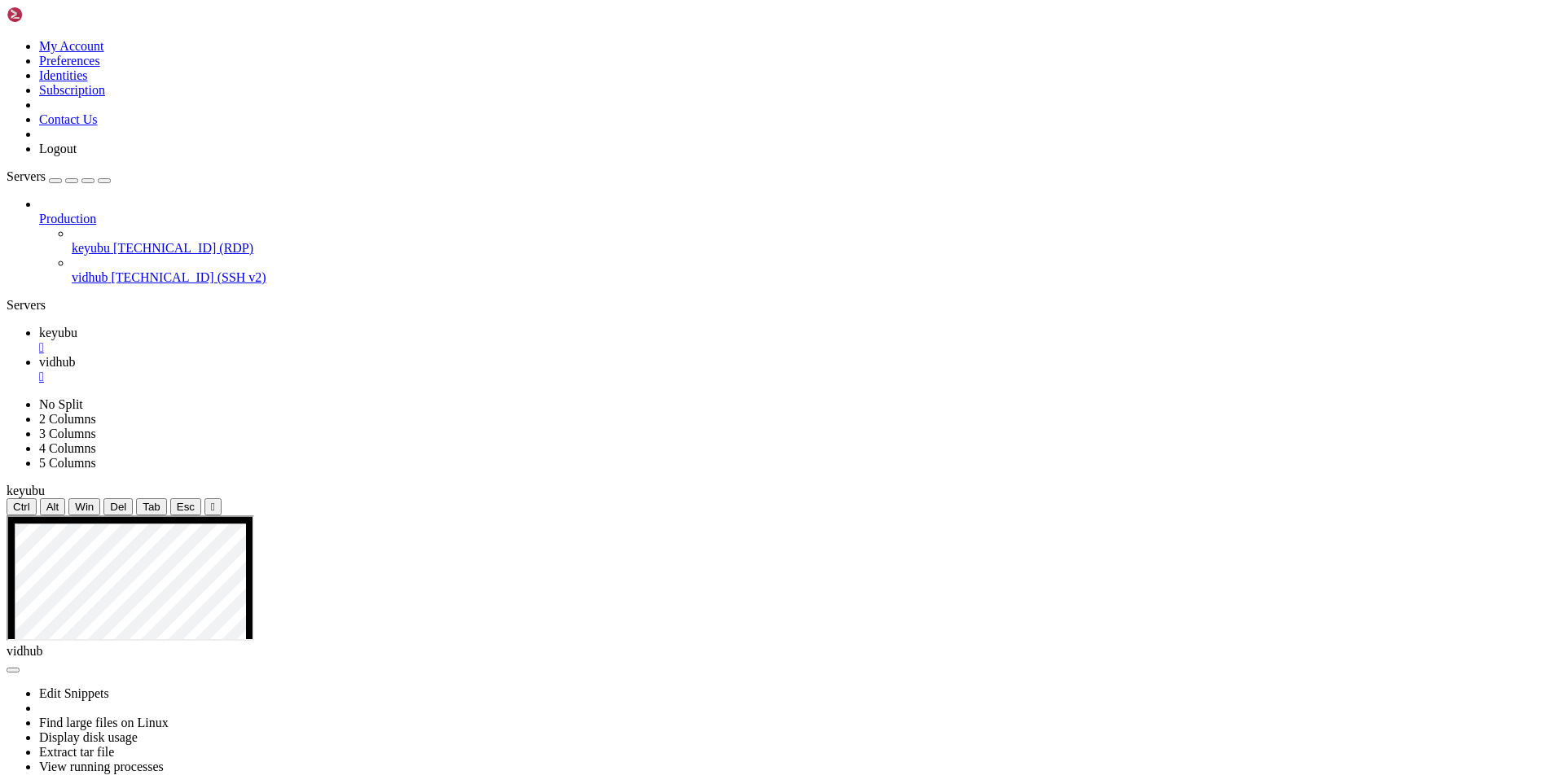
click at [39, 355] on icon at bounding box center [39, 361] width 0 height 14
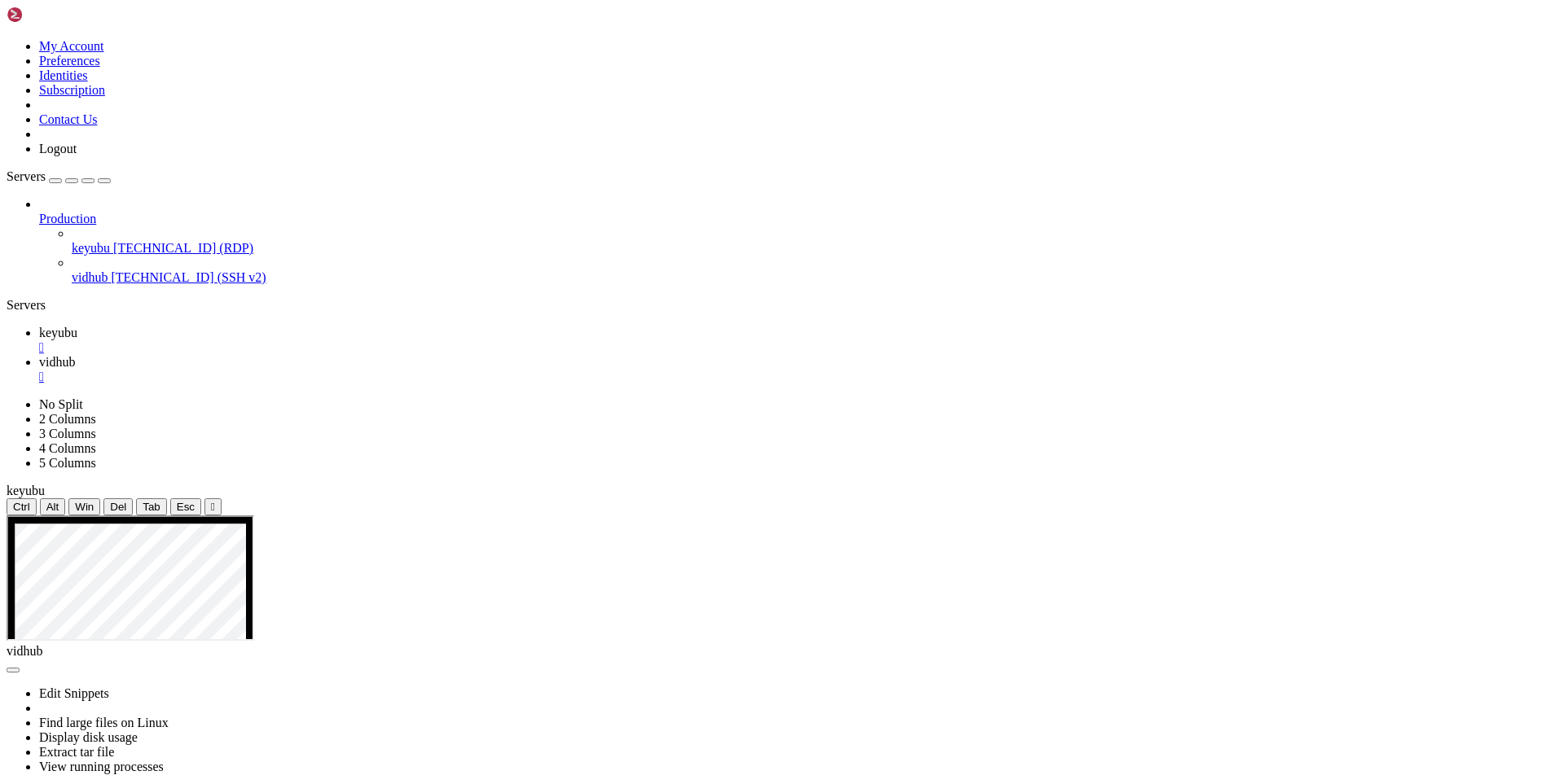
drag, startPoint x: 246, startPoint y: 1473, endPoint x: 12, endPoint y: 833, distance: 681.4
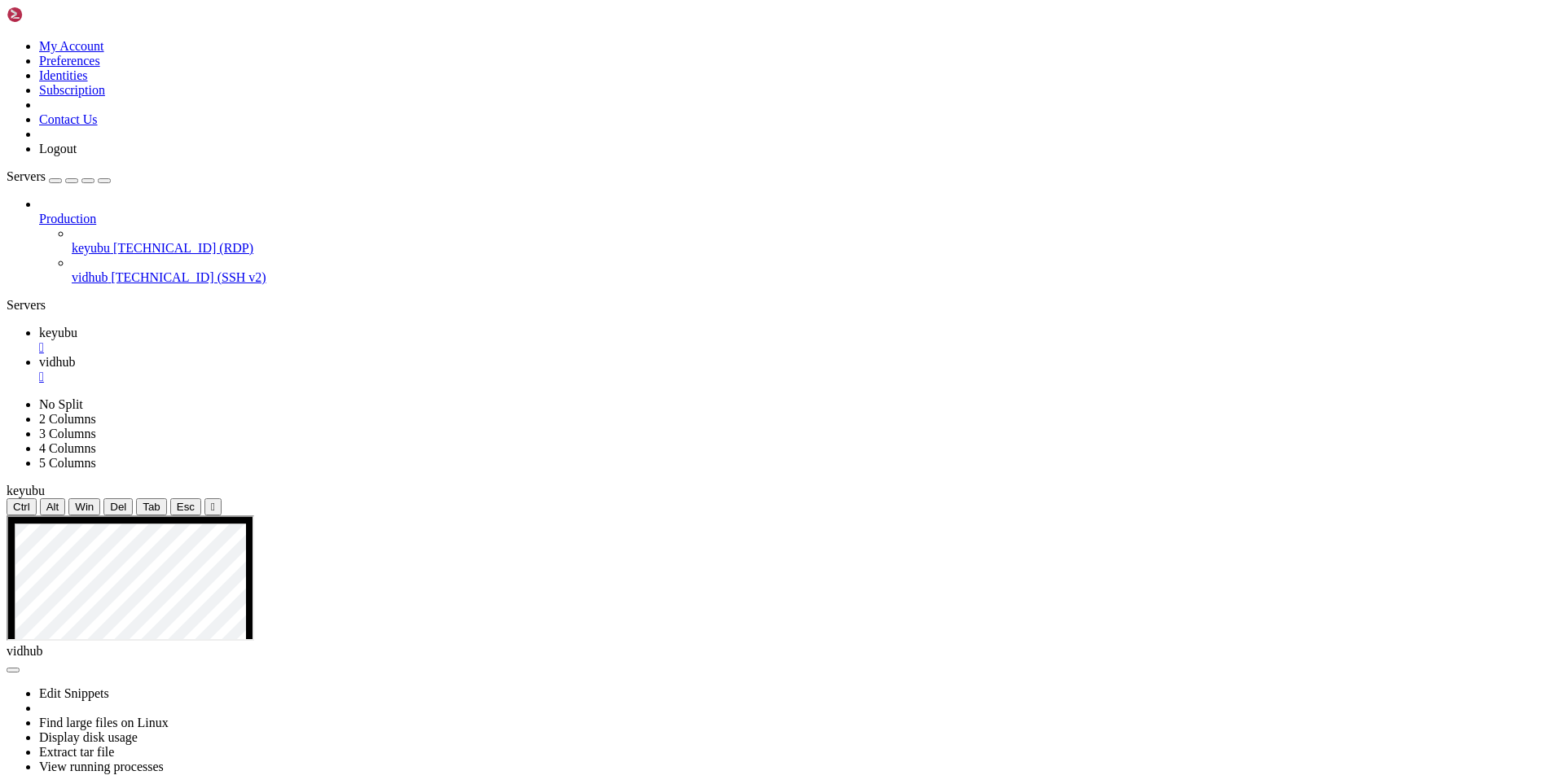
click at [77, 326] on span "keyubu" at bounding box center [58, 332] width 39 height 14
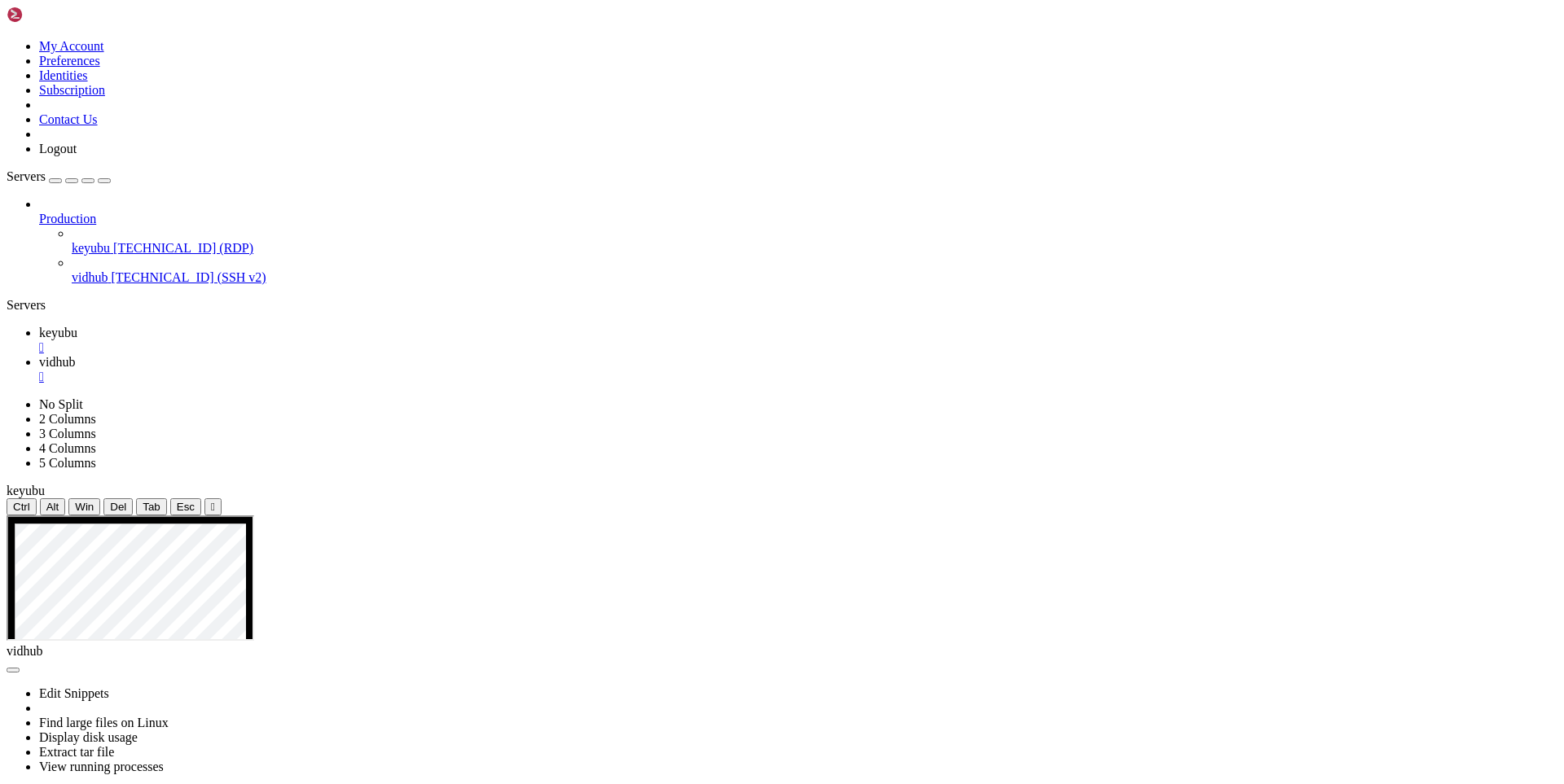
click at [75, 355] on span "vidhub" at bounding box center [57, 361] width 36 height 14
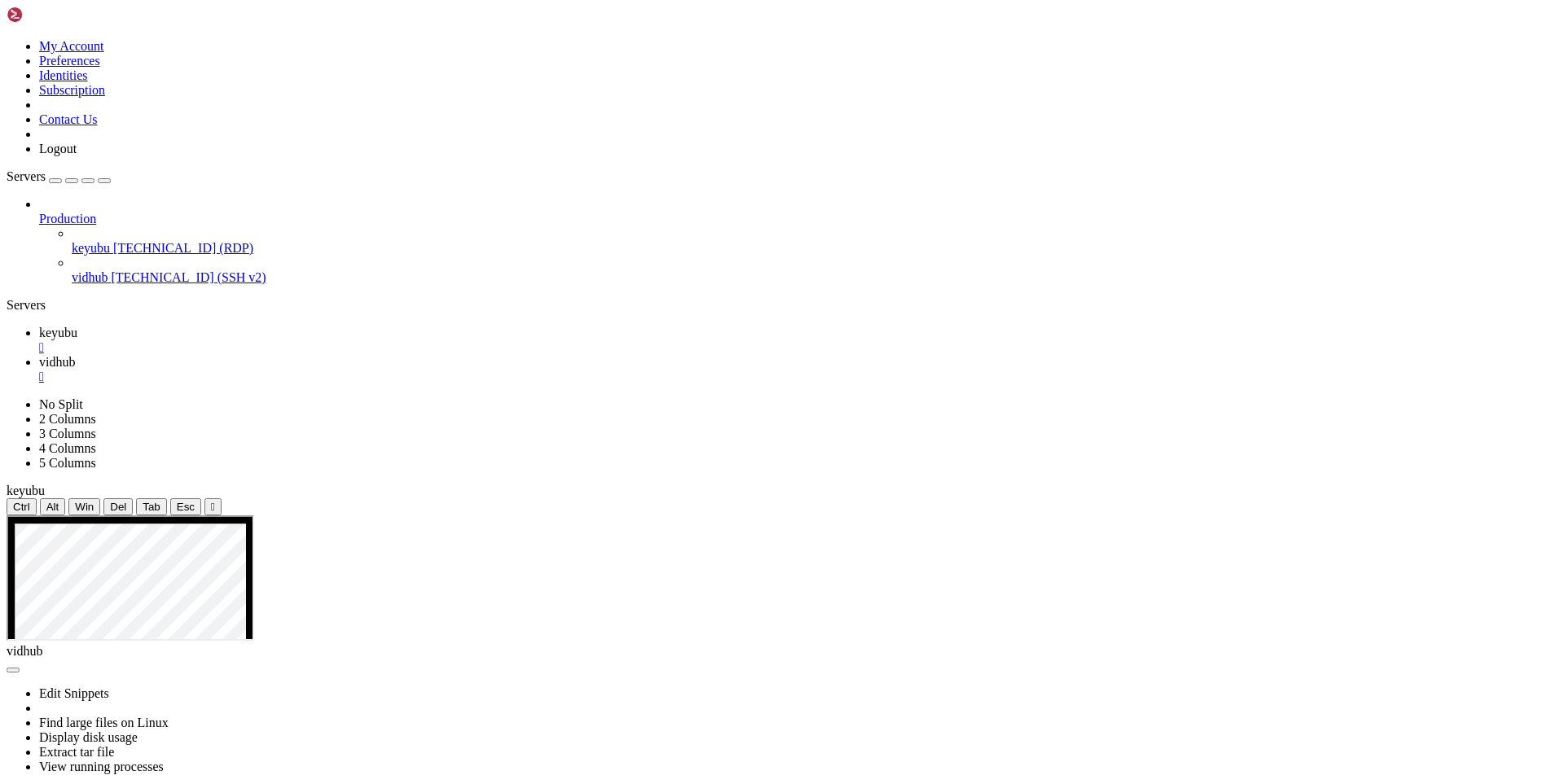
click at [77, 326] on span "keyubu" at bounding box center [58, 332] width 39 height 14
click at [75, 355] on span "vidhub" at bounding box center [57, 361] width 36 height 14
click at [77, 326] on span "keyubu" at bounding box center [58, 332] width 39 height 14
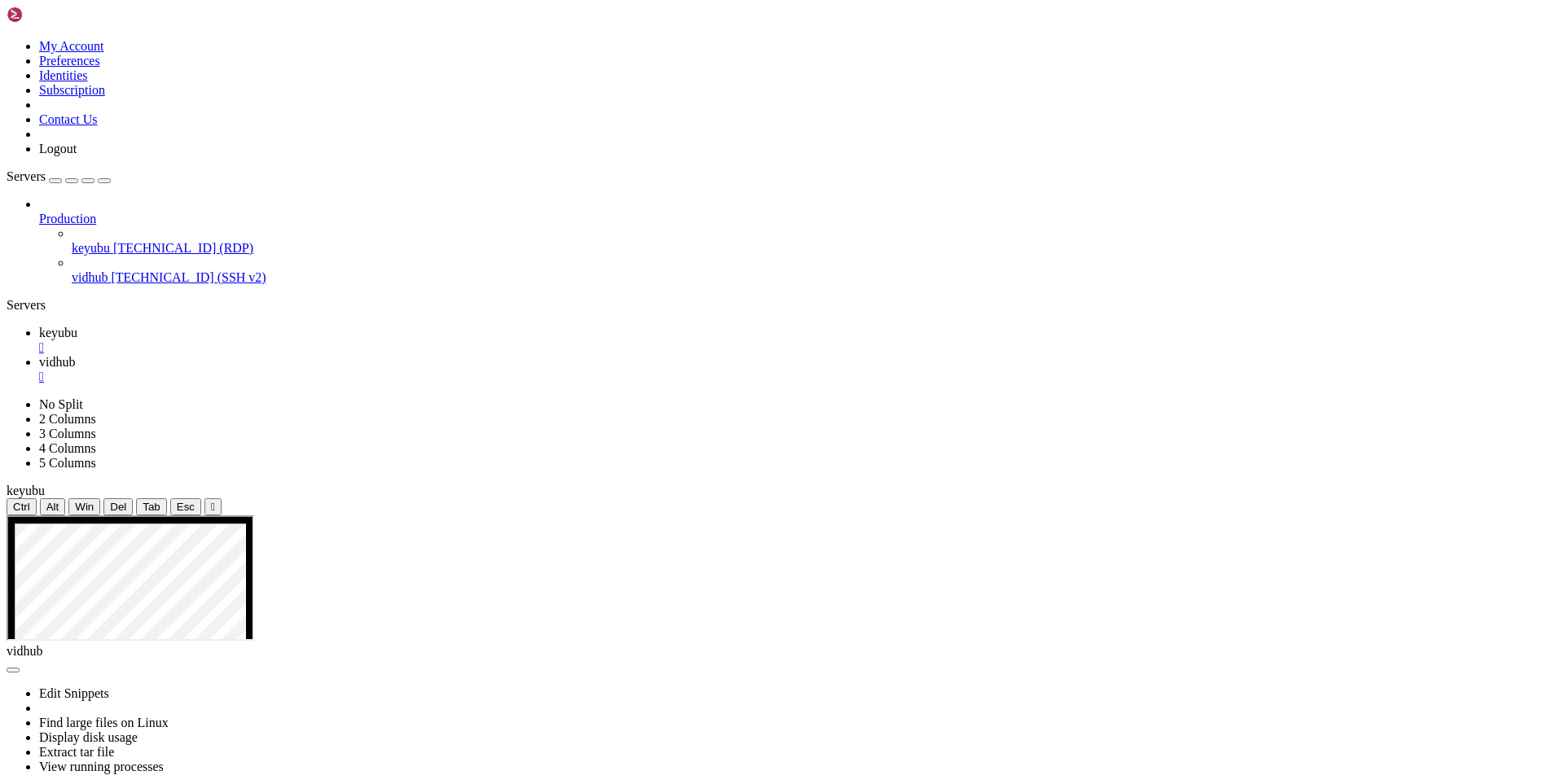
click at [75, 355] on span "vidhub" at bounding box center [57, 361] width 36 height 14
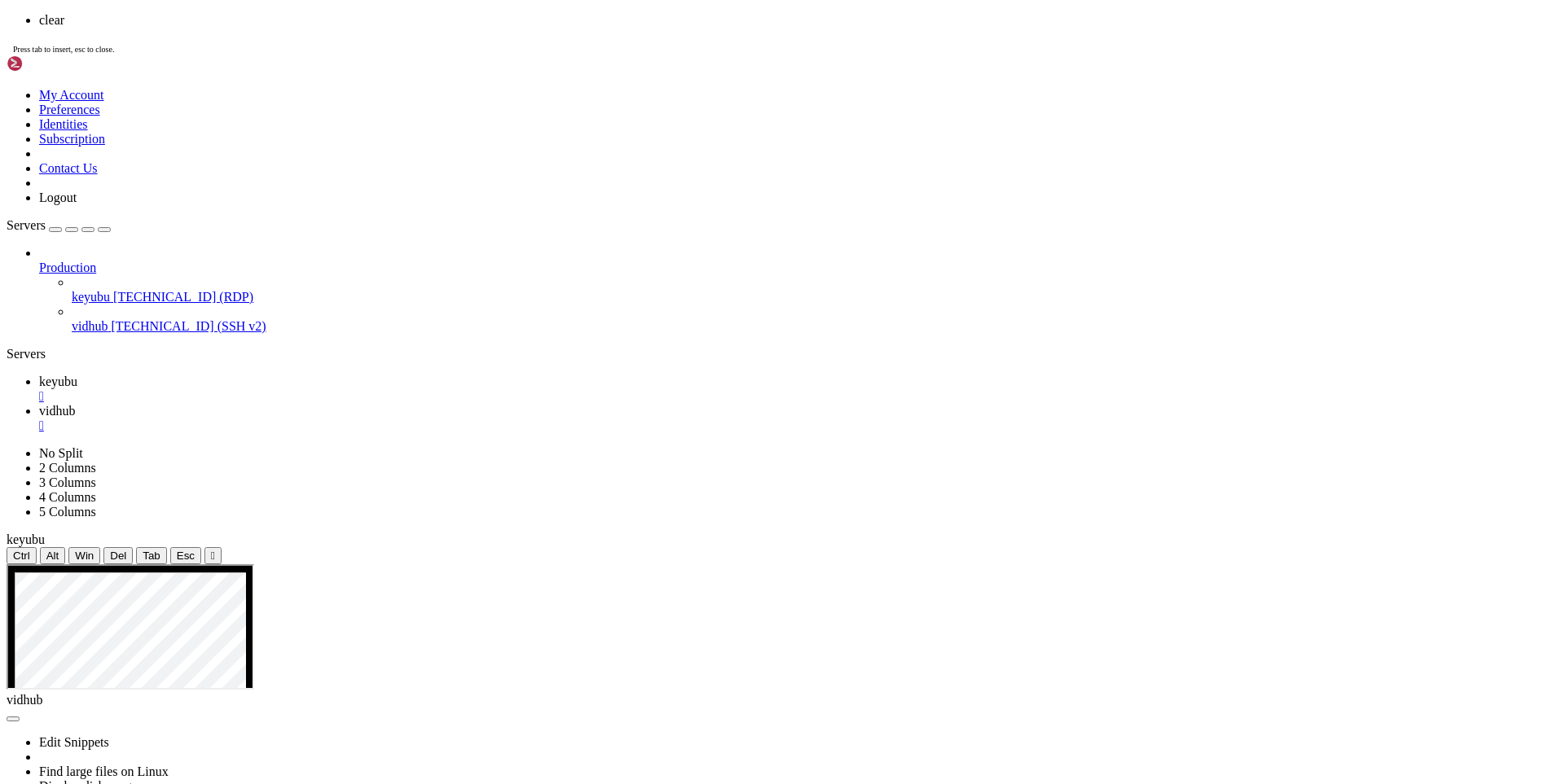
scroll to position [0, 0]
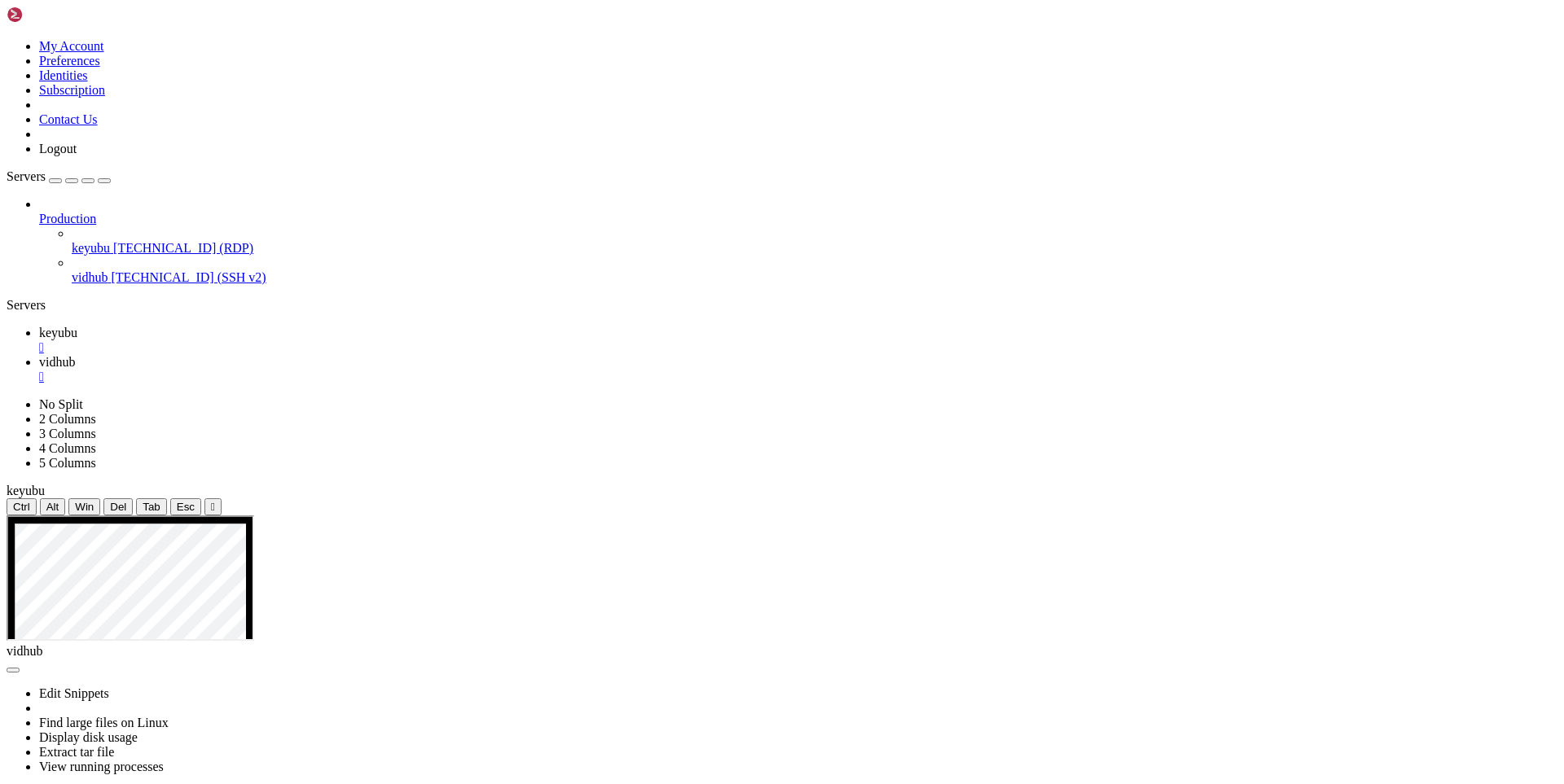
drag, startPoint x: 434, startPoint y: 986, endPoint x: 316, endPoint y: 966, distance: 119.7
drag, startPoint x: 943, startPoint y: 849, endPoint x: 738, endPoint y: 841, distance: 205.2
drag, startPoint x: 413, startPoint y: 984, endPoint x: 314, endPoint y: 1000, distance: 100.3
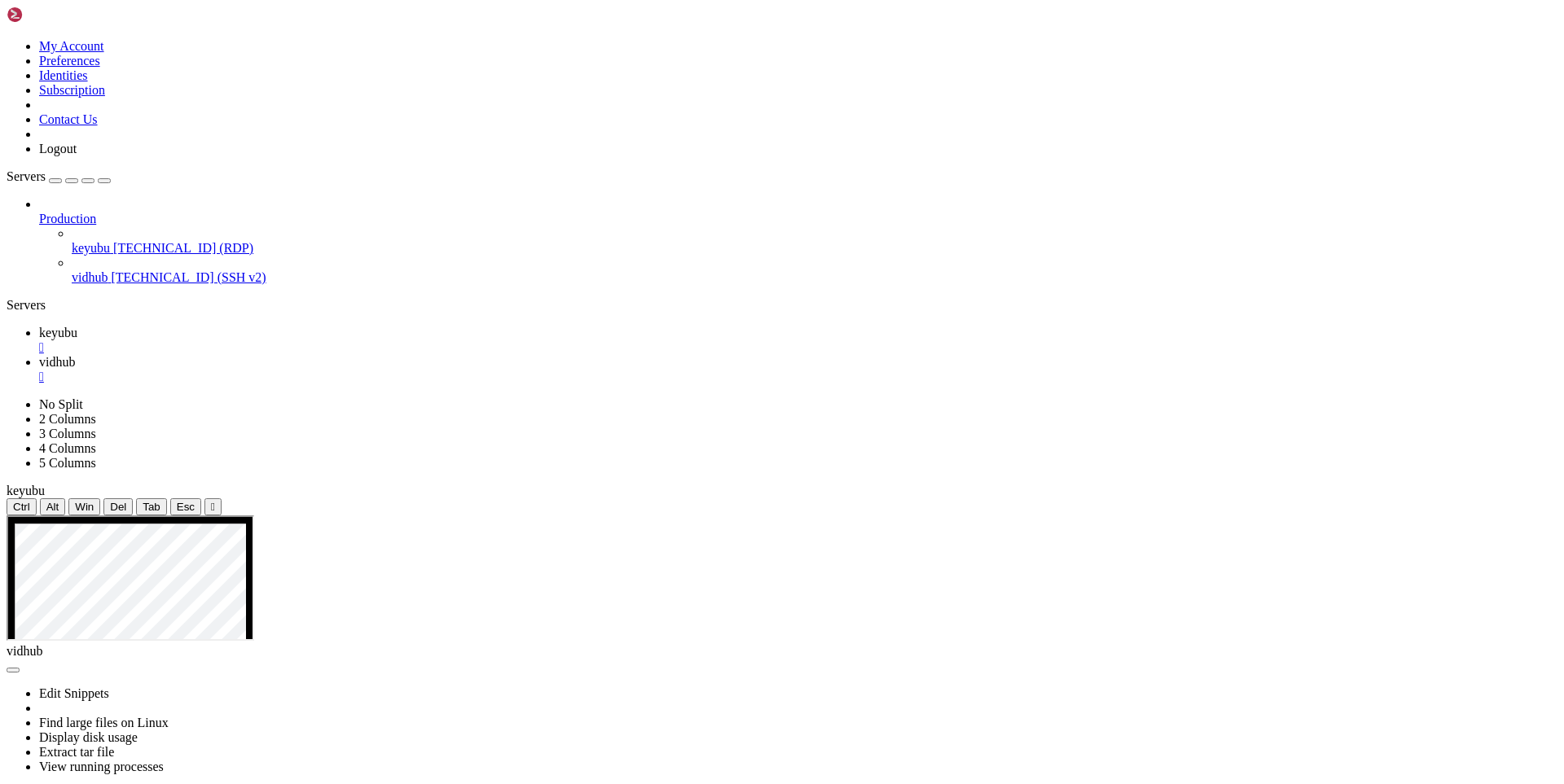
drag, startPoint x: 177, startPoint y: 1468, endPoint x: 207, endPoint y: 903, distance: 565.8
click at [77, 326] on span "keyubu" at bounding box center [58, 332] width 39 height 14
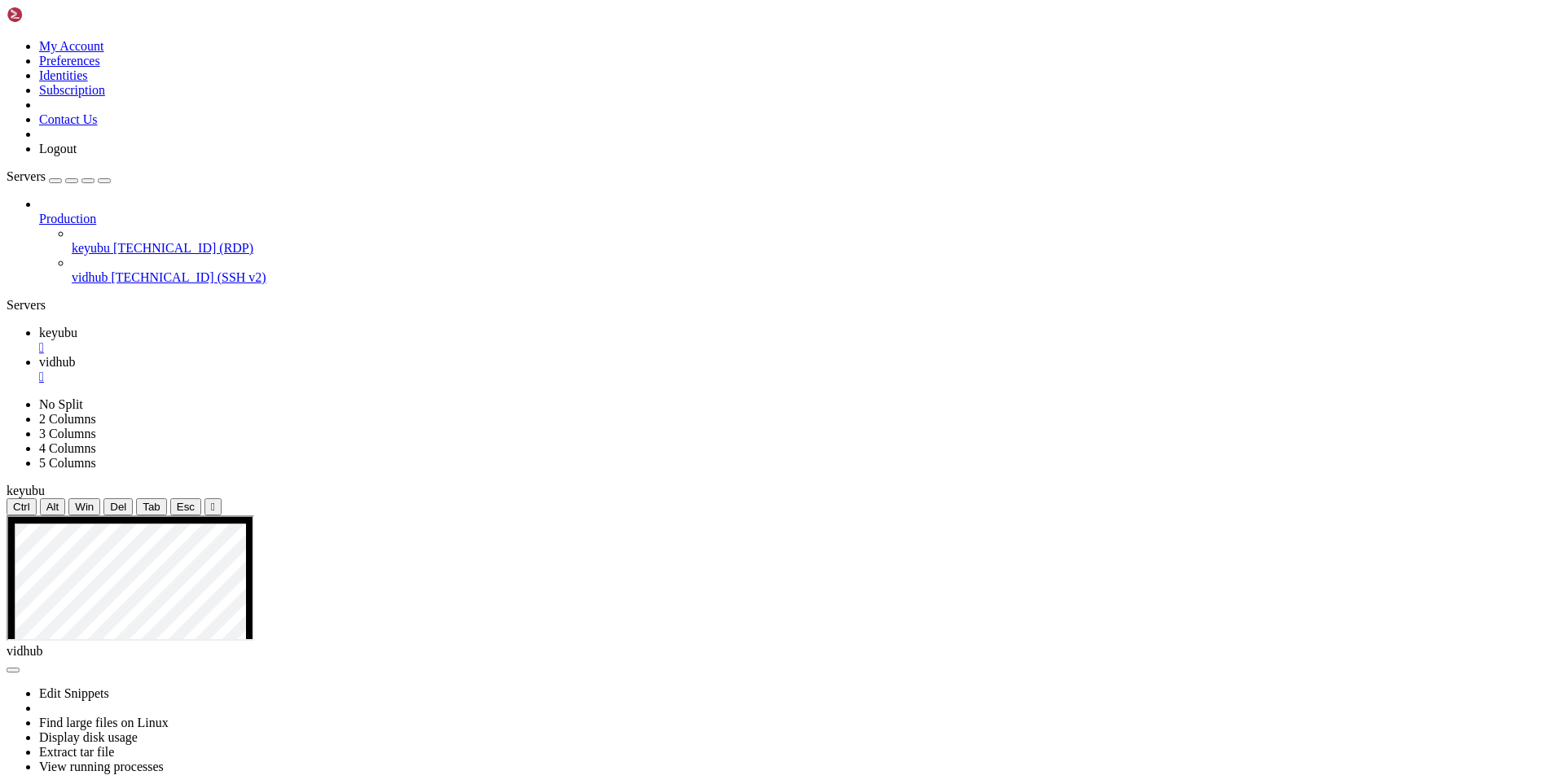
drag, startPoint x: 662, startPoint y: 967, endPoint x: 403, endPoint y: 971, distance: 259.0
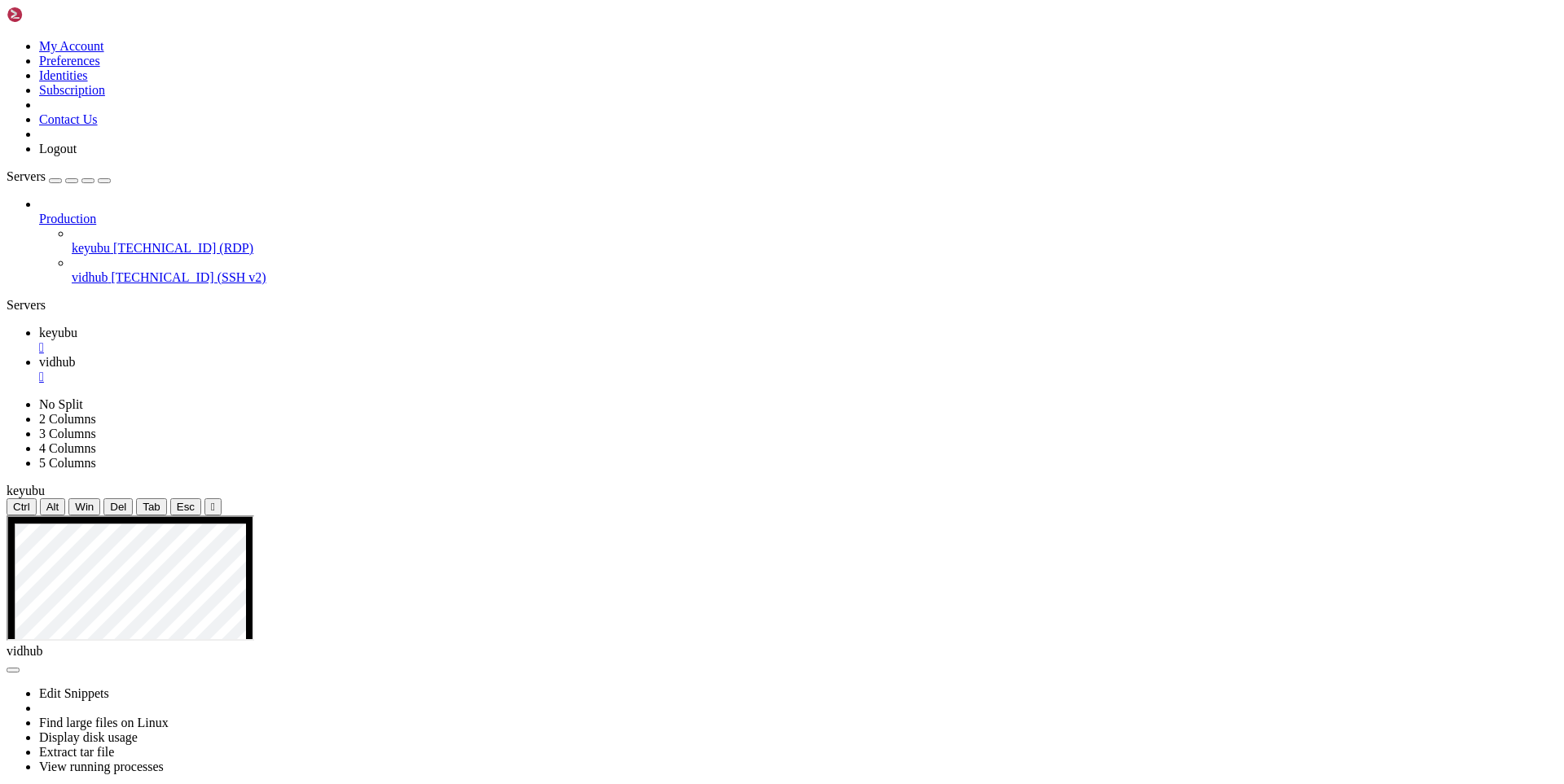
click at [75, 355] on span "vidhub" at bounding box center [57, 361] width 36 height 14
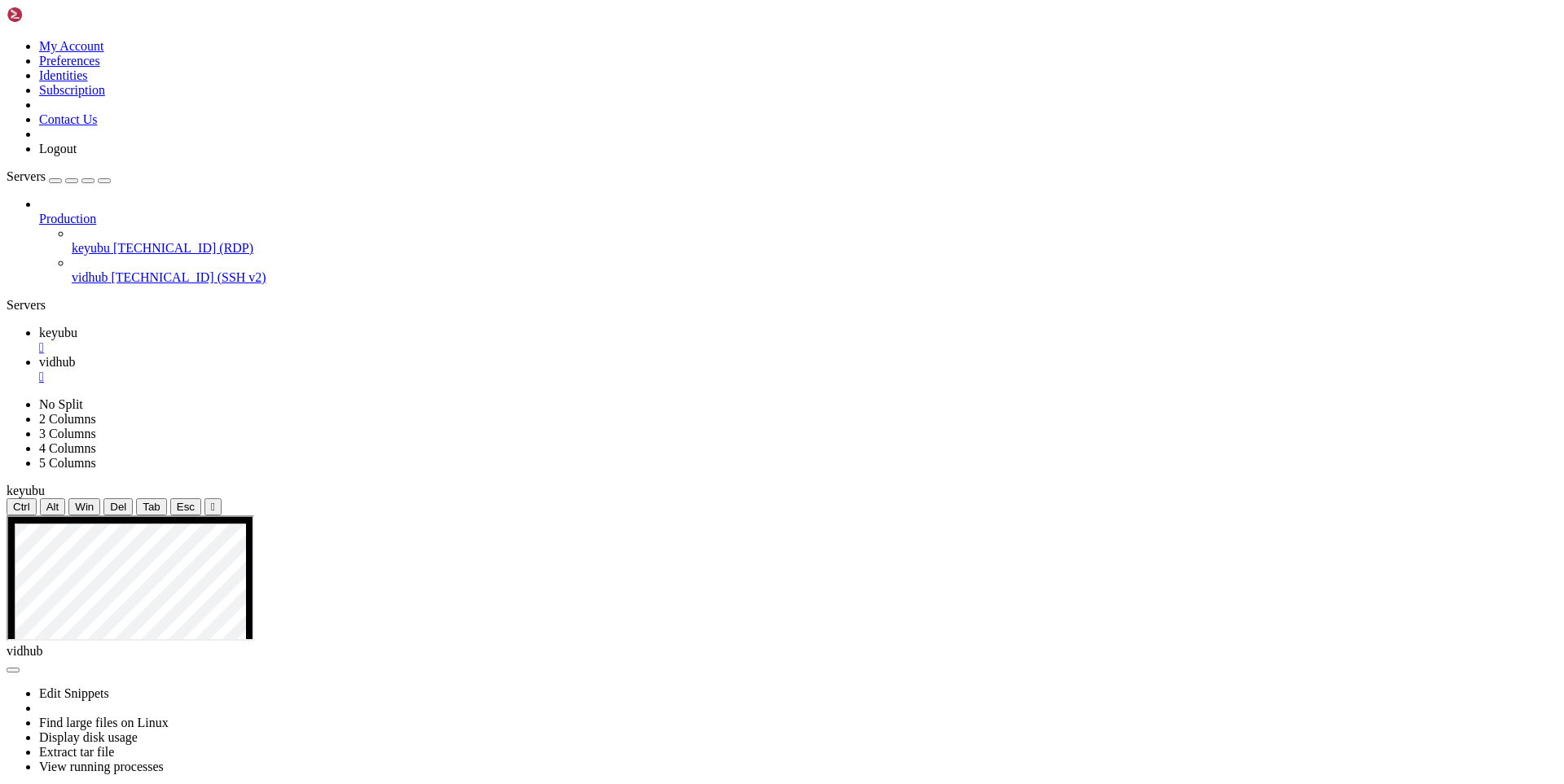
scroll to position [2270, 0]
drag, startPoint x: 1017, startPoint y: 1452, endPoint x: 816, endPoint y: 1457, distance: 201.1
drag, startPoint x: 223, startPoint y: 1464, endPoint x: 493, endPoint y: 1465, distance: 270.0
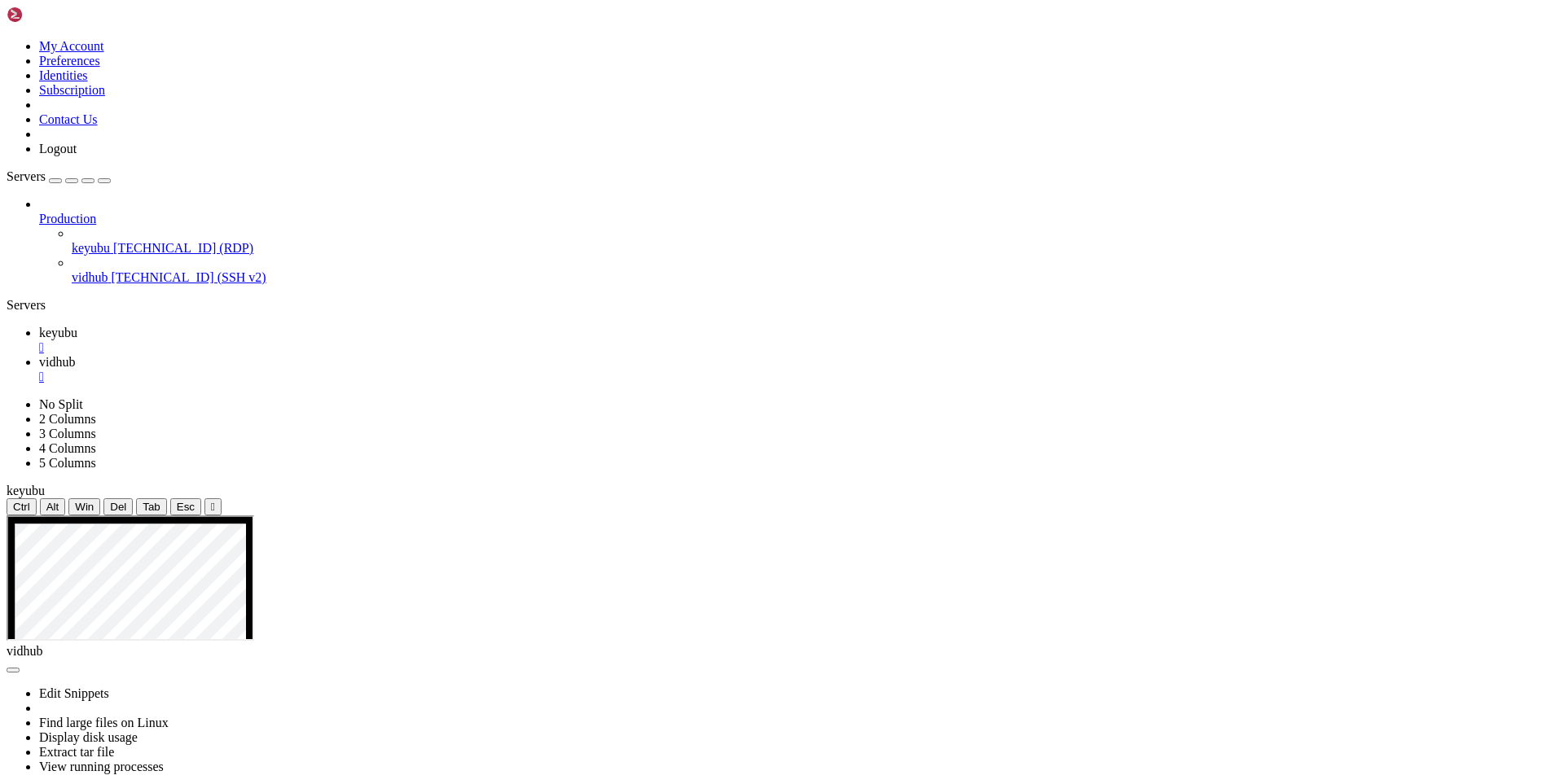
drag, startPoint x: 179, startPoint y: 1468, endPoint x: 145, endPoint y: 1309, distance: 162.6
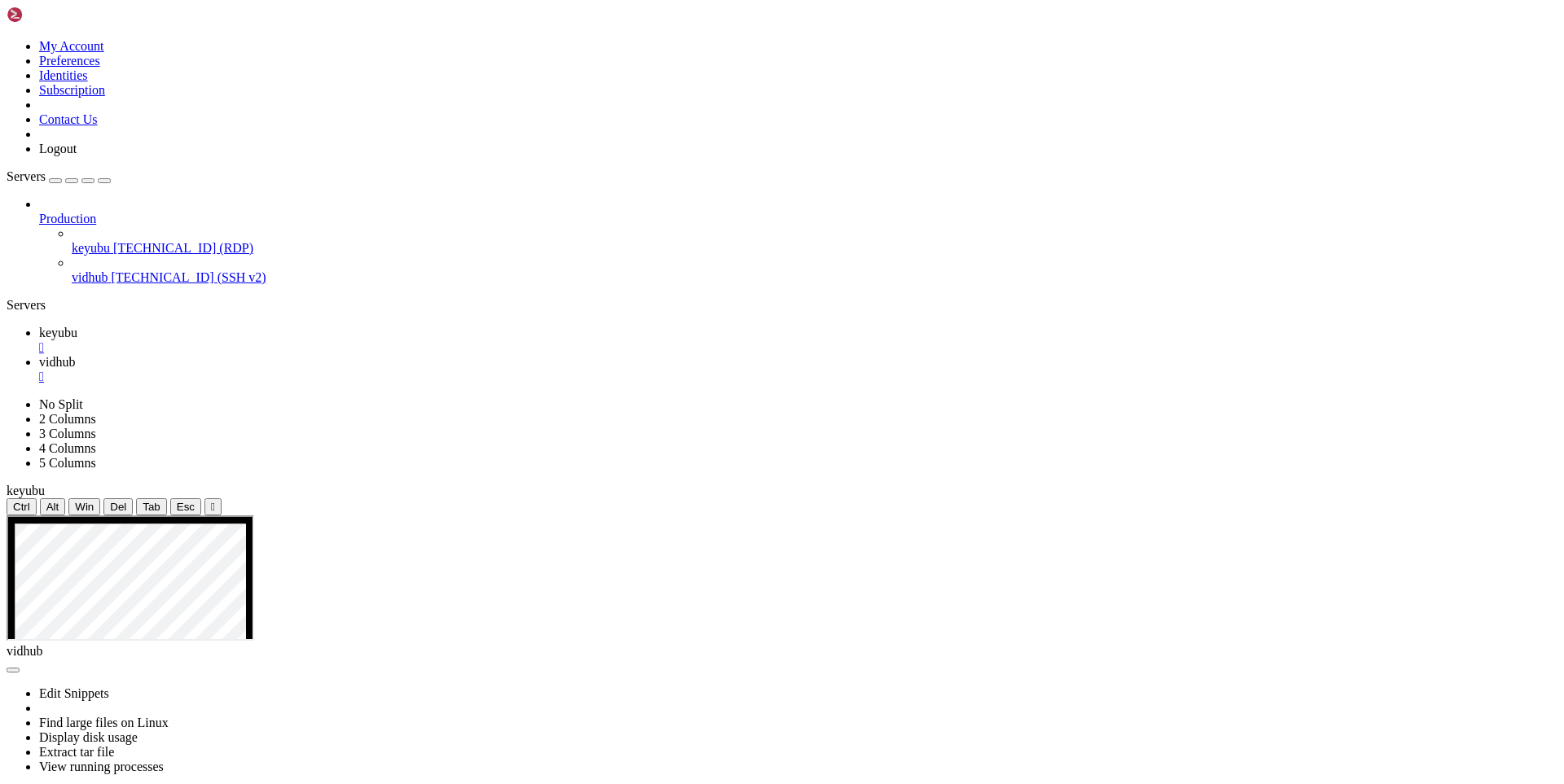
drag, startPoint x: 179, startPoint y: 1471, endPoint x: 7, endPoint y: 828, distance: 665.6
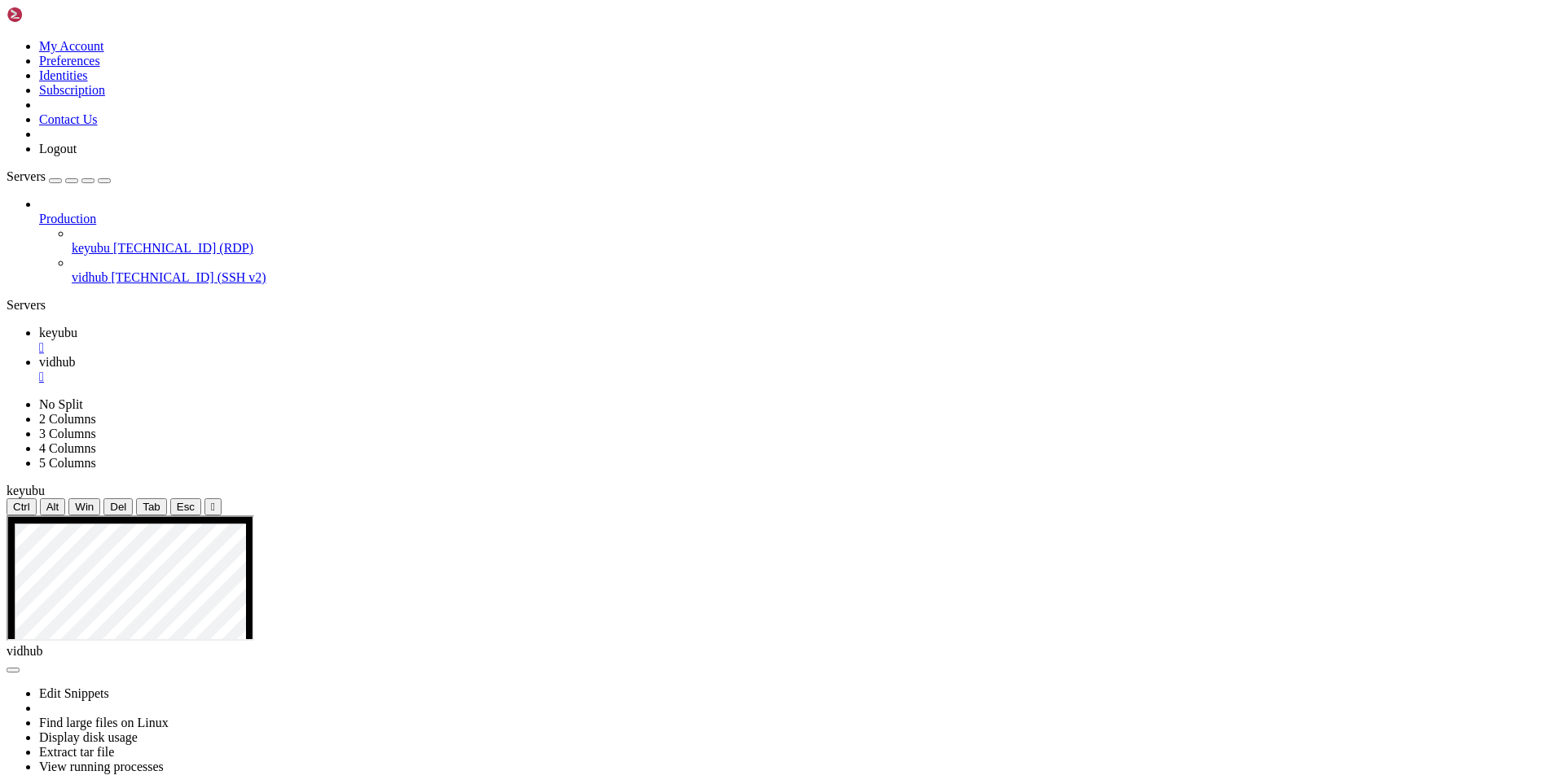
click at [77, 326] on span "keyubu" at bounding box center [58, 332] width 39 height 14
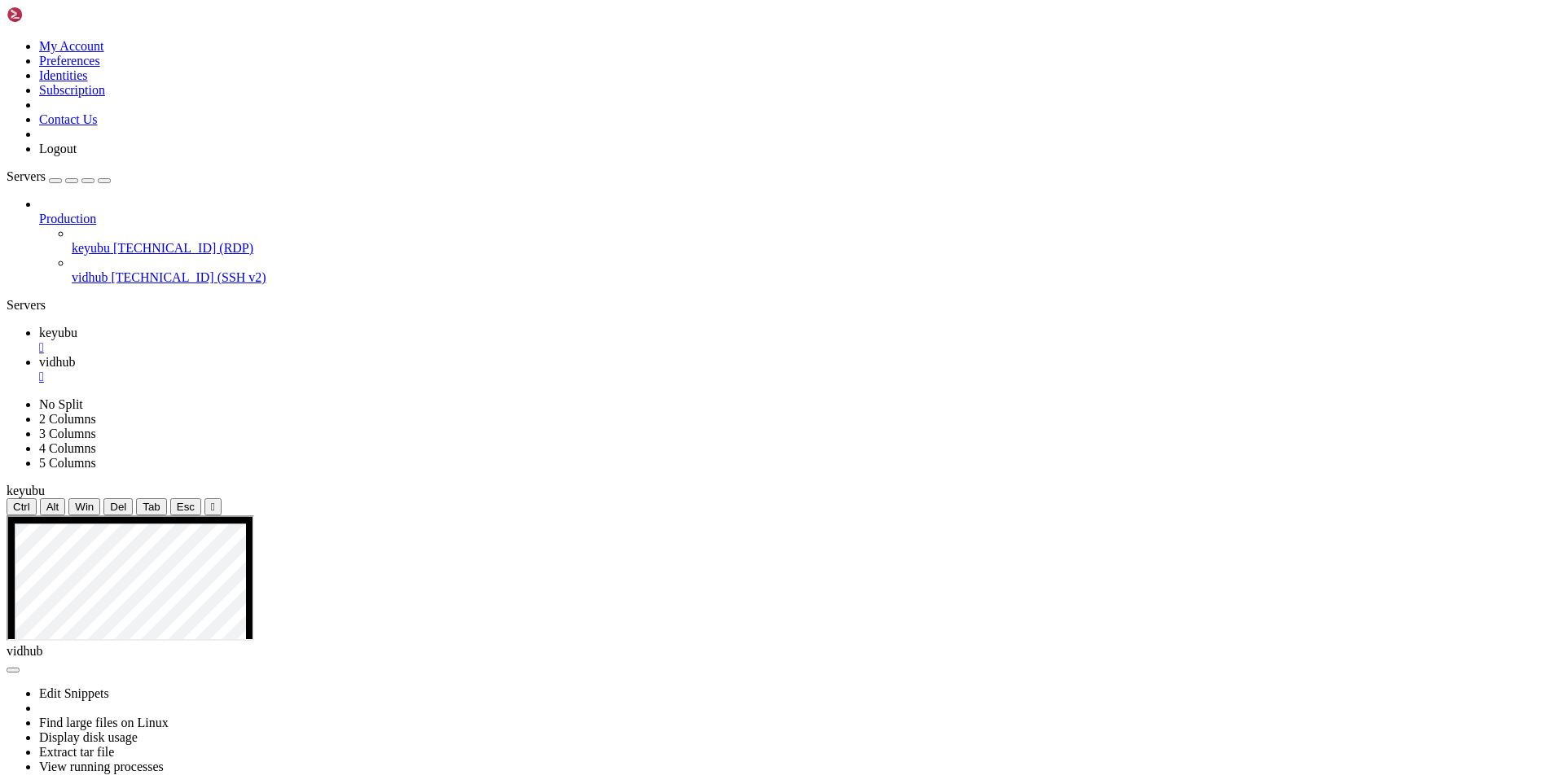
click at [75, 355] on span "vidhub" at bounding box center [57, 361] width 36 height 14
click at [77, 326] on span "keyubu" at bounding box center [58, 332] width 39 height 14
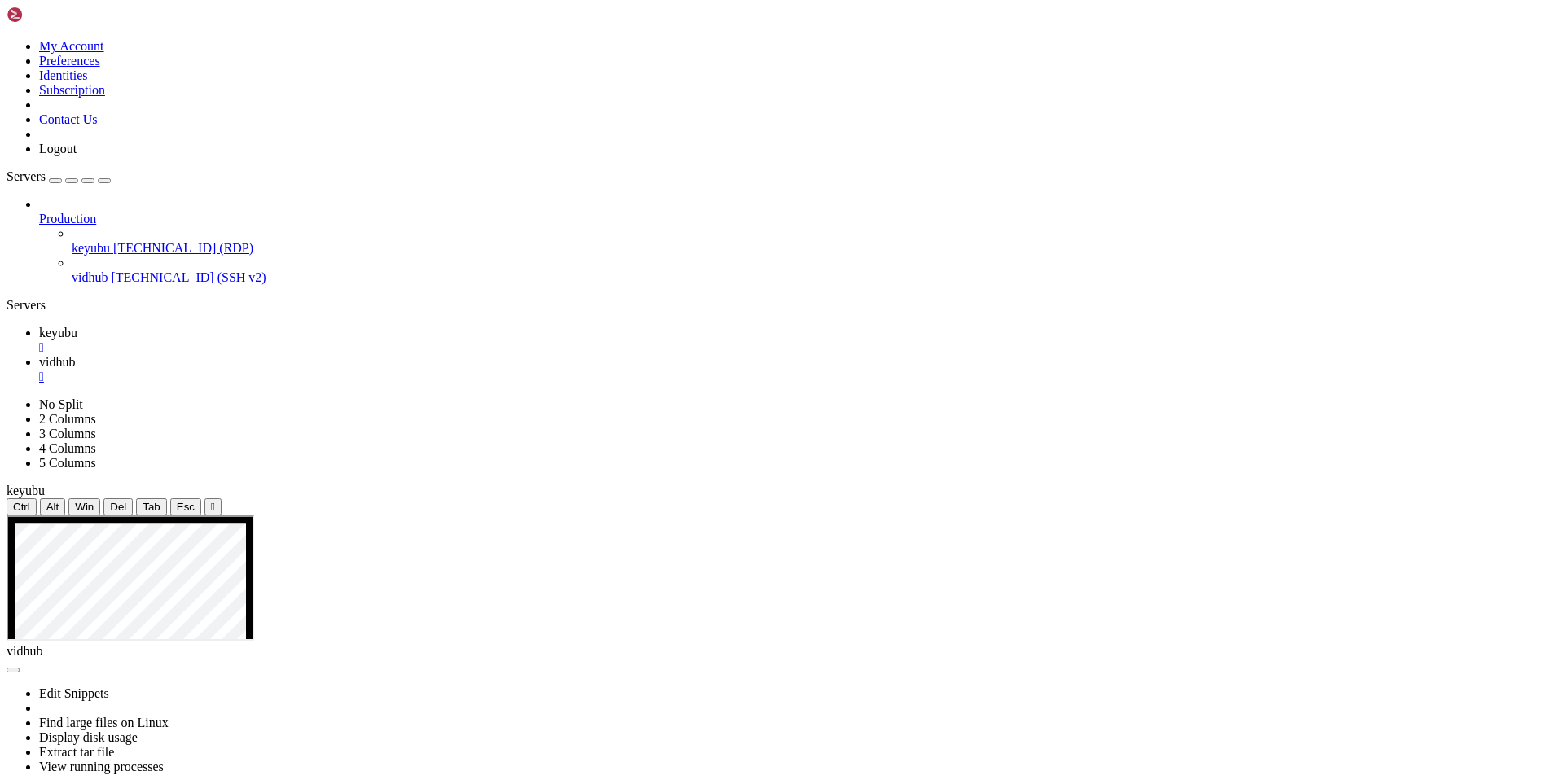
click at [75, 355] on span "vidhub" at bounding box center [57, 361] width 36 height 14
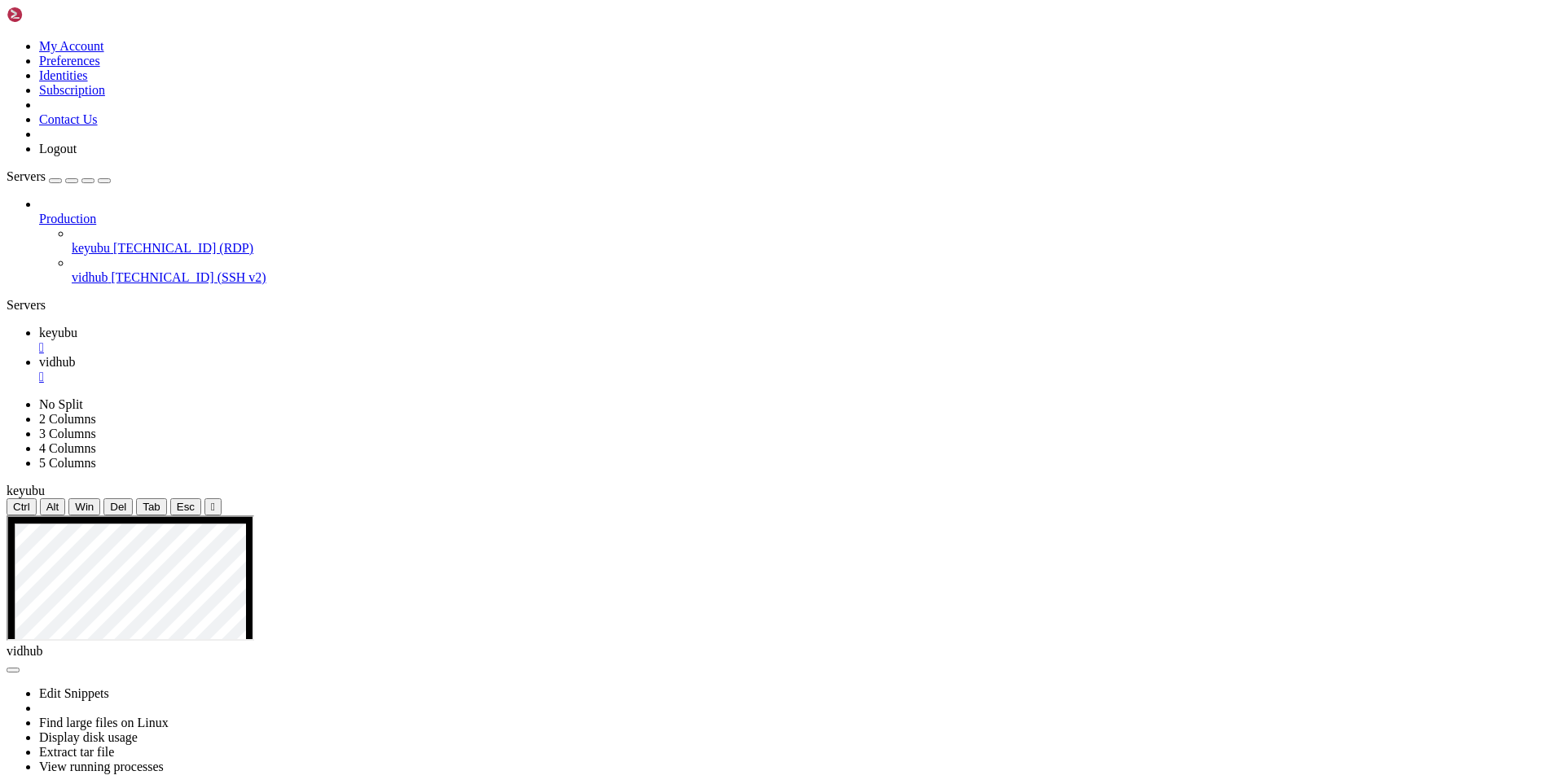
drag, startPoint x: 146, startPoint y: 1167, endPoint x: 17, endPoint y: 888, distance: 307.4
drag, startPoint x: 291, startPoint y: 1194, endPoint x: 229, endPoint y: 1233, distance: 73.2
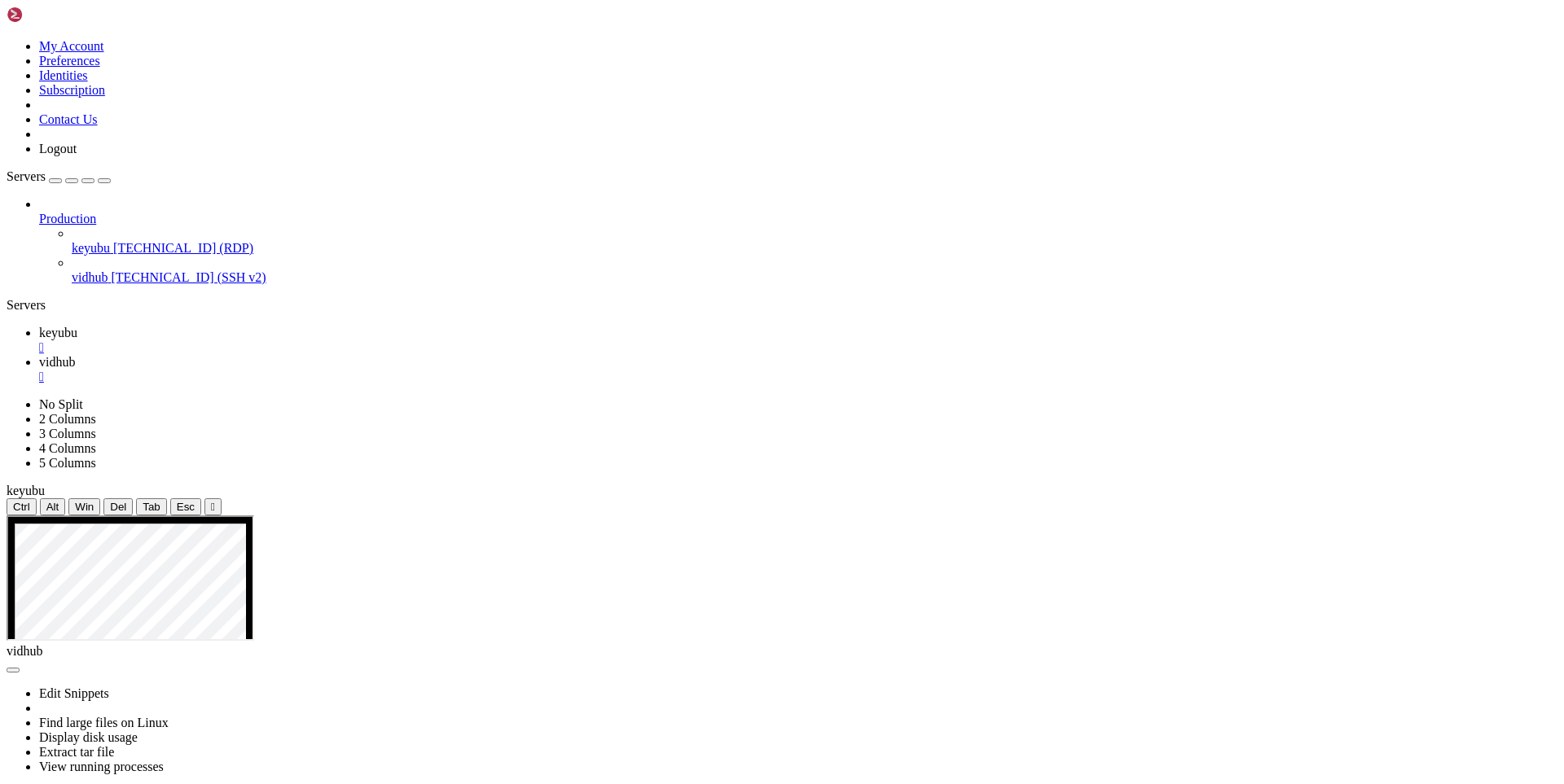
drag, startPoint x: 188, startPoint y: 1472, endPoint x: 19, endPoint y: 1185, distance: 333.1
click at [77, 326] on span "keyubu" at bounding box center [58, 332] width 39 height 14
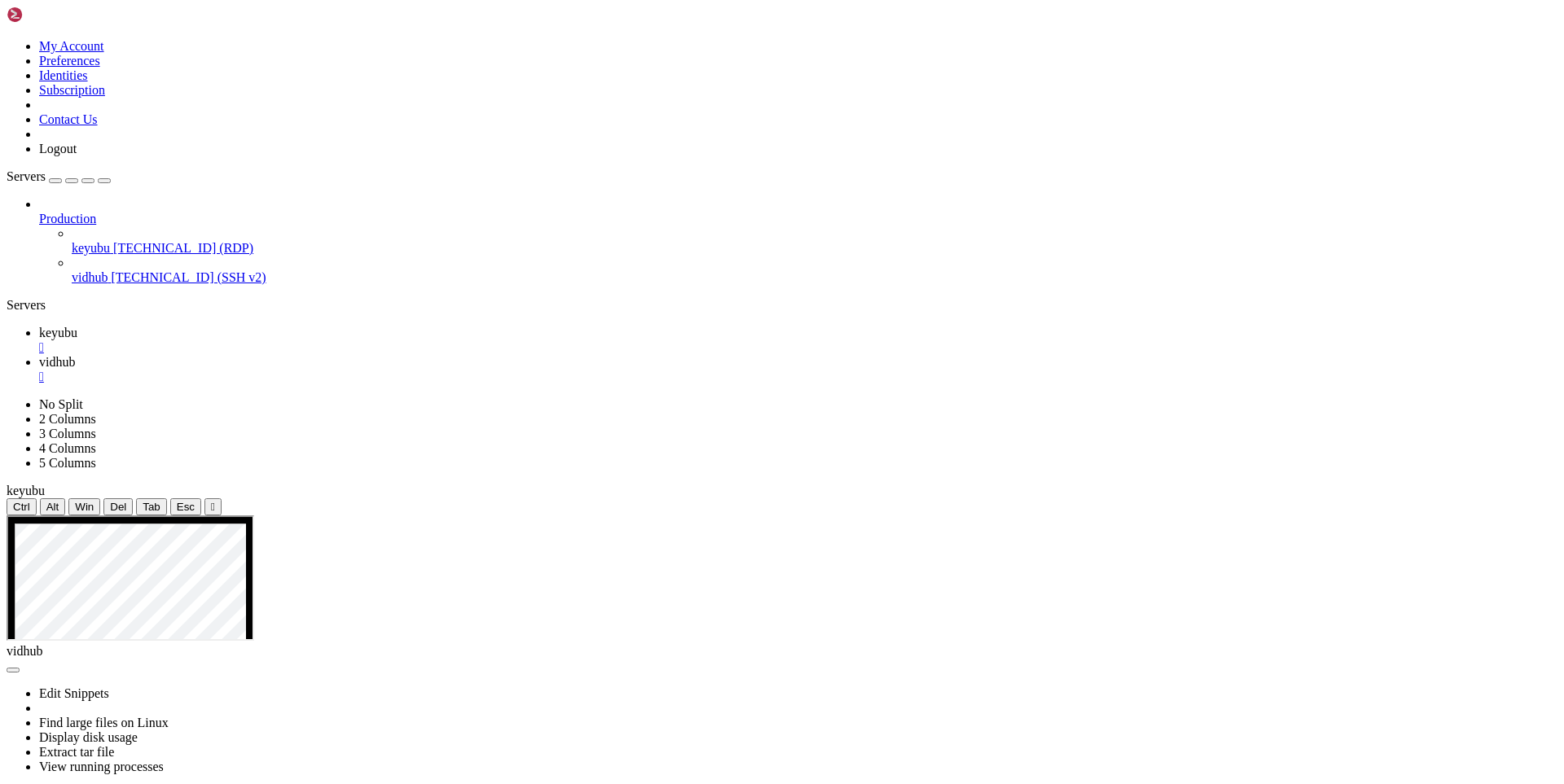
click at [75, 355] on span "vidhub" at bounding box center [57, 361] width 36 height 14
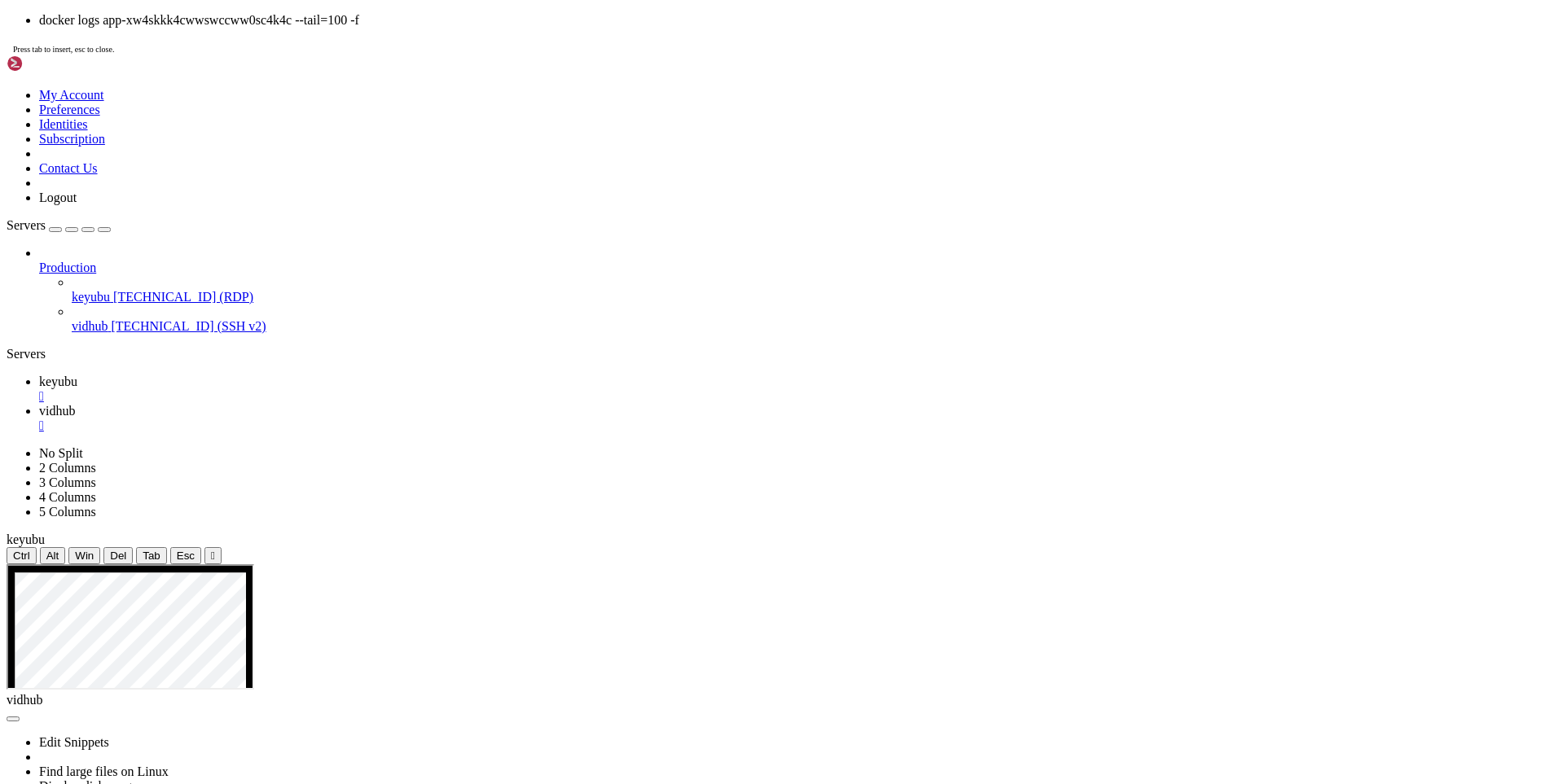
scroll to position [747, 0]
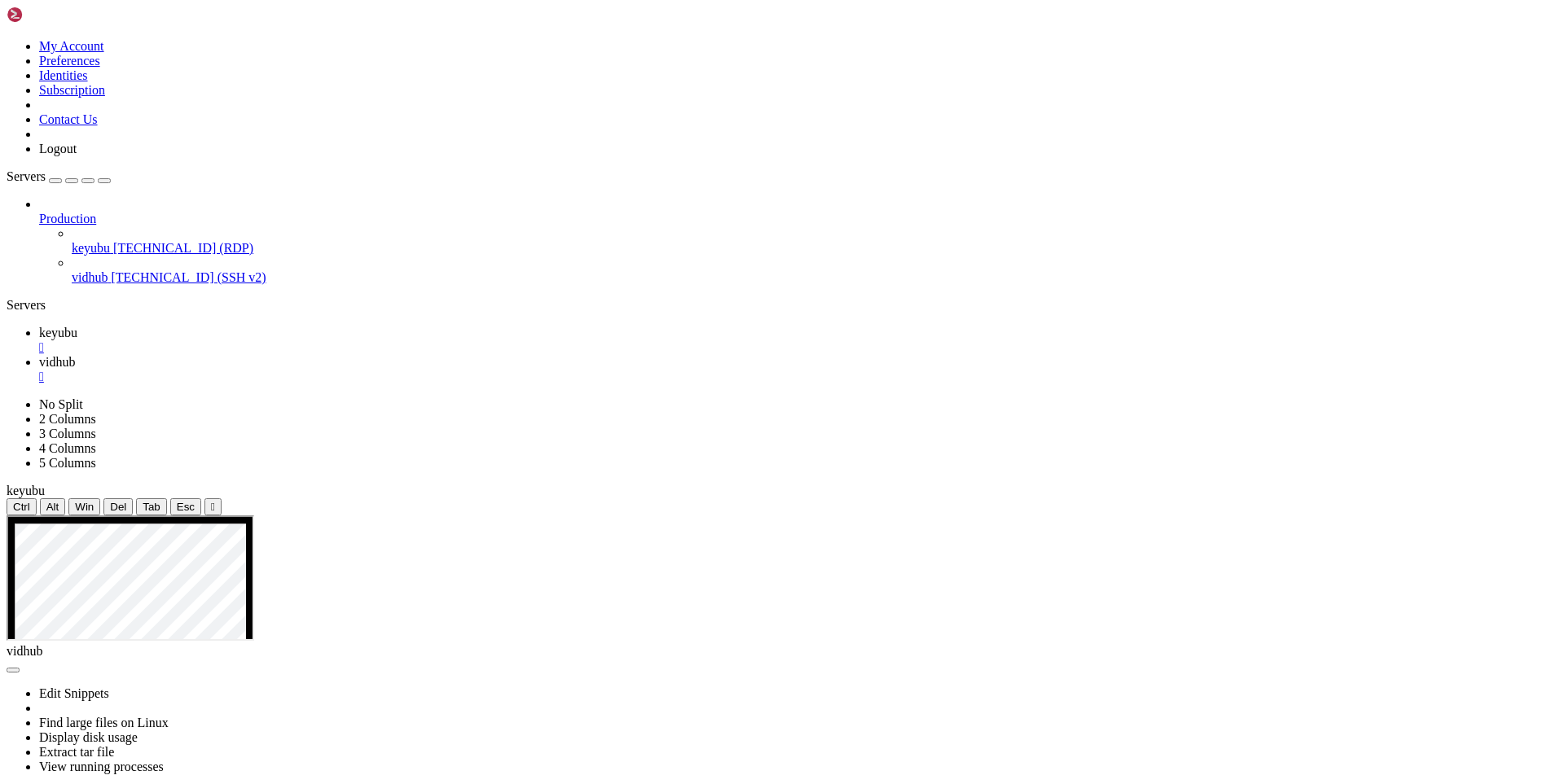
drag, startPoint x: 176, startPoint y: 1466, endPoint x: 1, endPoint y: 820, distance: 669.3
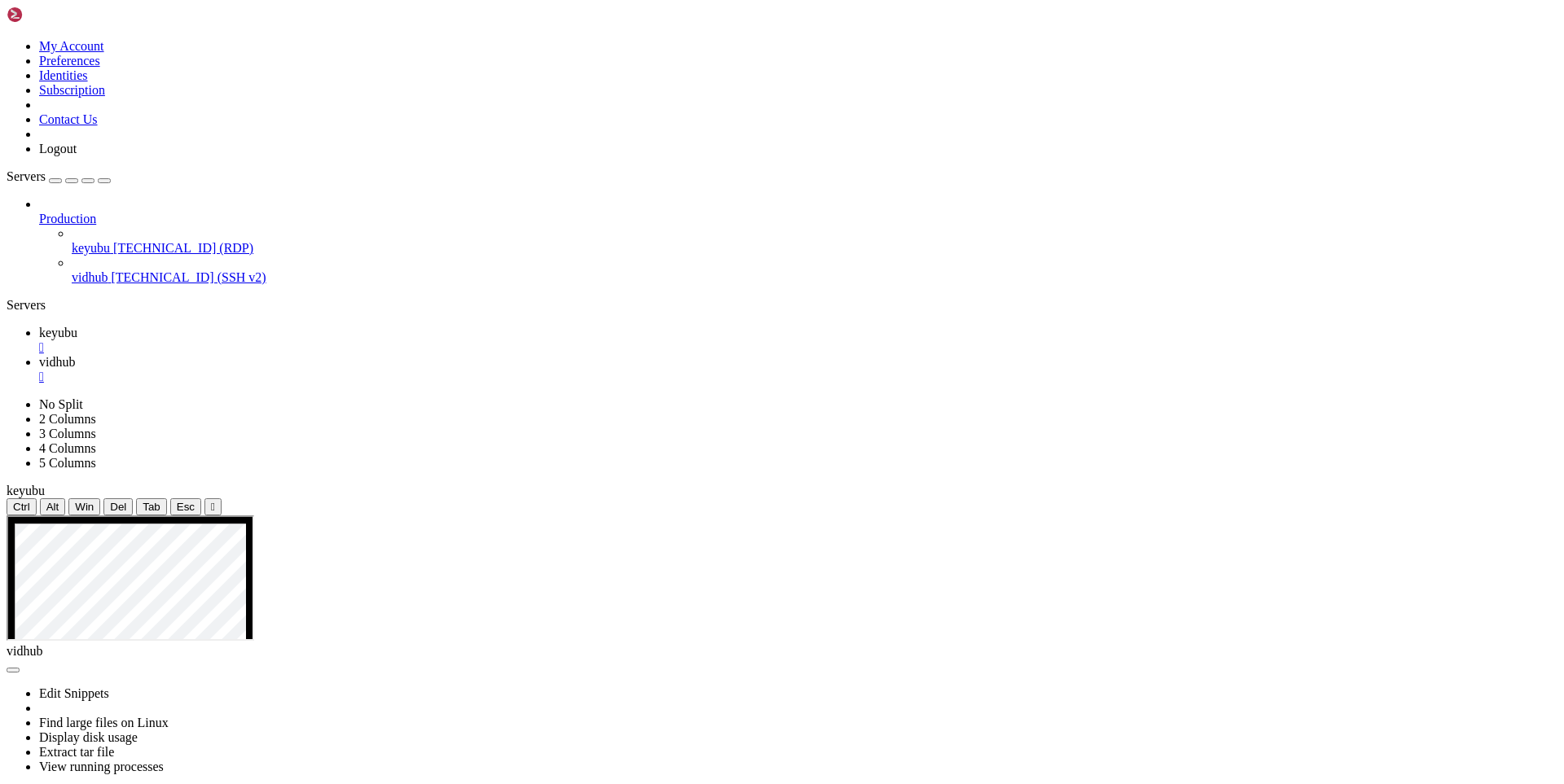
click at [230, 326] on link "keyubu " at bounding box center [798, 341] width 1518 height 30
click at [75, 355] on span "vidhub" at bounding box center [57, 361] width 36 height 14
drag, startPoint x: 266, startPoint y: 1481, endPoint x: 594, endPoint y: 1423, distance: 333.1
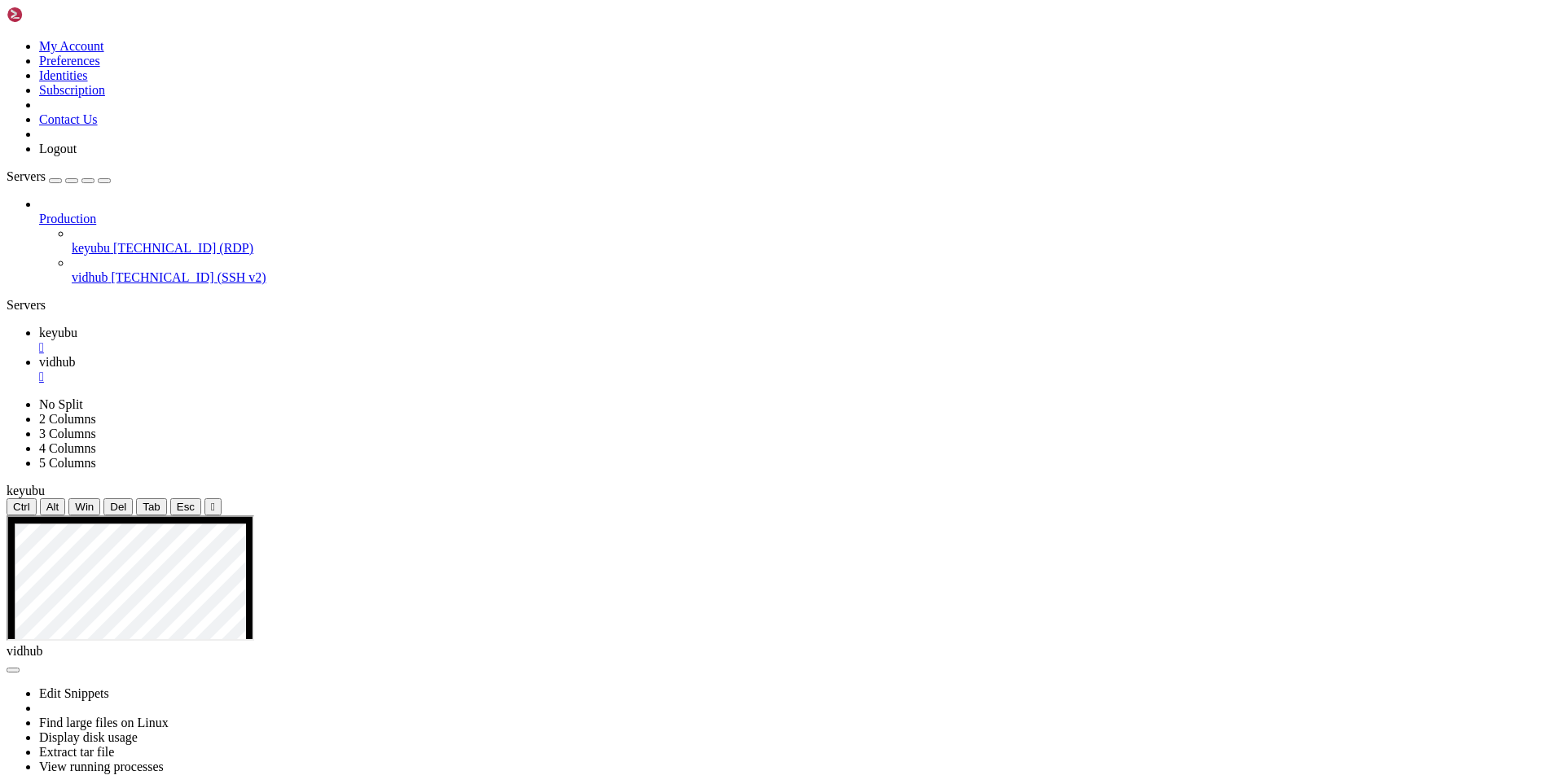
drag, startPoint x: 184, startPoint y: 1469, endPoint x: 15, endPoint y: 1052, distance: 449.9
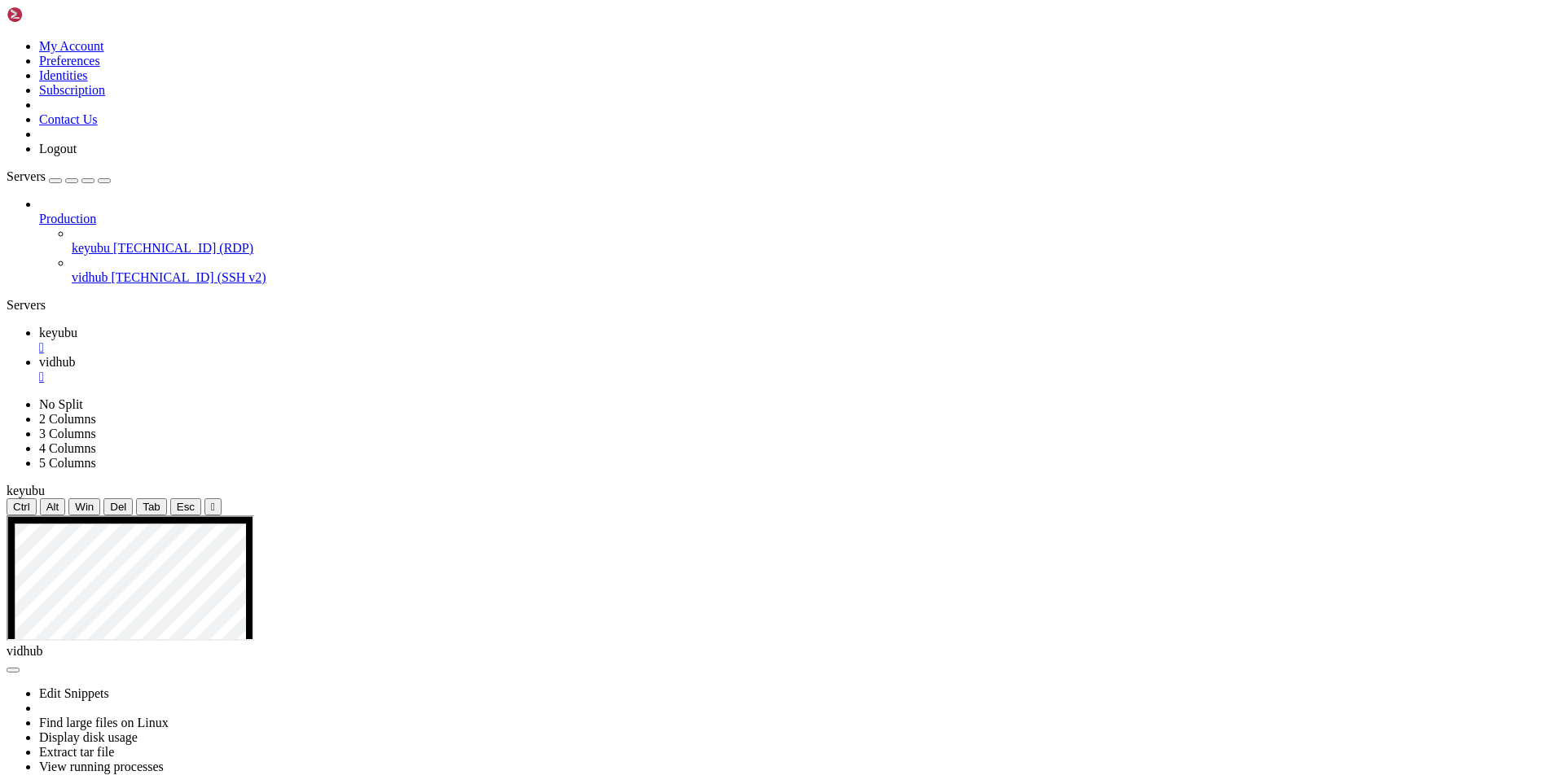
click at [77, 326] on span "keyubu" at bounding box center [58, 332] width 39 height 14
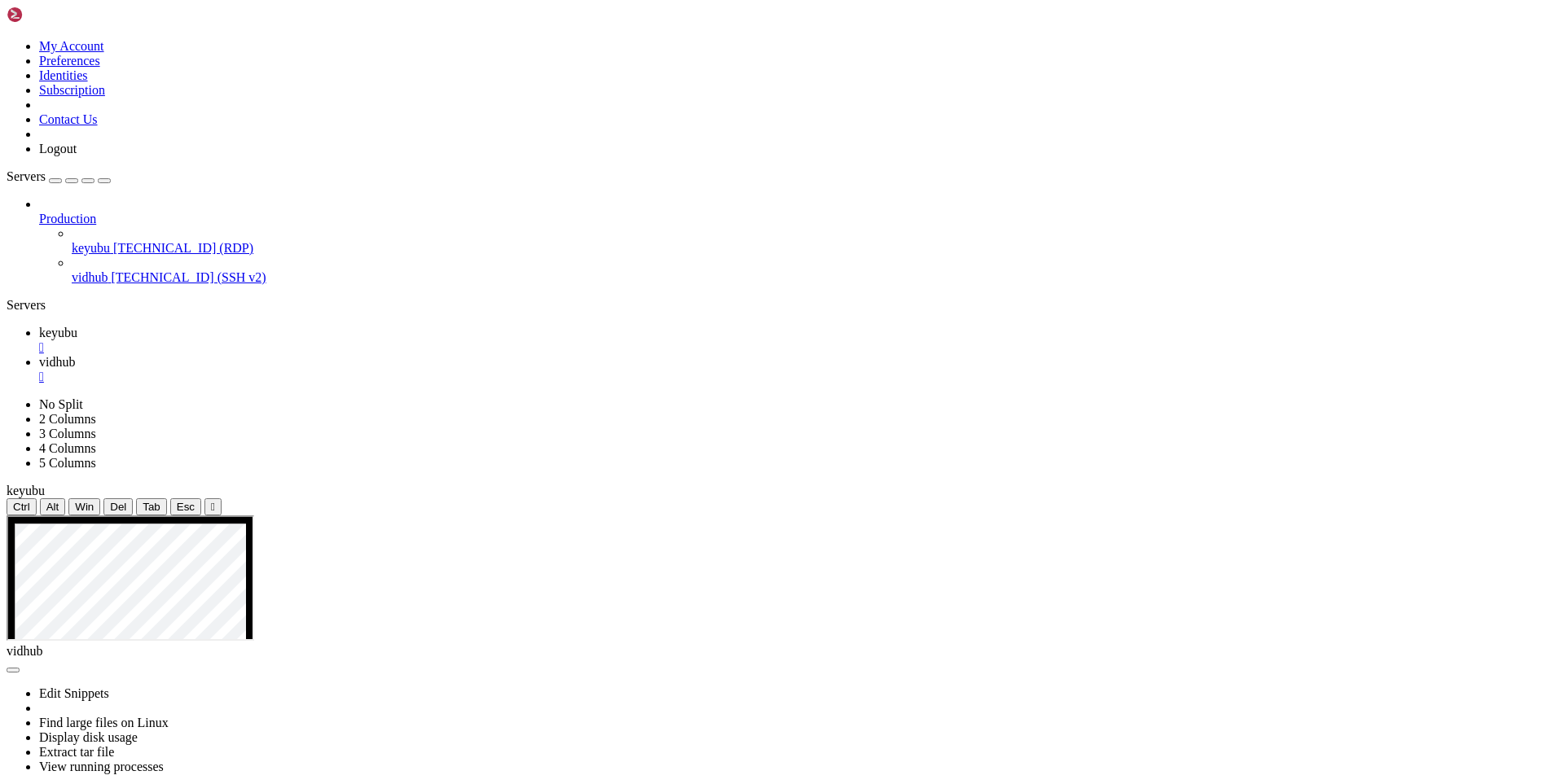
click at [333, 355] on link "vidhub " at bounding box center [798, 369] width 1518 height 30
drag, startPoint x: 887, startPoint y: 1456, endPoint x: 16, endPoint y: 1191, distance: 910.4
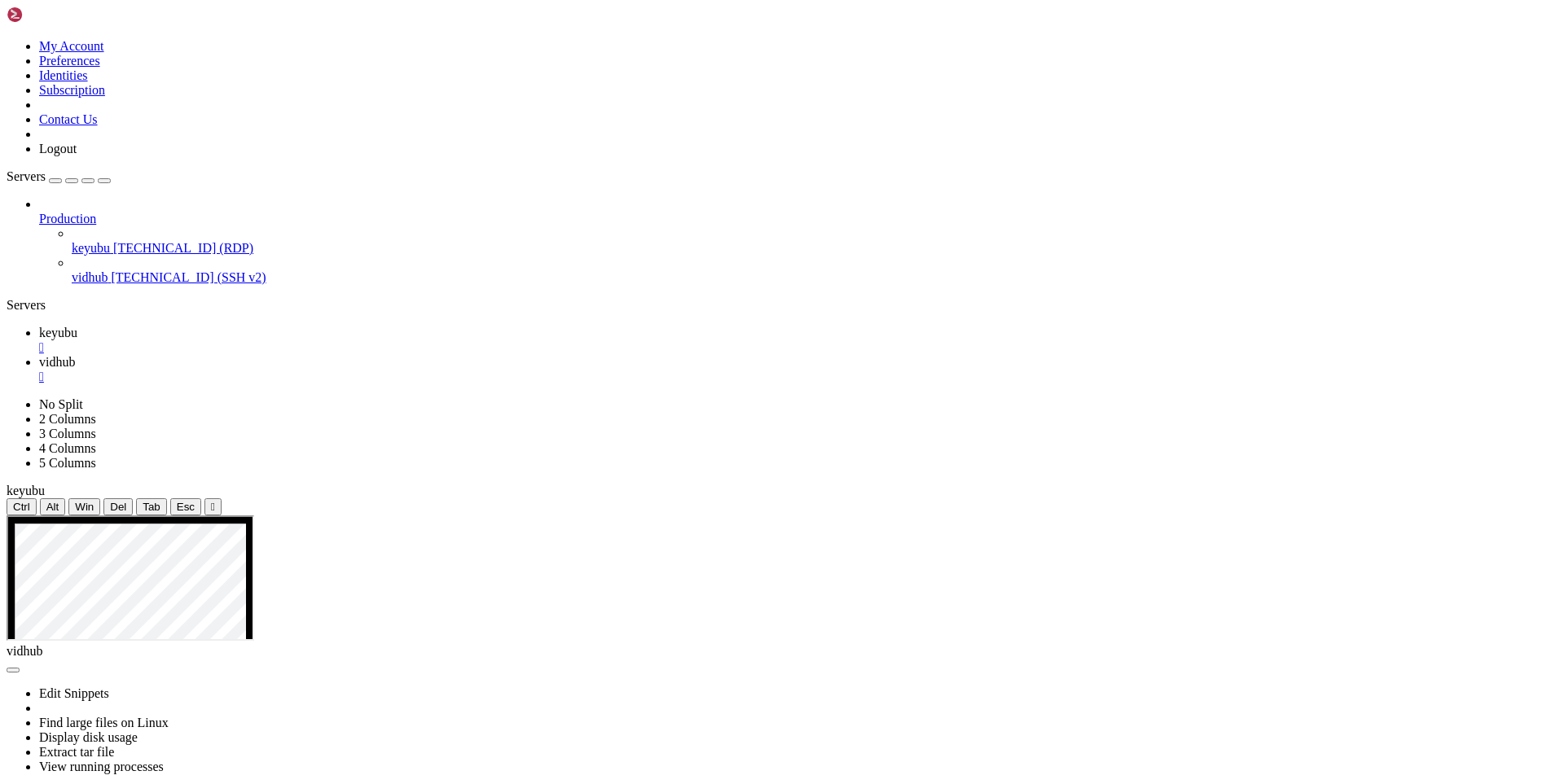
scroll to position [1868, 0]
click at [228, 326] on link "keyubu " at bounding box center [798, 341] width 1518 height 30
click at [75, 355] on span "vidhub" at bounding box center [57, 361] width 36 height 14
drag, startPoint x: 195, startPoint y: 1478, endPoint x: 573, endPoint y: 1431, distance: 380.9
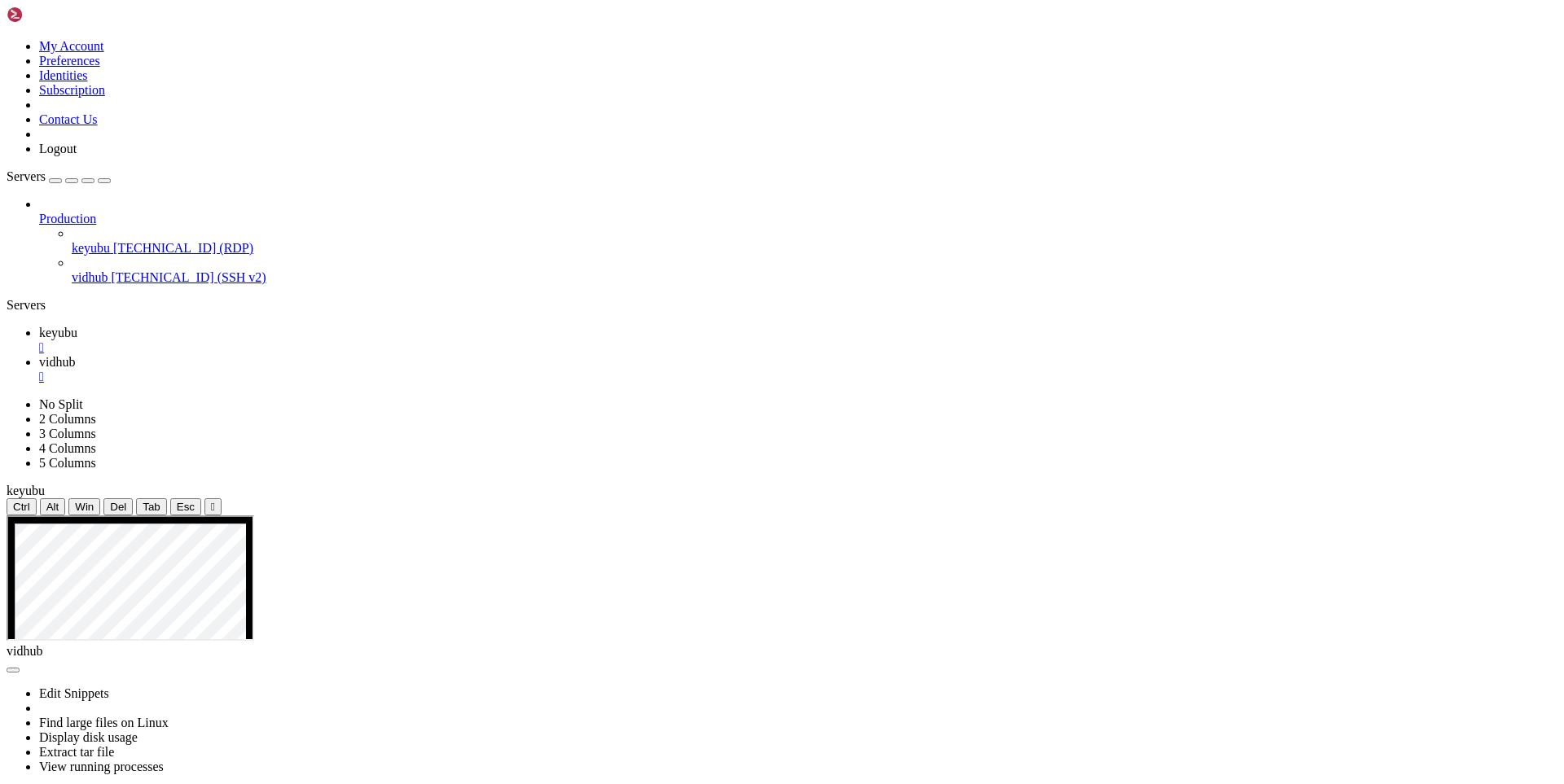
drag, startPoint x: 189, startPoint y: 1473, endPoint x: 14, endPoint y: 1204, distance: 320.9
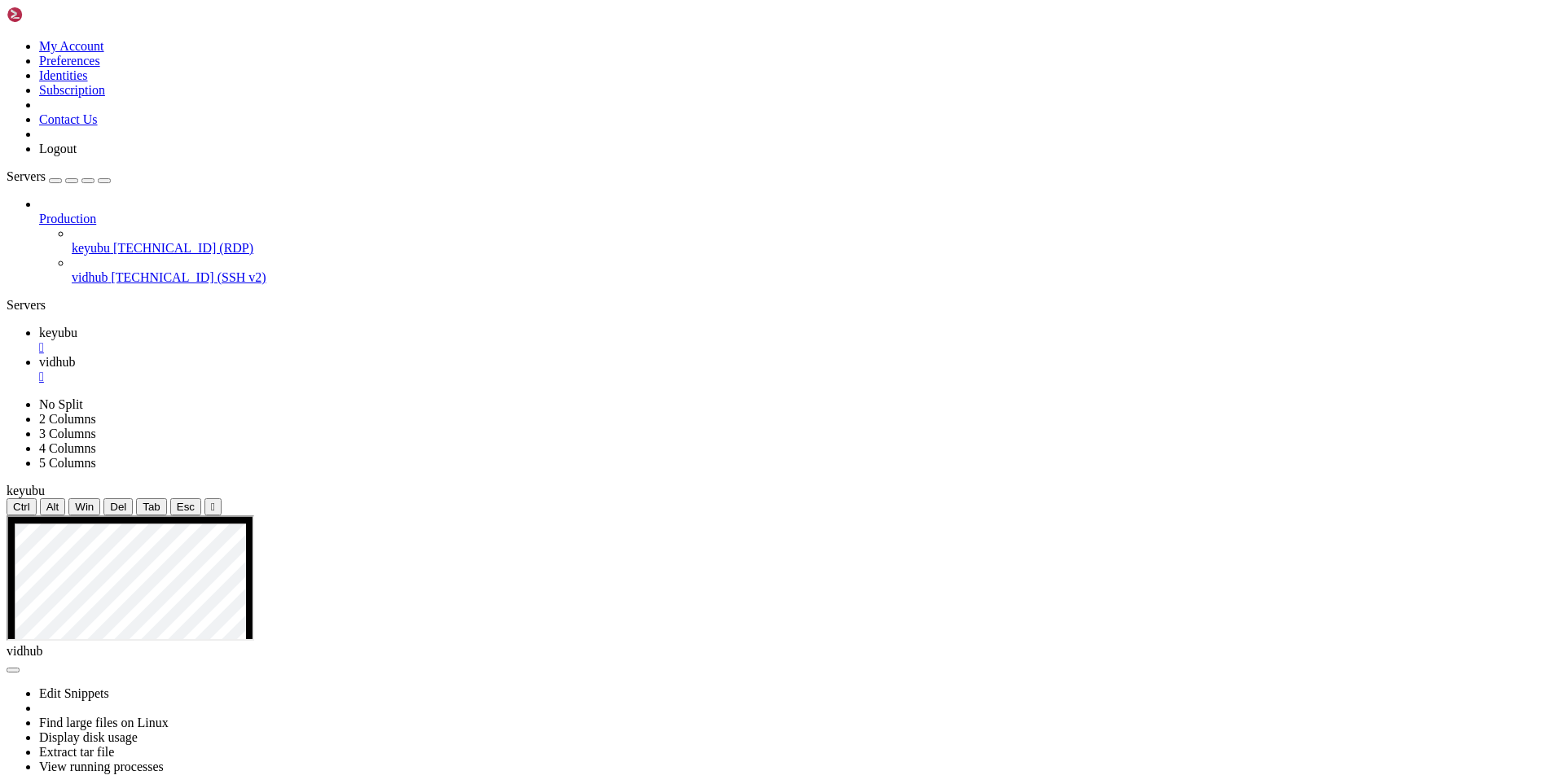
click at [77, 326] on span "keyubu" at bounding box center [58, 332] width 39 height 14
click at [75, 355] on span "vidhub" at bounding box center [57, 361] width 36 height 14
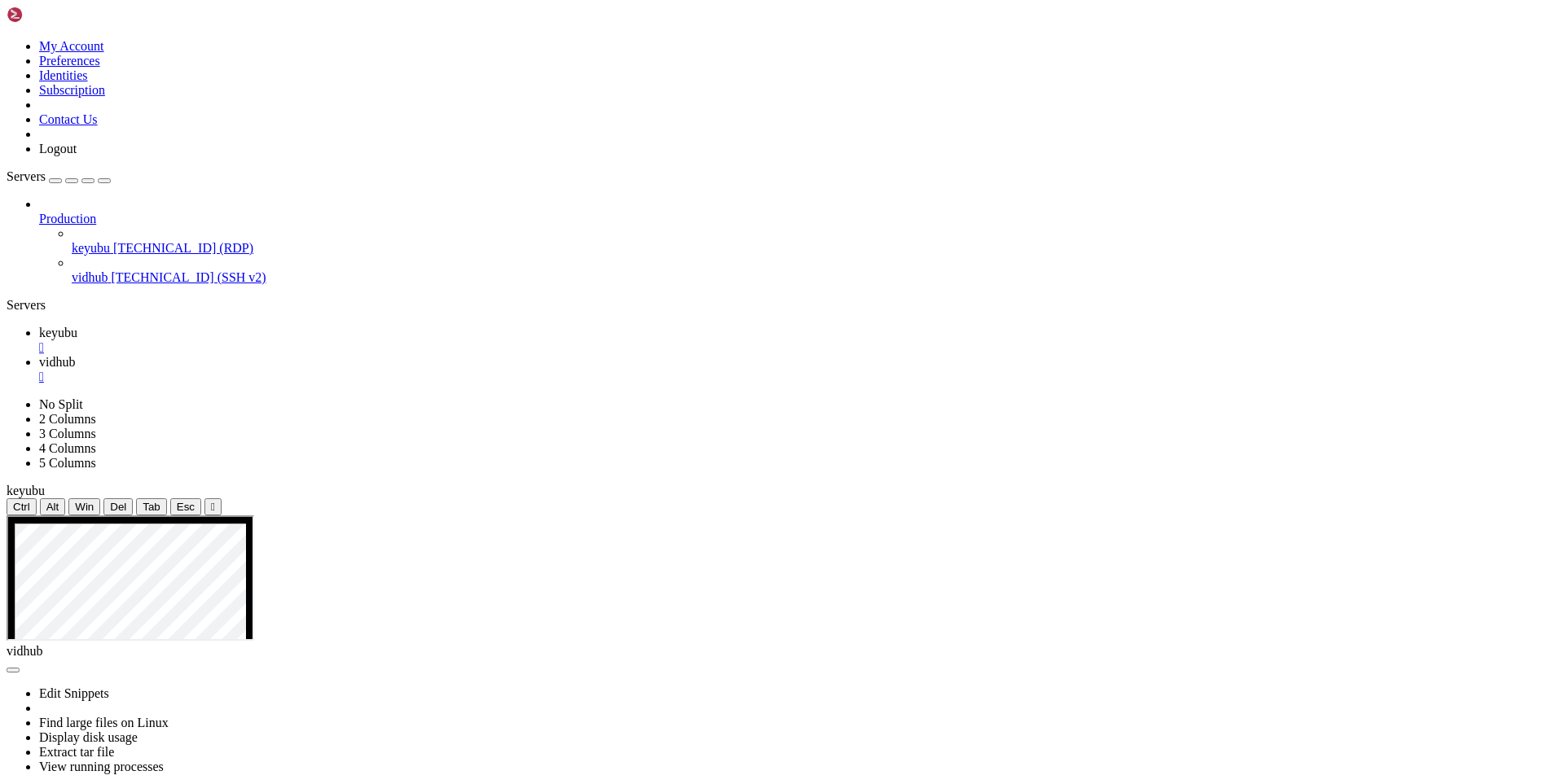
drag, startPoint x: 158, startPoint y: 1470, endPoint x: 446, endPoint y: 1473, distance: 288.0
click at [77, 326] on span "keyubu" at bounding box center [58, 332] width 39 height 14
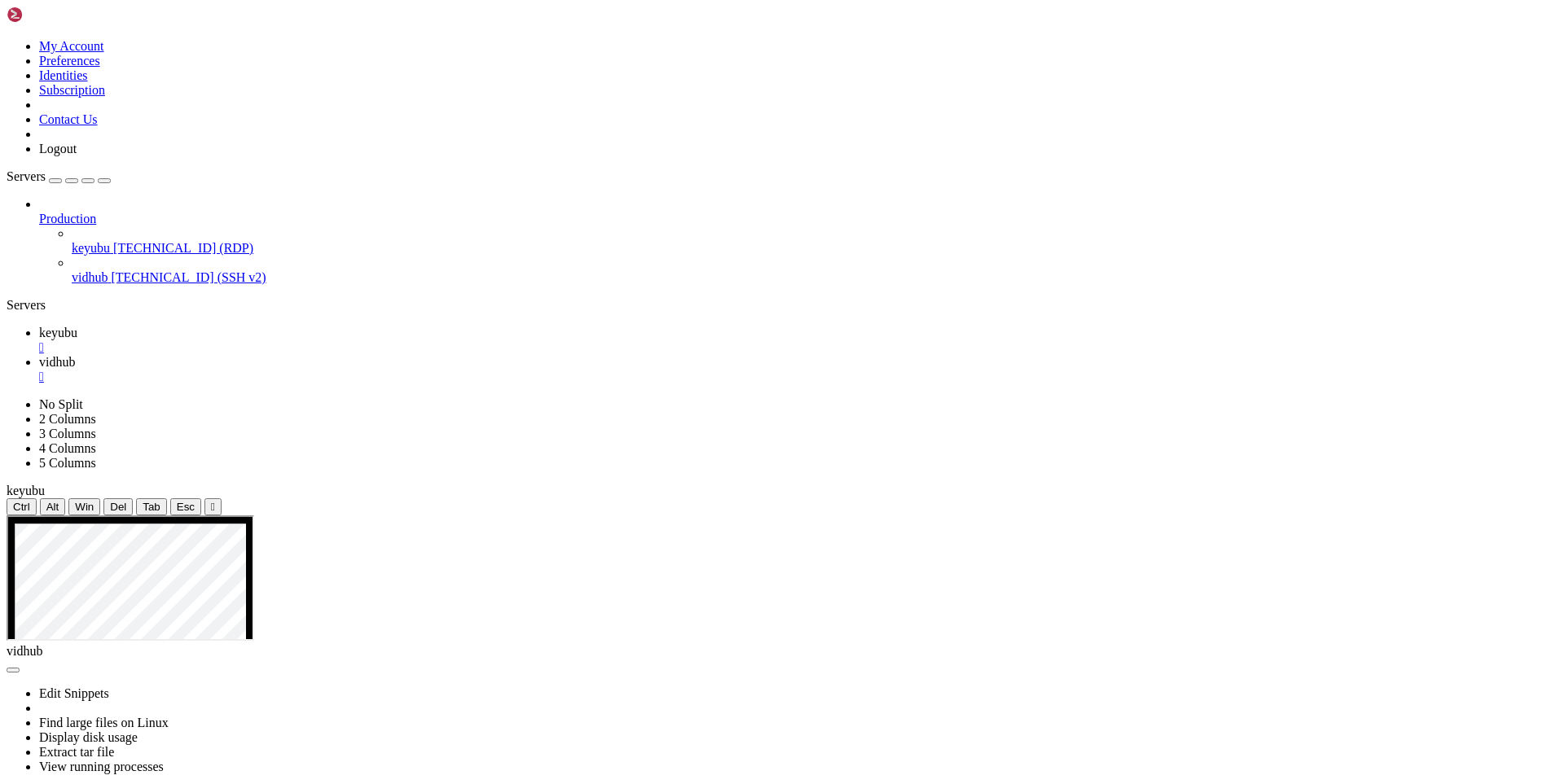
drag, startPoint x: 480, startPoint y: 929, endPoint x: 244, endPoint y: 814, distance: 262.5
